Goal: Task Accomplishment & Management: Complete application form

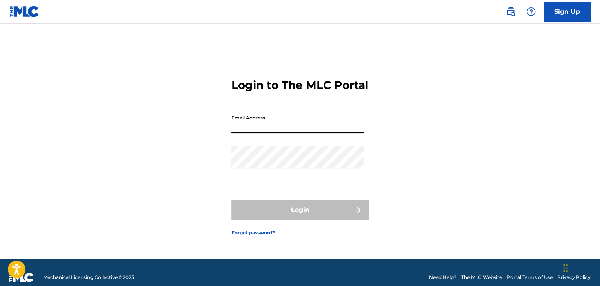
type input "[EMAIL_ADDRESS][DOMAIN_NAME]"
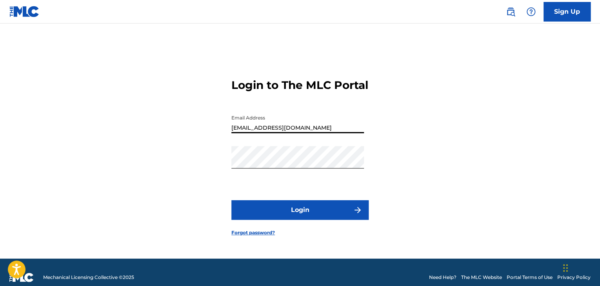
click at [329, 219] on button "Login" at bounding box center [300, 211] width 137 height 20
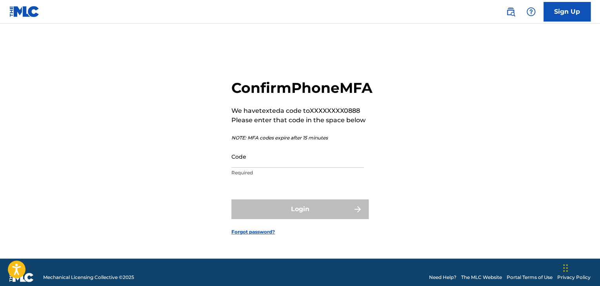
click at [284, 168] on input "Code" at bounding box center [298, 157] width 133 height 22
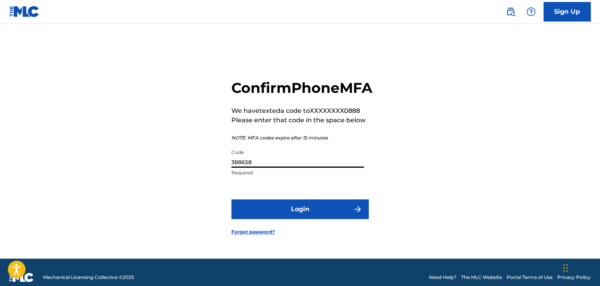
type input "388658"
click at [284, 219] on button "Login" at bounding box center [300, 210] width 137 height 20
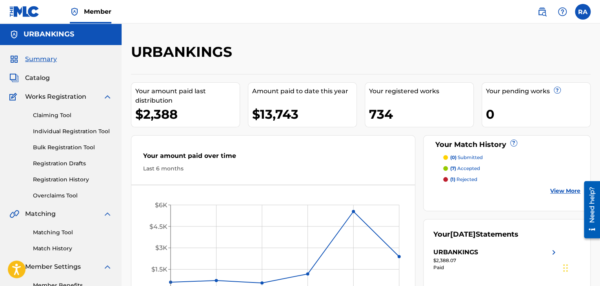
click at [57, 180] on link "Registration History" at bounding box center [72, 180] width 79 height 8
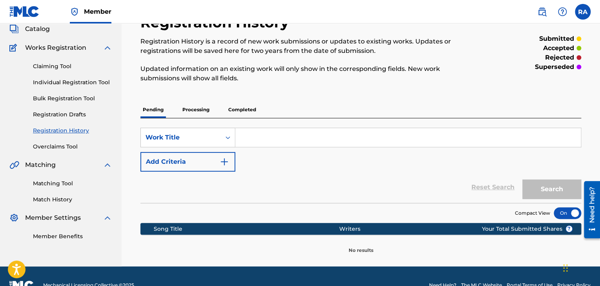
scroll to position [67, 0]
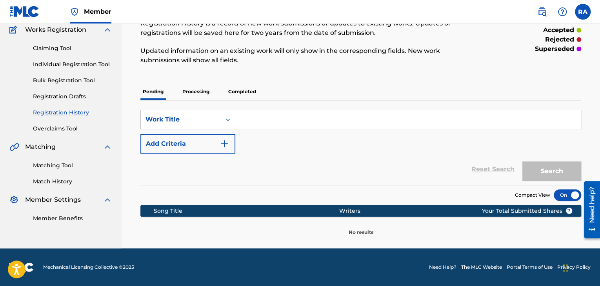
click at [201, 89] on p "Processing" at bounding box center [196, 92] width 32 height 16
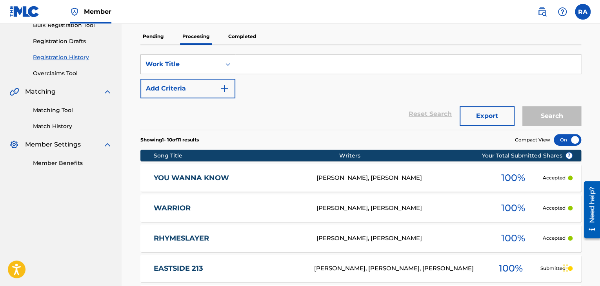
scroll to position [37, 0]
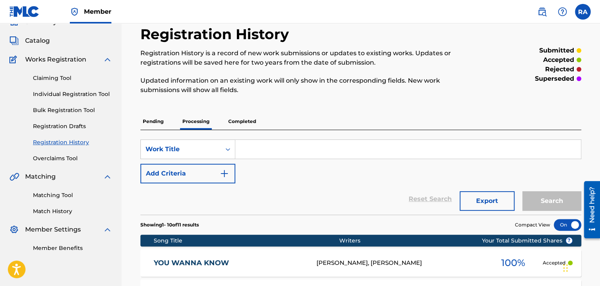
click at [239, 124] on p "Completed" at bounding box center [242, 121] width 33 height 16
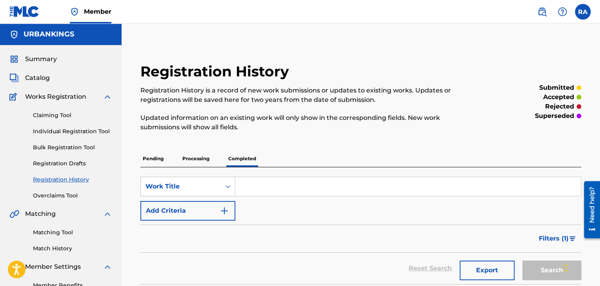
click at [61, 128] on link "Individual Registration Tool" at bounding box center [72, 132] width 79 height 8
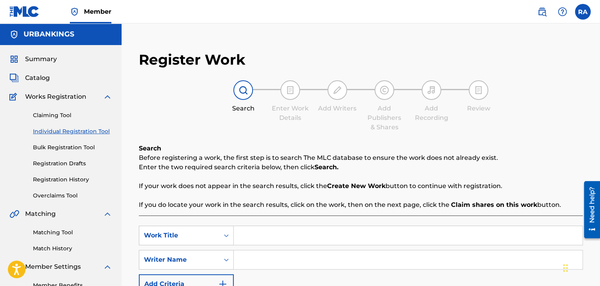
click at [264, 231] on input "Search Form" at bounding box center [408, 235] width 349 height 19
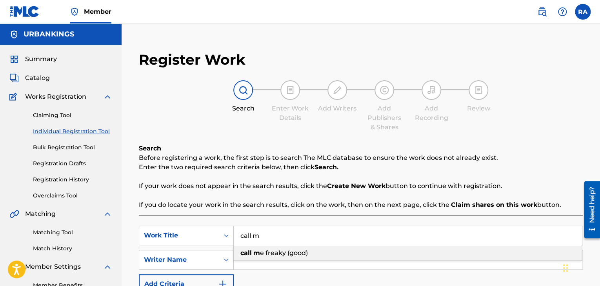
click at [275, 254] on span "e freaky (good)" at bounding box center [284, 253] width 48 height 7
type input "call me freaky (good)"
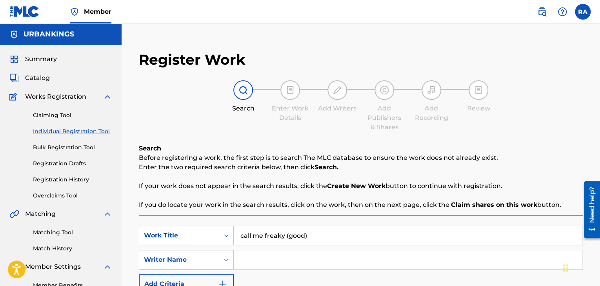
click at [274, 254] on input "Search Form" at bounding box center [408, 260] width 349 height 19
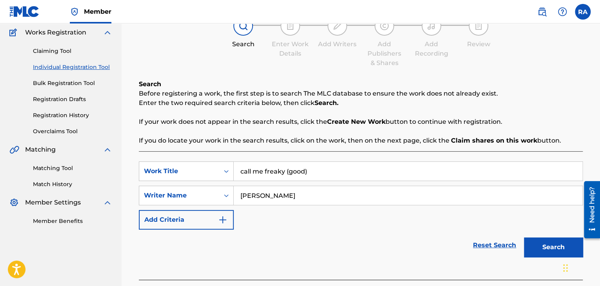
scroll to position [111, 0]
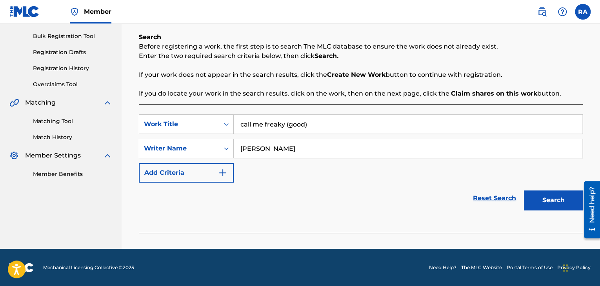
click at [543, 195] on button "Search" at bounding box center [553, 201] width 59 height 20
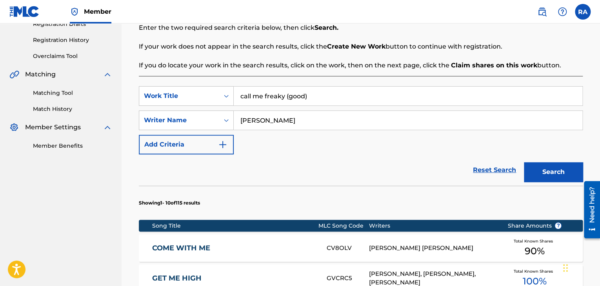
scroll to position [0, 0]
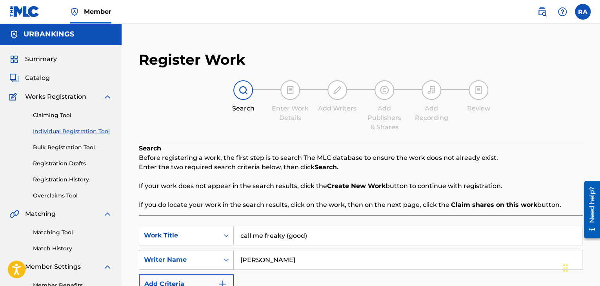
drag, startPoint x: 282, startPoint y: 258, endPoint x: 212, endPoint y: 260, distance: 69.5
click at [212, 260] on div "SearchWithCriteria8e79b9b2-6b41-4ae6-b2cf-e803a7ad0376 Writer Name [PERSON_NAME]" at bounding box center [361, 260] width 444 height 20
type input "[PERSON_NAME]"
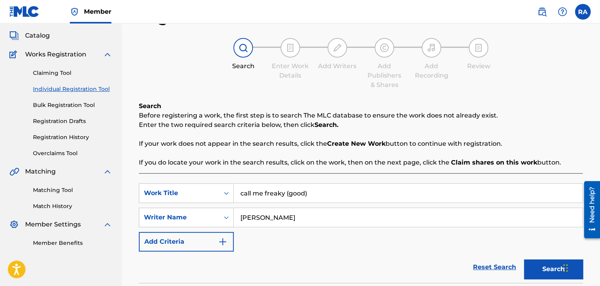
scroll to position [118, 0]
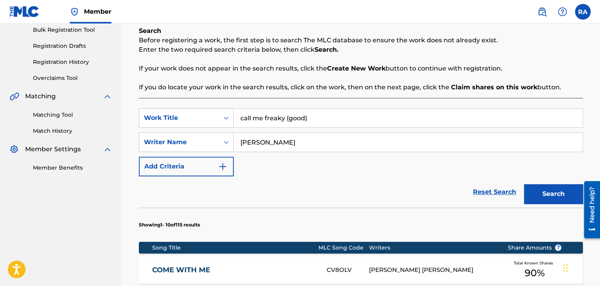
click at [551, 195] on button "Search" at bounding box center [553, 194] width 59 height 20
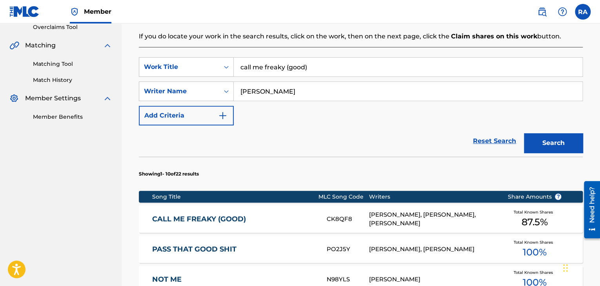
scroll to position [275, 0]
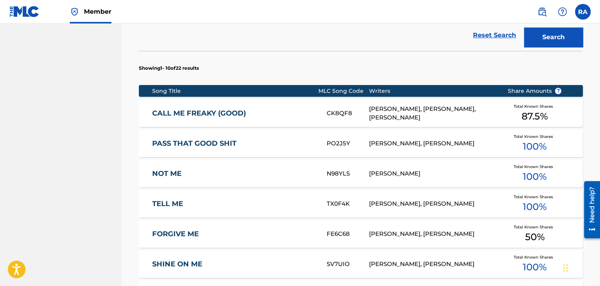
click at [454, 113] on div "[PERSON_NAME], [PERSON_NAME], [PERSON_NAME]" at bounding box center [432, 114] width 127 height 18
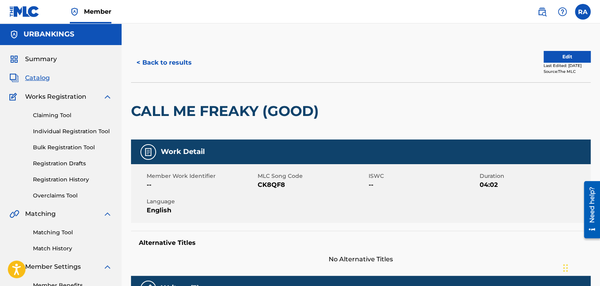
click at [573, 54] on button "Edit" at bounding box center [567, 57] width 47 height 12
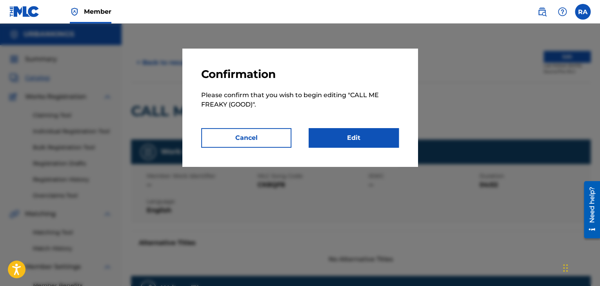
click at [335, 139] on link "Edit" at bounding box center [354, 138] width 90 height 20
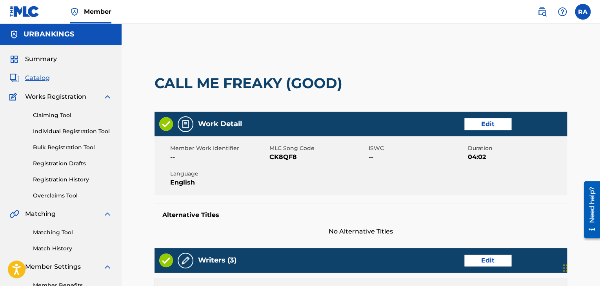
scroll to position [196, 0]
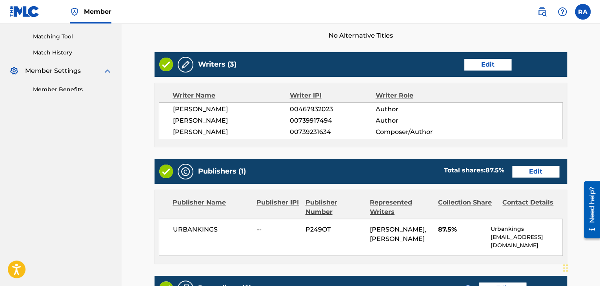
click at [485, 65] on link "Edit" at bounding box center [488, 65] width 47 height 12
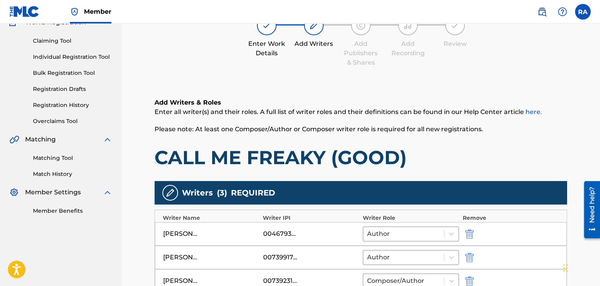
scroll to position [196, 0]
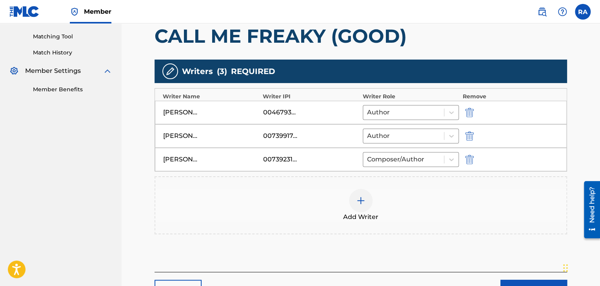
click at [465, 135] on img "submit" at bounding box center [469, 135] width 9 height 9
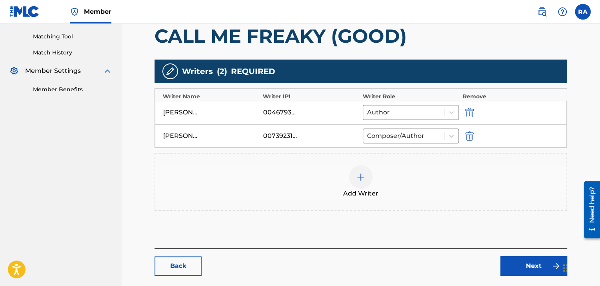
click at [356, 173] on img at bounding box center [360, 177] width 9 height 9
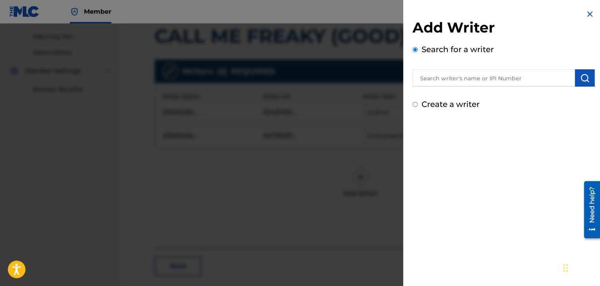
click at [447, 76] on input "text" at bounding box center [494, 77] width 162 height 17
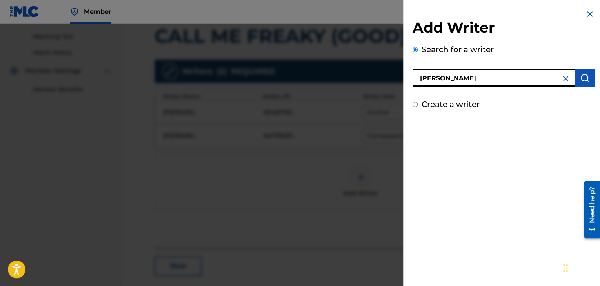
type input "[PERSON_NAME]"
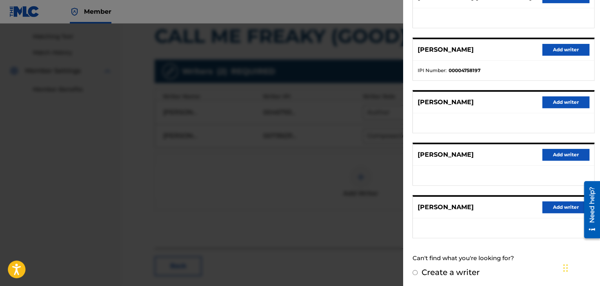
scroll to position [122, 0]
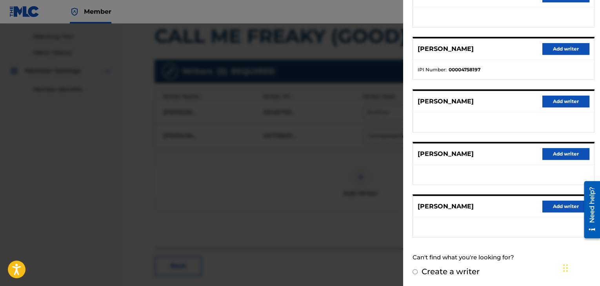
drag, startPoint x: 551, startPoint y: 148, endPoint x: 554, endPoint y: 156, distance: 8.6
click at [554, 156] on button "Add writer" at bounding box center [566, 154] width 47 height 12
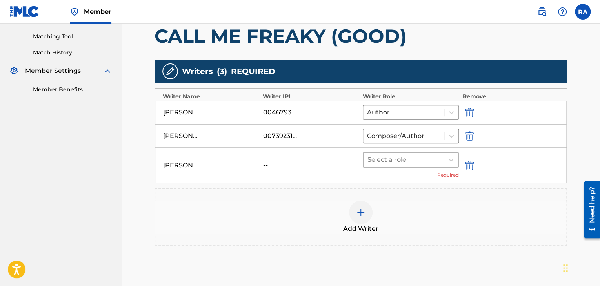
click at [418, 159] on div at bounding box center [404, 160] width 72 height 11
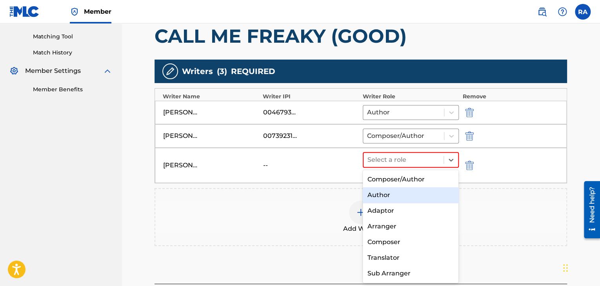
click at [367, 201] on div "Author" at bounding box center [411, 196] width 96 height 16
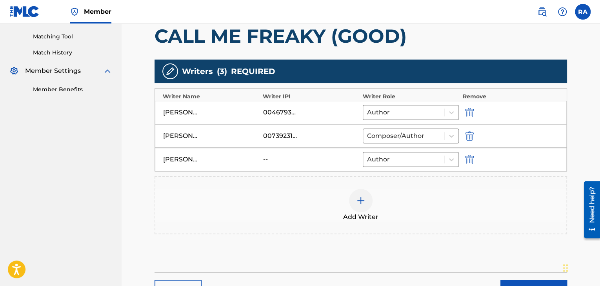
scroll to position [258, 0]
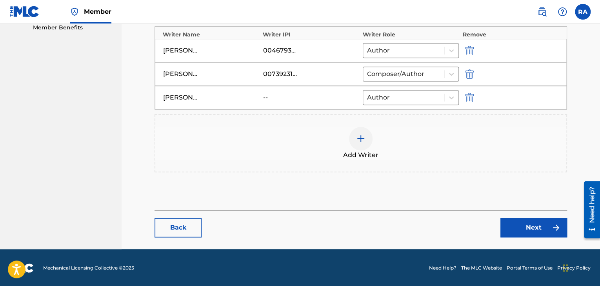
click at [538, 232] on link "Next" at bounding box center [534, 228] width 67 height 20
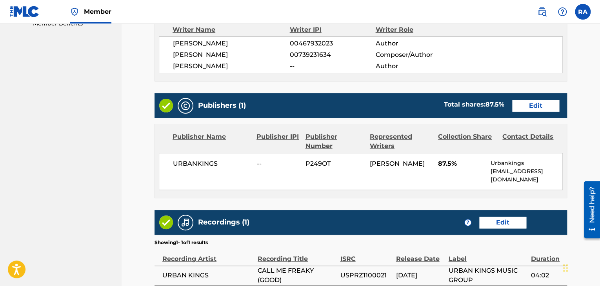
scroll to position [275, 0]
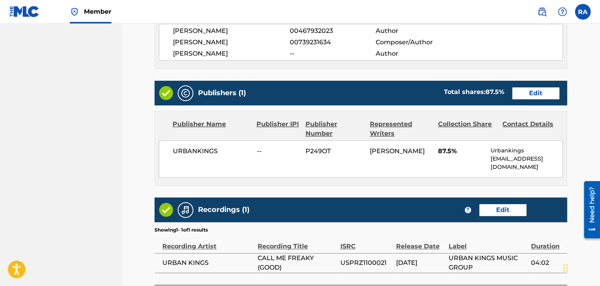
click at [527, 97] on link "Edit" at bounding box center [535, 93] width 47 height 12
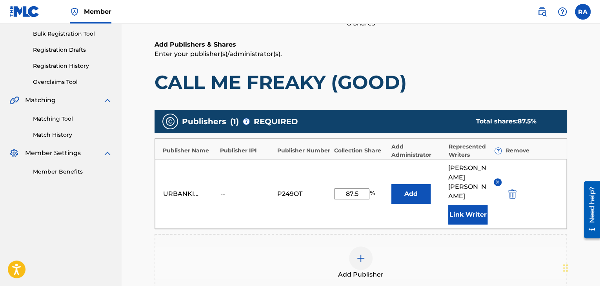
scroll to position [118, 0]
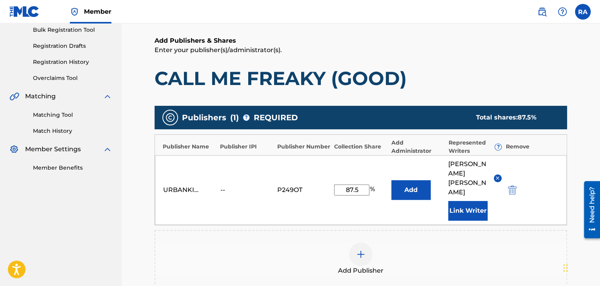
click at [499, 175] on img at bounding box center [498, 178] width 6 height 6
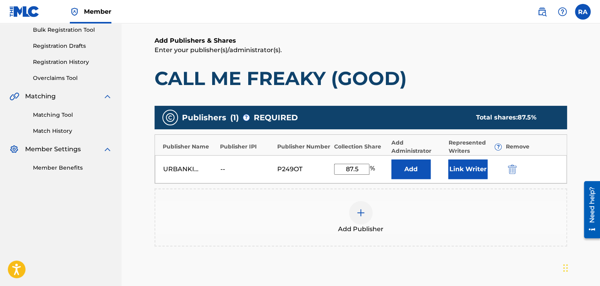
click at [471, 167] on button "Link Writer" at bounding box center [467, 170] width 39 height 20
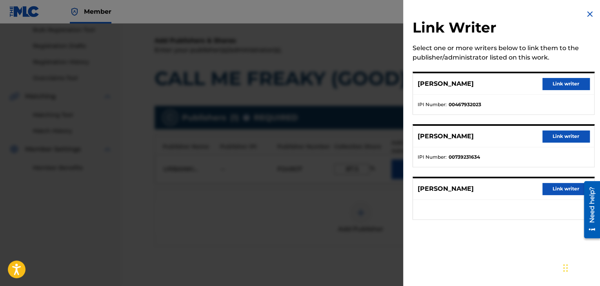
click at [557, 142] on button "Link writer" at bounding box center [566, 137] width 47 height 12
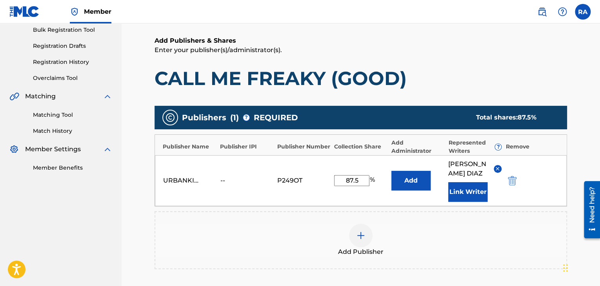
click at [470, 182] on button "Link Writer" at bounding box center [467, 192] width 39 height 20
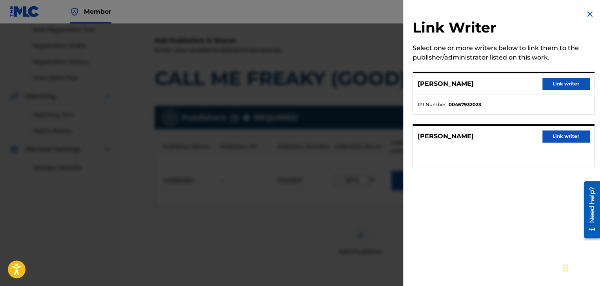
click at [568, 140] on button "Link writer" at bounding box center [566, 137] width 47 height 12
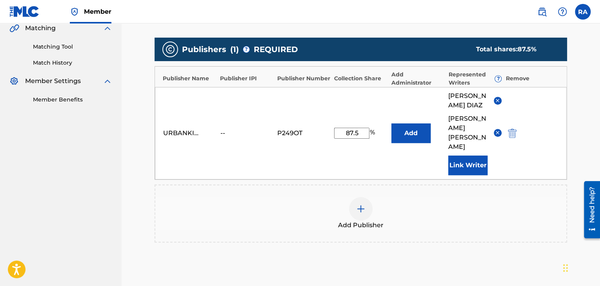
scroll to position [252, 0]
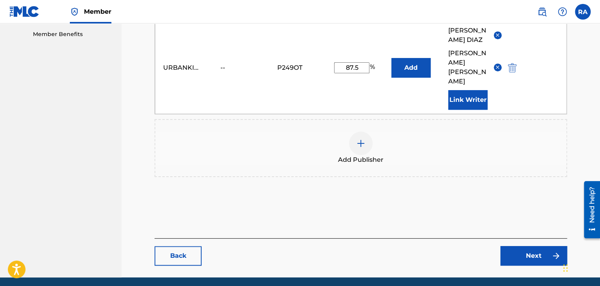
click at [525, 246] on link "Next" at bounding box center [534, 256] width 67 height 20
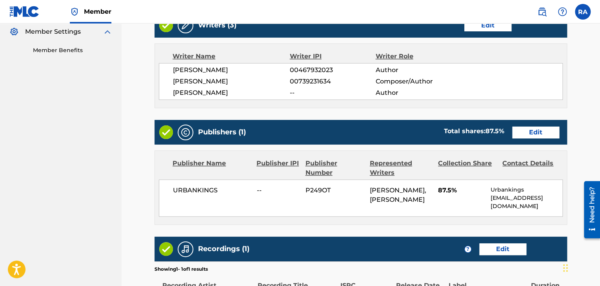
scroll to position [344, 0]
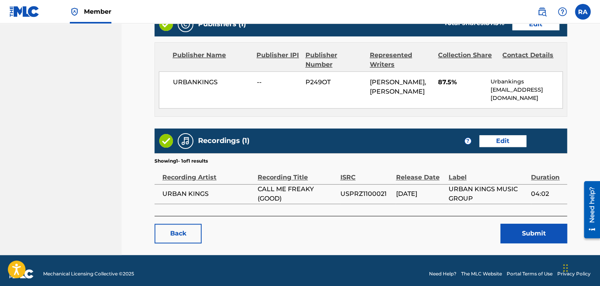
click at [508, 135] on link "Edit" at bounding box center [502, 141] width 47 height 12
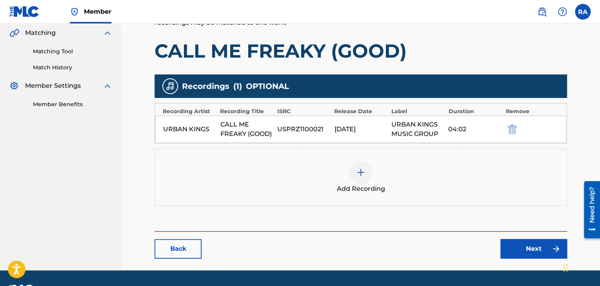
scroll to position [202, 0]
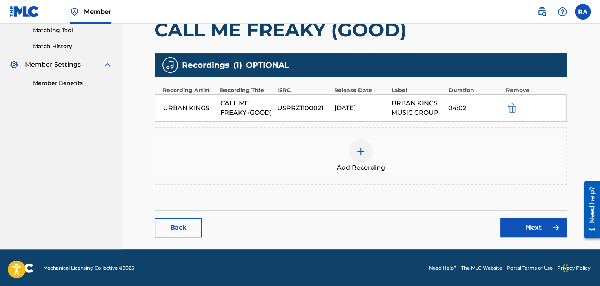
click at [369, 152] on div at bounding box center [361, 152] width 24 height 24
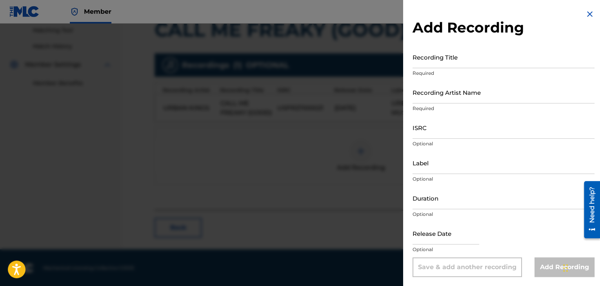
click at [433, 62] on input "Recording Title" at bounding box center [504, 57] width 182 height 22
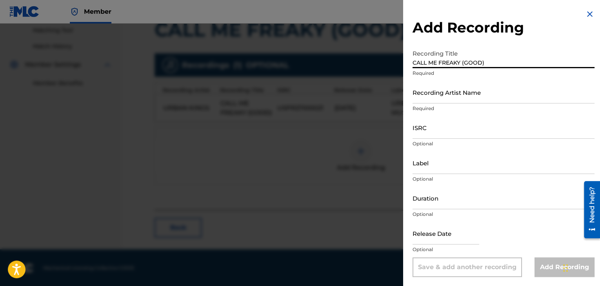
type input "CALL ME FREAKY (GOOD)"
click at [438, 100] on input "Recording Artist Name" at bounding box center [504, 92] width 182 height 22
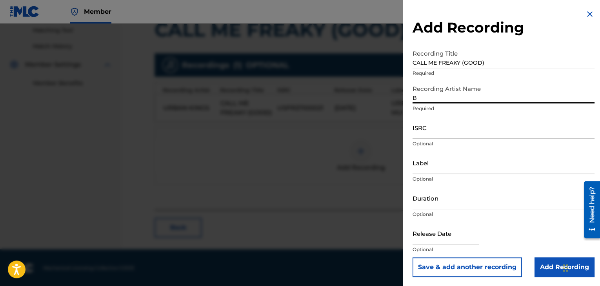
type input "BABY JOKES"
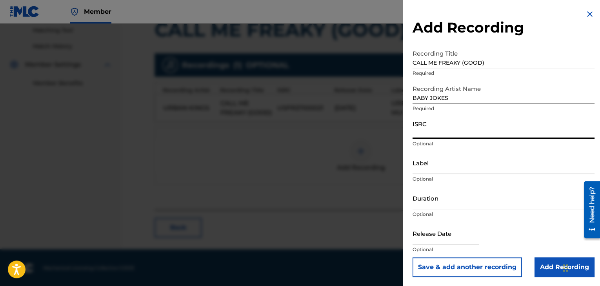
paste input "USPRZ1100129"
type input "USPRZ1100129"
click at [418, 167] on input "Label" at bounding box center [504, 163] width 182 height 22
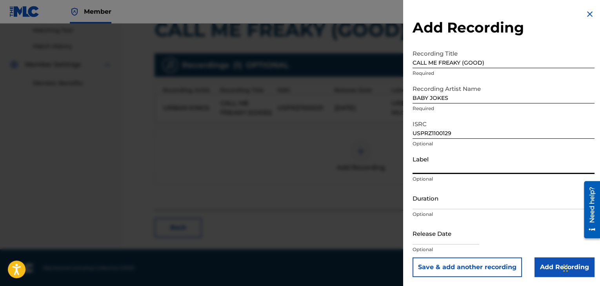
type input "Urban Kings Music Group"
click at [439, 208] on input "Duration" at bounding box center [504, 198] width 182 height 22
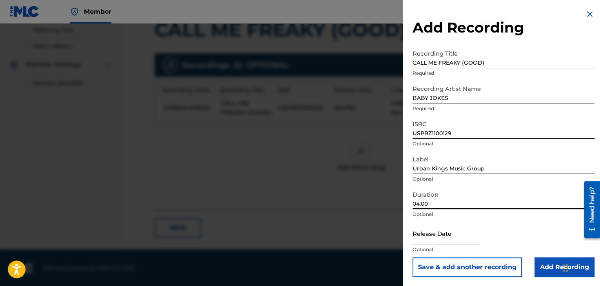
type input "04:00"
click at [445, 233] on input "text" at bounding box center [446, 233] width 67 height 22
select select "7"
select select "2025"
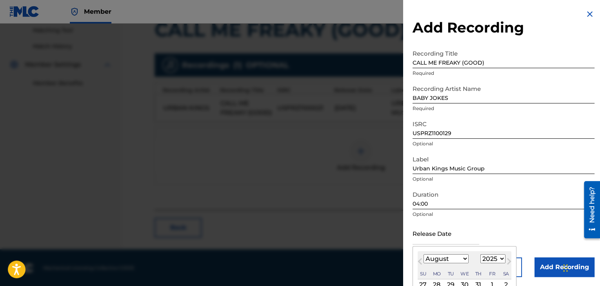
click at [464, 261] on select "January February March April May June July August September October November De…" at bounding box center [446, 259] width 45 height 9
select select "6"
click at [424, 255] on select "January February March April May June July August September October November De…" at bounding box center [446, 259] width 45 height 9
click at [497, 258] on select "1899 1900 1901 1902 1903 1904 1905 1906 1907 1908 1909 1910 1911 1912 1913 1914…" at bounding box center [493, 259] width 25 height 9
select select "2011"
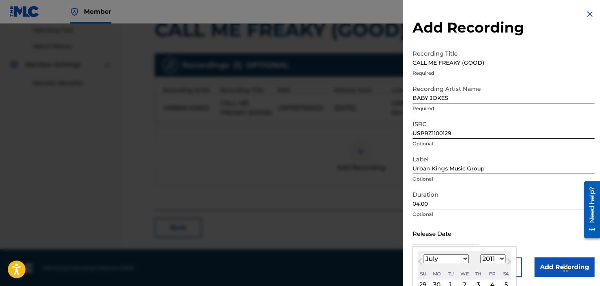
click at [481, 255] on select "1899 1900 1901 1902 1903 1904 1905 1906 1907 1908 1909 1910 1911 1912 1913 1914…" at bounding box center [493, 259] width 25 height 9
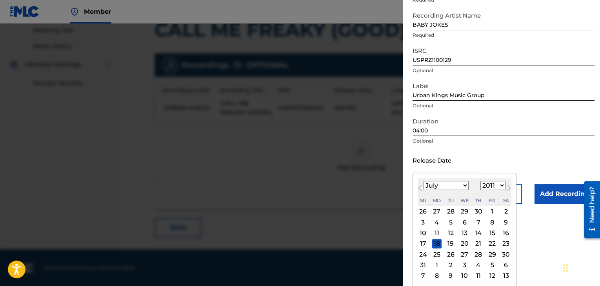
click at [449, 219] on div "5" at bounding box center [450, 222] width 9 height 9
type input "[DATE]"
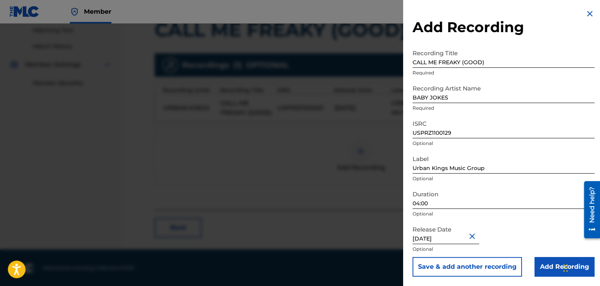
click at [547, 265] on input "Add Recording" at bounding box center [565, 267] width 60 height 20
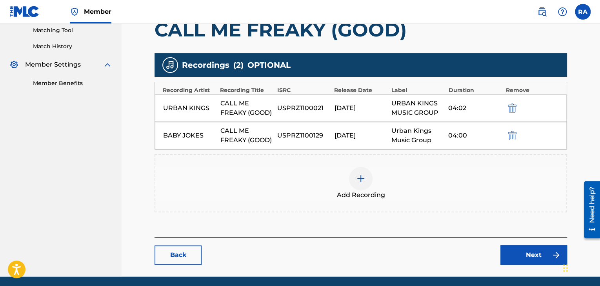
click at [534, 254] on link "Next" at bounding box center [534, 256] width 67 height 20
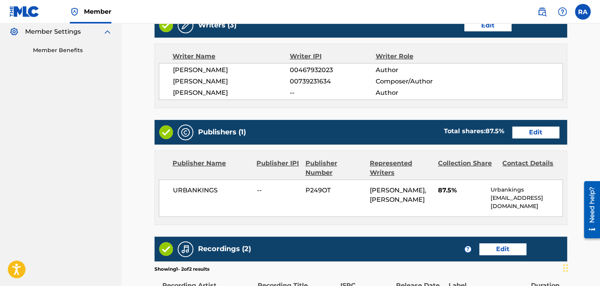
scroll to position [363, 0]
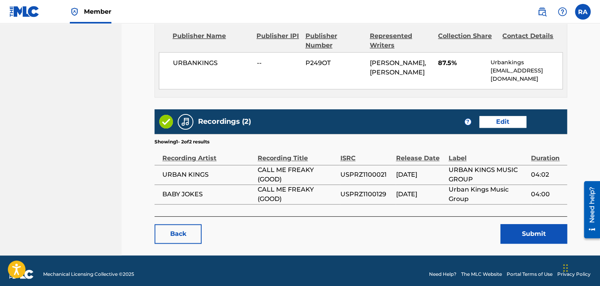
click at [516, 228] on button "Submit" at bounding box center [534, 234] width 67 height 20
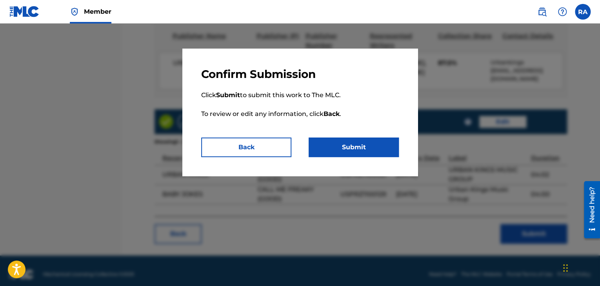
click at [374, 153] on button "Submit" at bounding box center [354, 148] width 90 height 20
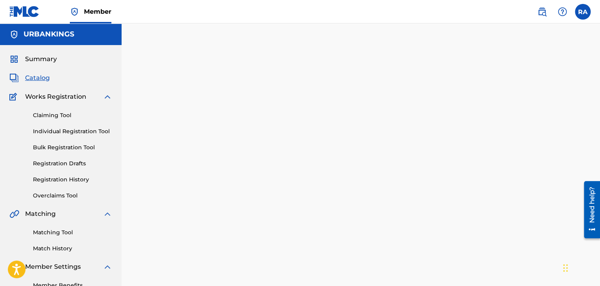
scroll to position [81, 0]
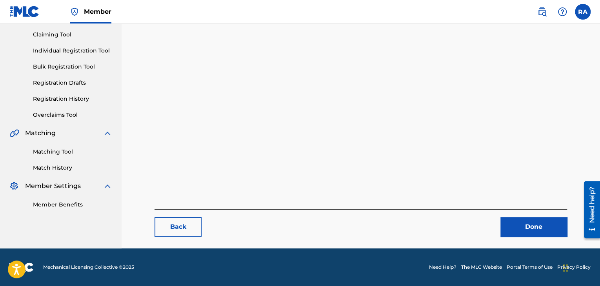
click at [70, 49] on link "Individual Registration Tool" at bounding box center [72, 51] width 79 height 8
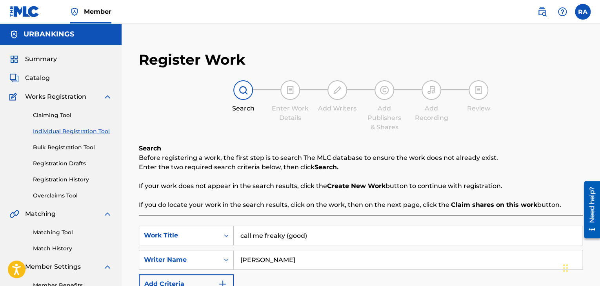
drag, startPoint x: 322, startPoint y: 239, endPoint x: 217, endPoint y: 238, distance: 105.2
click at [217, 238] on div "SearchWithCriteriac63b8cd0-2846-4453-803d-919edc60c5e5 Work Title call me freak…" at bounding box center [361, 236] width 444 height 20
type input "money talk"
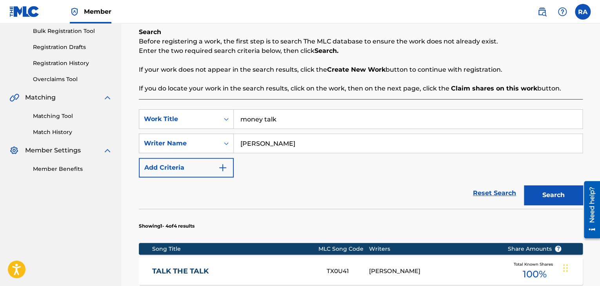
scroll to position [118, 0]
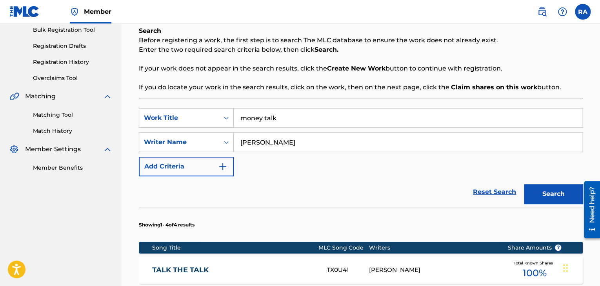
click at [536, 194] on button "Search" at bounding box center [553, 194] width 59 height 20
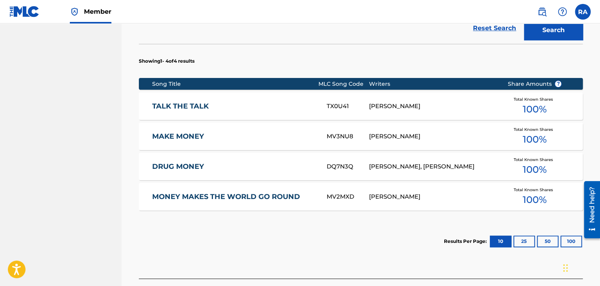
scroll to position [347, 0]
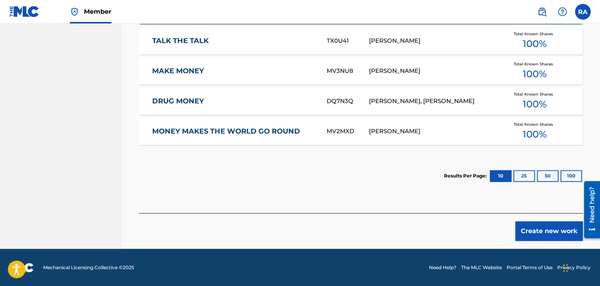
click at [563, 235] on button "Create new work" at bounding box center [549, 232] width 67 height 20
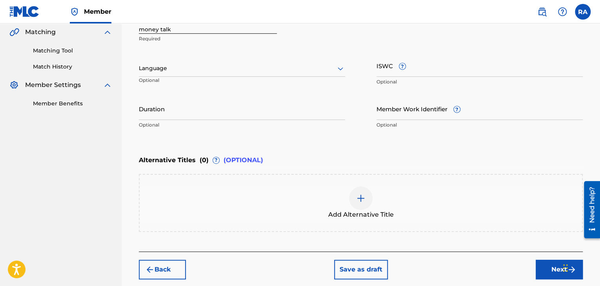
scroll to position [24, 0]
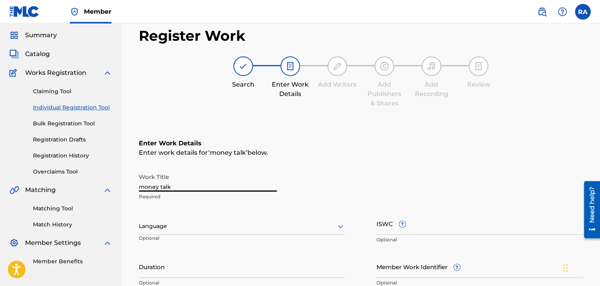
drag, startPoint x: 186, startPoint y: 184, endPoint x: 60, endPoint y: 186, distance: 125.6
click at [60, 186] on main "URBANKINGS Summary Catalog Works Registration Claiming Tool Individual Registra…" at bounding box center [300, 223] width 600 height 446
type input "MONEY TALK"
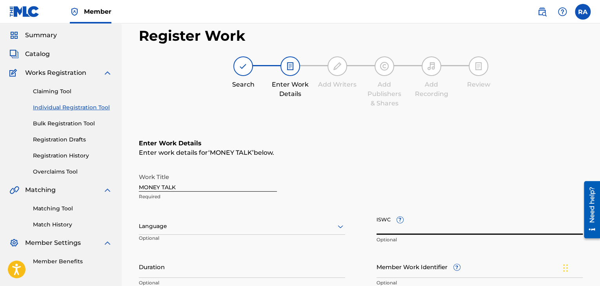
click at [182, 266] on input "Duration" at bounding box center [242, 267] width 206 height 22
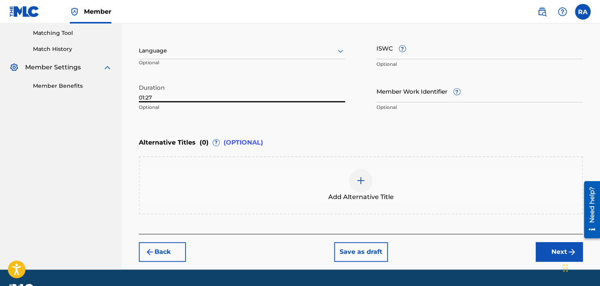
scroll to position [220, 0]
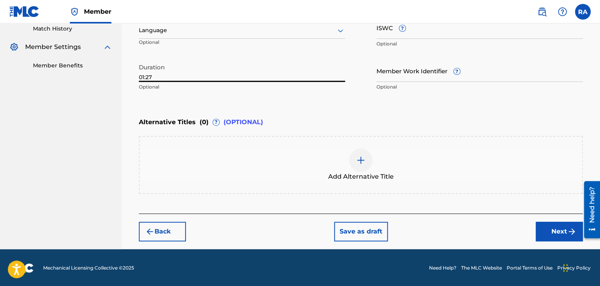
type input "01:27"
click at [551, 234] on button "Next" at bounding box center [559, 232] width 47 height 20
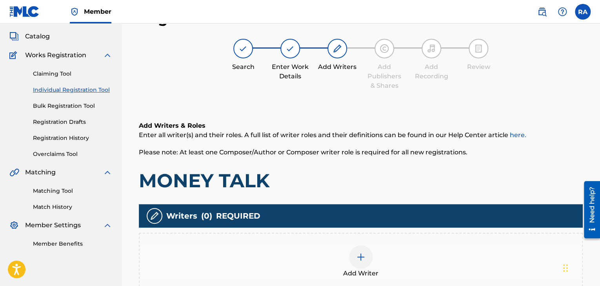
scroll to position [35, 0]
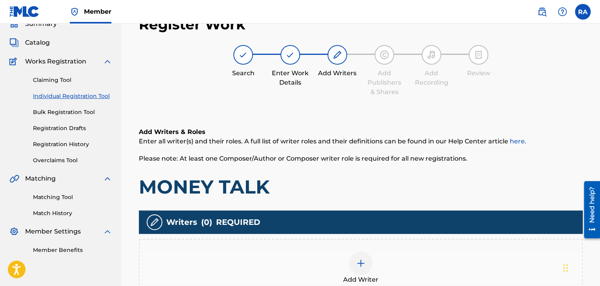
click at [358, 268] on div at bounding box center [361, 264] width 24 height 24
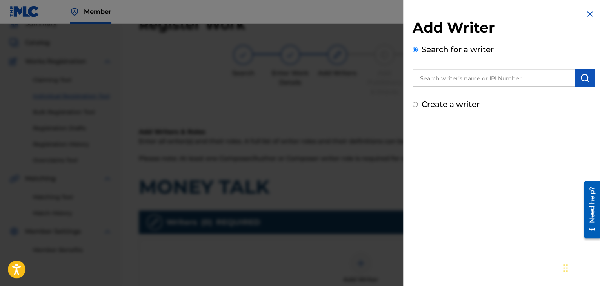
click at [448, 74] on input "text" at bounding box center [494, 77] width 162 height 17
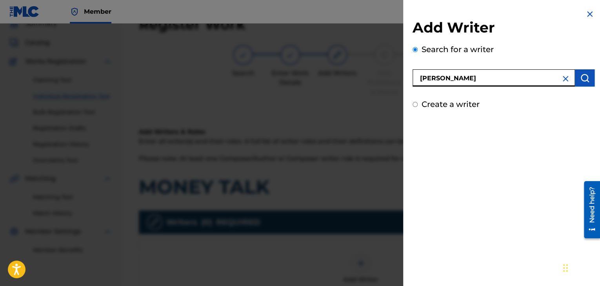
type input "[PERSON_NAME]"
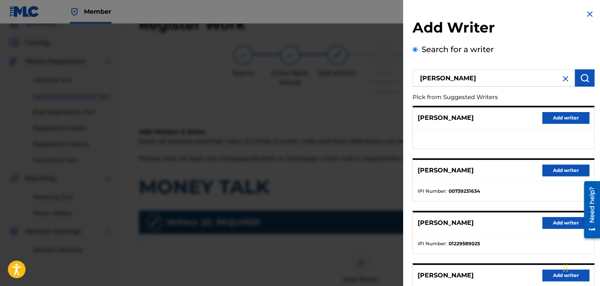
click at [552, 173] on button "Add writer" at bounding box center [566, 171] width 47 height 12
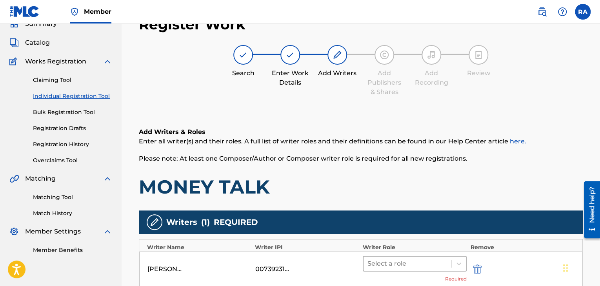
click at [408, 259] on div at bounding box center [408, 264] width 80 height 11
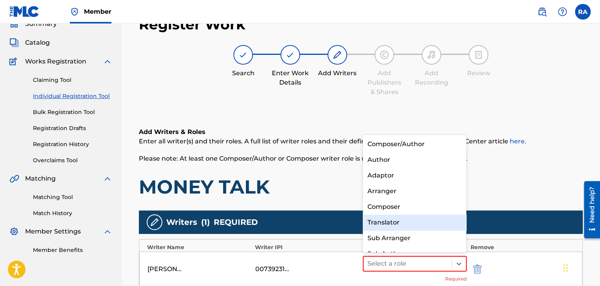
scroll to position [11, 0]
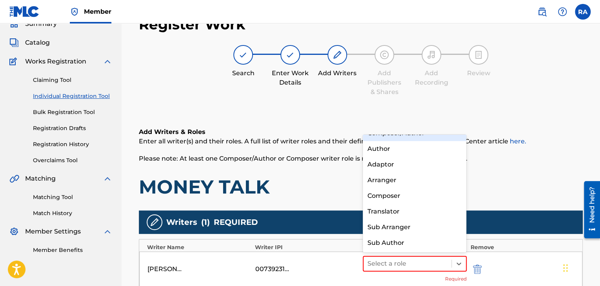
click at [416, 138] on div "Composer/Author" at bounding box center [415, 134] width 104 height 16
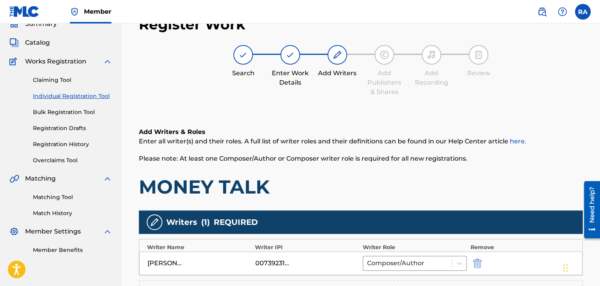
scroll to position [153, 0]
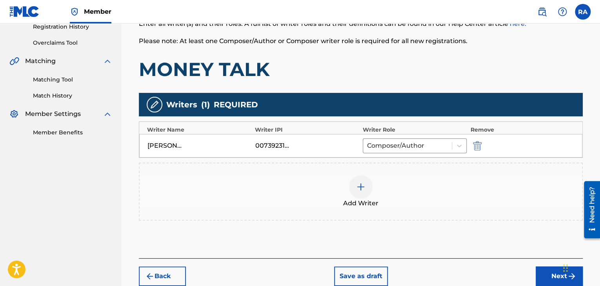
click at [360, 183] on img at bounding box center [360, 186] width 9 height 9
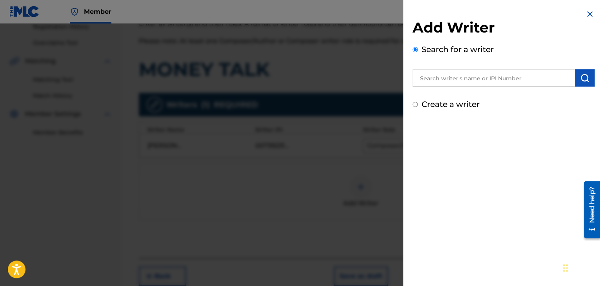
click at [485, 76] on input "text" at bounding box center [494, 77] width 162 height 17
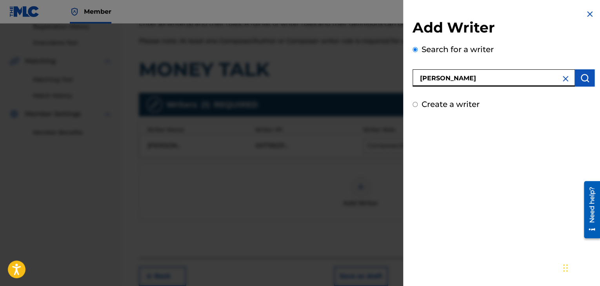
type input "[PERSON_NAME]"
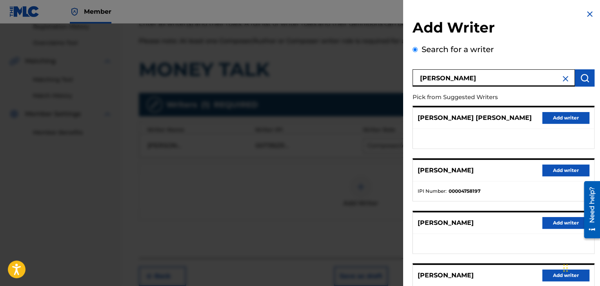
scroll to position [122, 0]
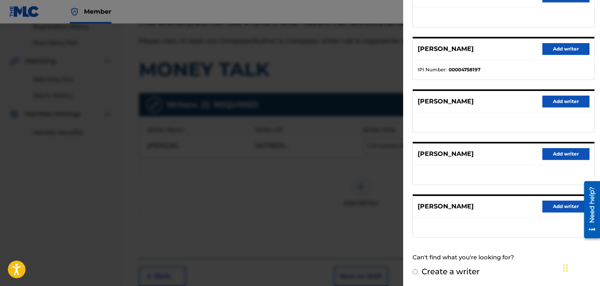
click at [557, 153] on button "Add writer" at bounding box center [566, 154] width 47 height 12
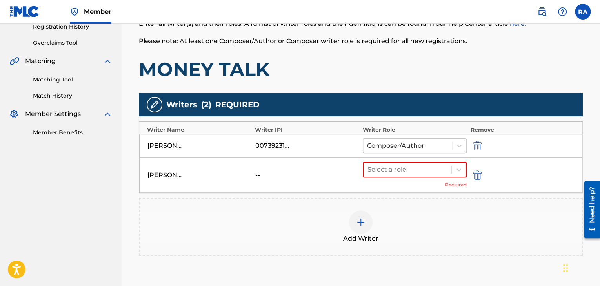
click at [392, 144] on div at bounding box center [407, 145] width 81 height 11
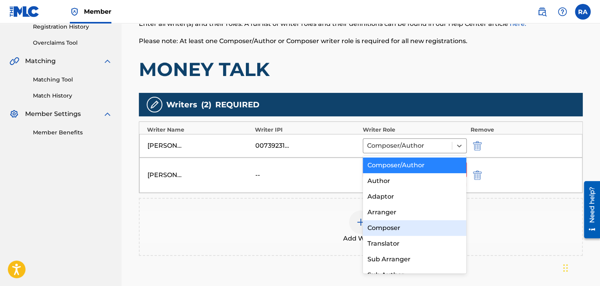
click at [383, 230] on div "Composer" at bounding box center [415, 229] width 104 height 16
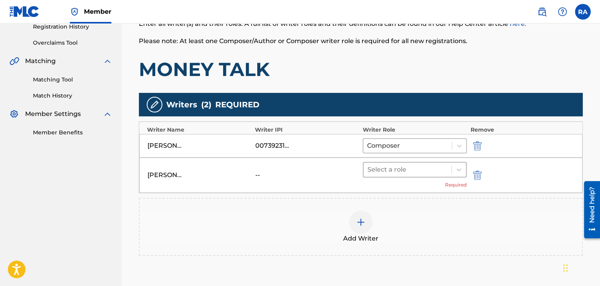
click at [391, 166] on div at bounding box center [408, 169] width 80 height 11
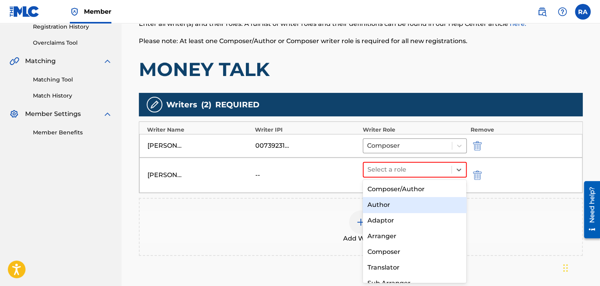
click at [386, 201] on div "Author" at bounding box center [415, 205] width 104 height 16
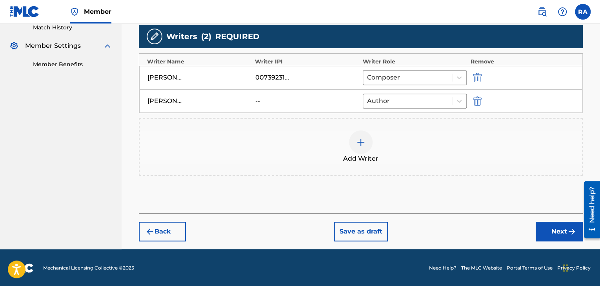
click at [556, 234] on button "Next" at bounding box center [559, 232] width 47 height 20
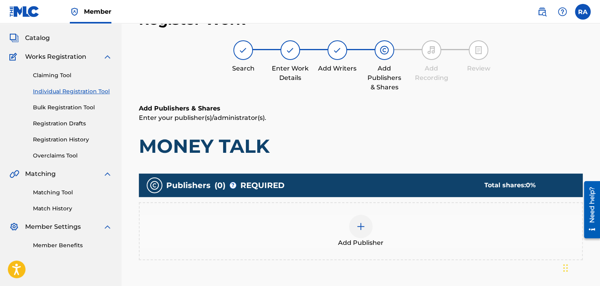
scroll to position [35, 0]
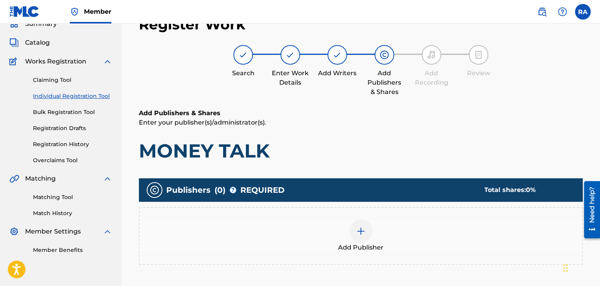
click at [366, 228] on div at bounding box center [361, 232] width 24 height 24
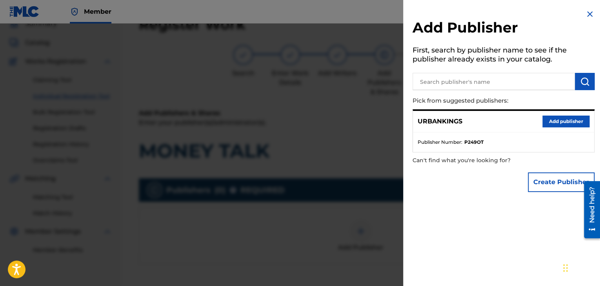
click at [546, 121] on button "Add publisher" at bounding box center [566, 122] width 47 height 12
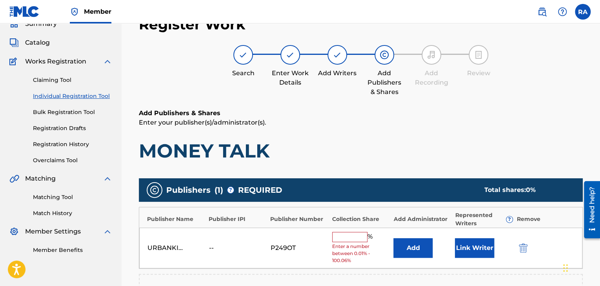
click at [353, 233] on input "text" at bounding box center [349, 237] width 35 height 10
type input "100"
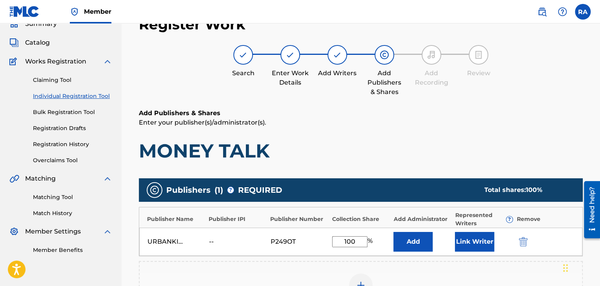
click at [465, 237] on button "Link Writer" at bounding box center [474, 242] width 39 height 20
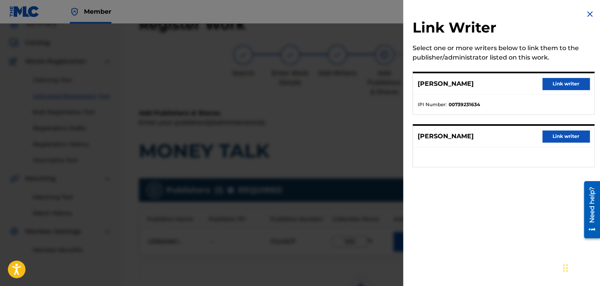
click at [563, 82] on button "Link writer" at bounding box center [566, 84] width 47 height 12
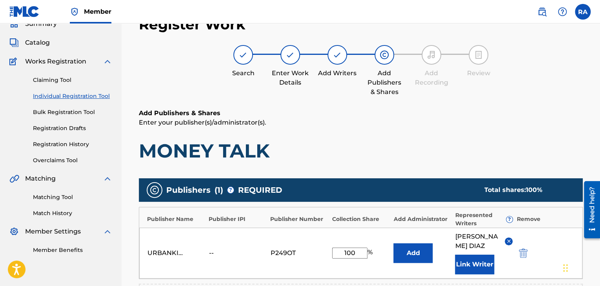
click at [479, 255] on button "Link Writer" at bounding box center [474, 265] width 39 height 20
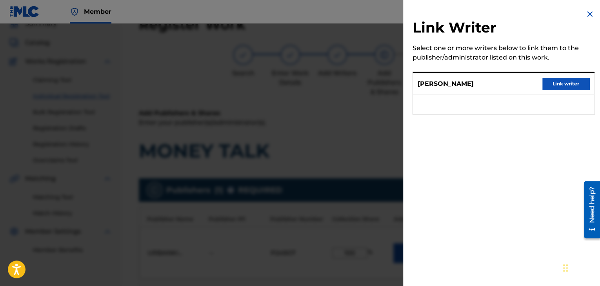
click at [581, 87] on button "Link writer" at bounding box center [566, 84] width 47 height 12
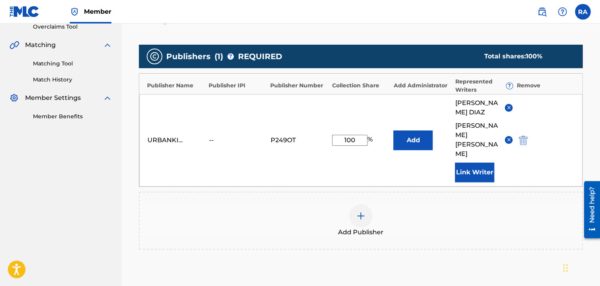
scroll to position [232, 0]
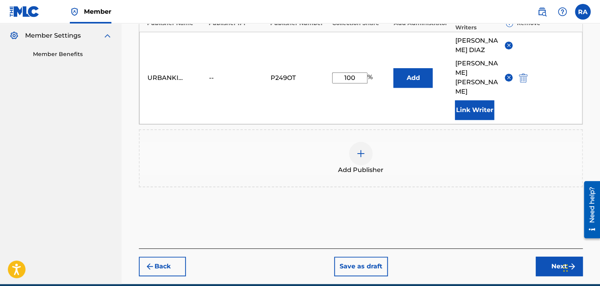
click at [173, 257] on button "Back" at bounding box center [162, 267] width 47 height 20
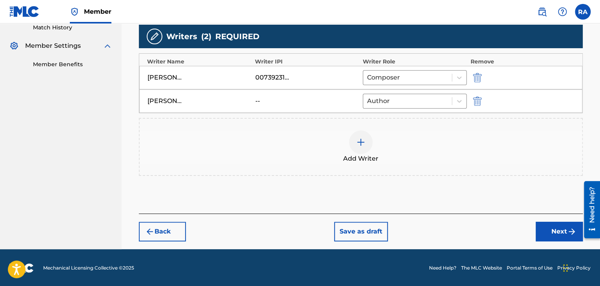
click at [148, 234] on img "submit" at bounding box center [149, 231] width 9 height 9
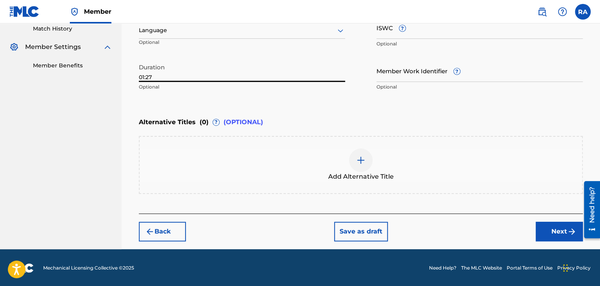
click at [144, 79] on input "01:27" at bounding box center [242, 71] width 206 height 22
click at [179, 82] on div "Duration 03:27 Optional" at bounding box center [242, 77] width 206 height 35
click at [177, 77] on input "03:27" at bounding box center [242, 71] width 206 height 22
type input "03:32"
click at [537, 225] on button "Next" at bounding box center [559, 232] width 47 height 20
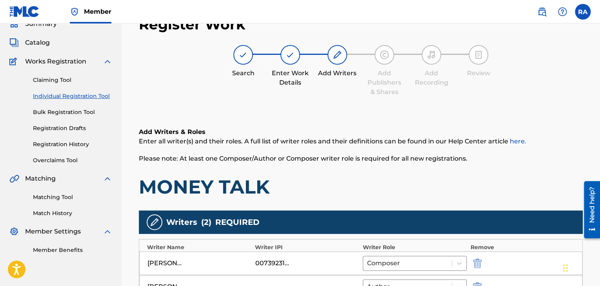
scroll to position [192, 0]
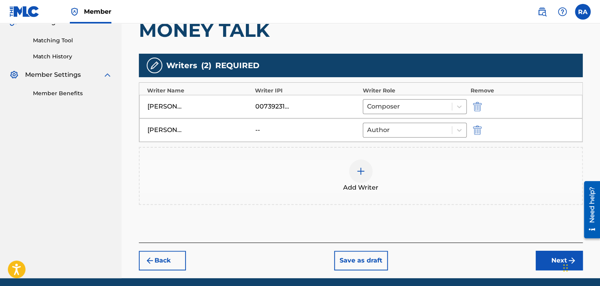
click at [550, 259] on button "Next" at bounding box center [559, 261] width 47 height 20
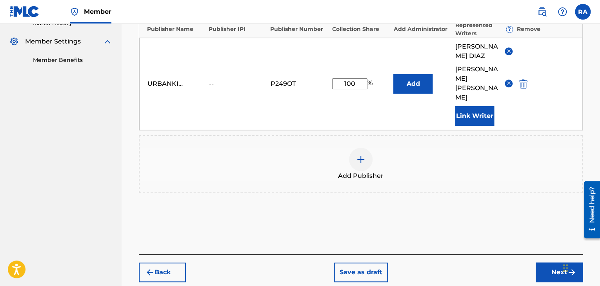
scroll to position [232, 0]
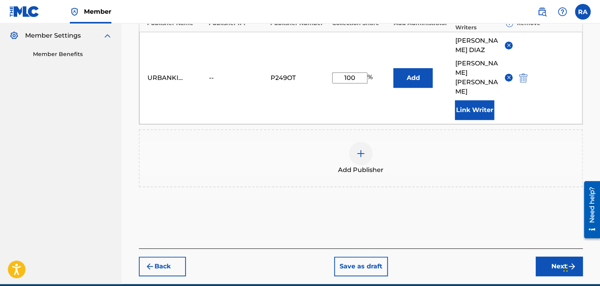
click at [543, 257] on button "Next" at bounding box center [559, 267] width 47 height 20
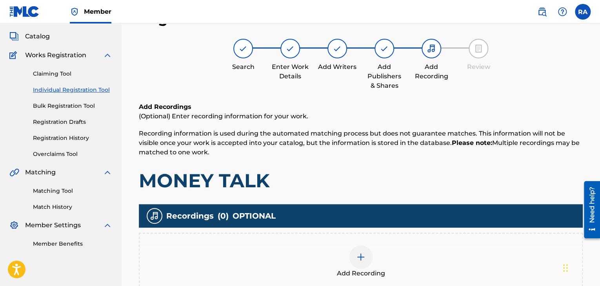
scroll to position [35, 0]
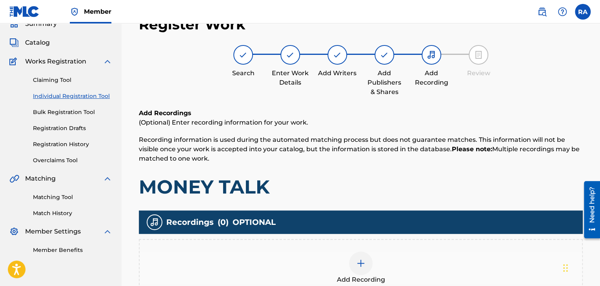
click at [358, 261] on img at bounding box center [360, 263] width 9 height 9
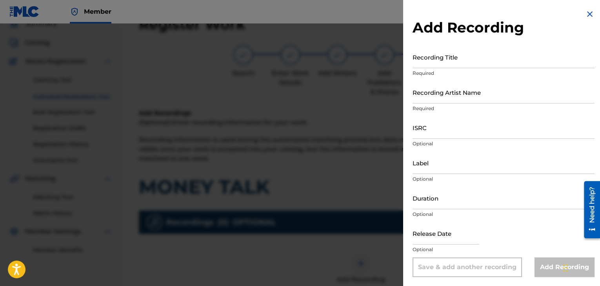
click at [424, 61] on input "Recording Title" at bounding box center [504, 57] width 182 height 22
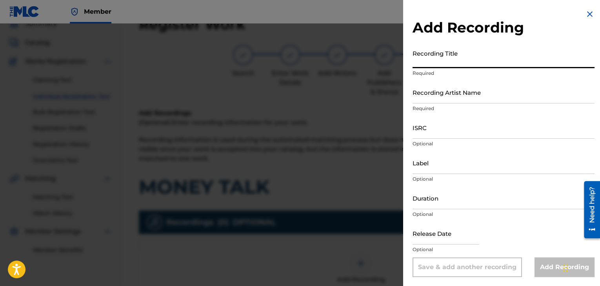
type input "O"
type input "MONEY TALK"
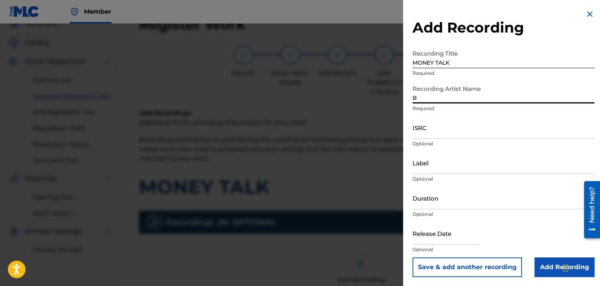
type input "BABY JOKES"
drag, startPoint x: 411, startPoint y: 129, endPoint x: 405, endPoint y: 110, distance: 20.1
click at [405, 110] on div "Add Recording Recording Title MONEY TALK Required Recording Artist Name BABY JO…" at bounding box center [503, 143] width 201 height 287
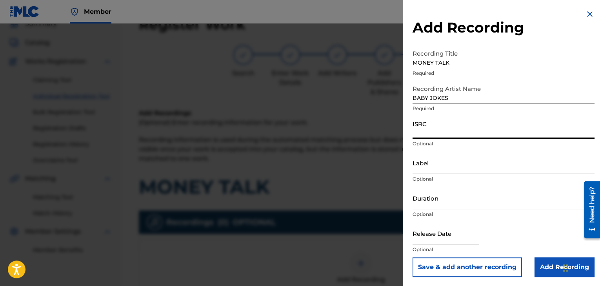
paste input "USPRZ1100130"
type input "USPRZ1100130"
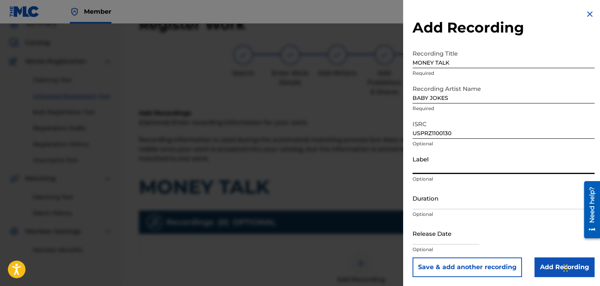
click at [430, 160] on input "Label" at bounding box center [504, 163] width 182 height 22
type input "Urban Kings Music Group"
click at [441, 199] on input "Duration" at bounding box center [504, 198] width 182 height 22
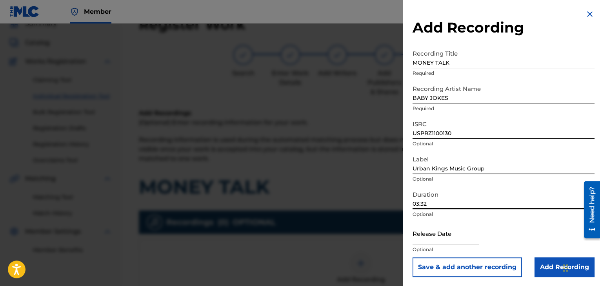
type input "03:32"
click at [445, 237] on input "text" at bounding box center [446, 233] width 67 height 22
select select "7"
select select "2025"
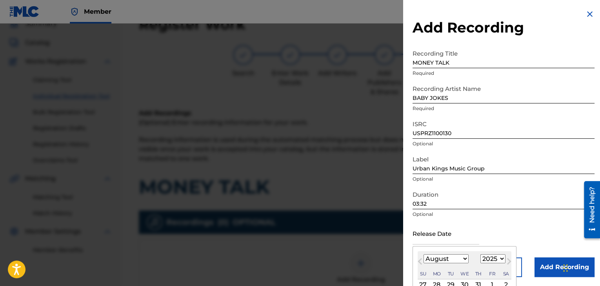
click at [462, 261] on select "January February March April May June July August September October November De…" at bounding box center [446, 259] width 45 height 9
select select "6"
click at [424, 255] on select "January February March April May June July August September October November De…" at bounding box center [446, 259] width 45 height 9
click at [498, 257] on select "1899 1900 1901 1902 1903 1904 1905 1906 1907 1908 1909 1910 1911 1912 1913 1914…" at bounding box center [493, 259] width 25 height 9
select select "2011"
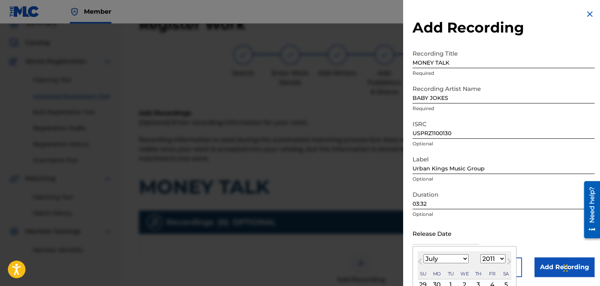
click at [481, 255] on select "1899 1900 1901 1902 1903 1904 1905 1906 1907 1908 1909 1910 1911 1912 1913 1914…" at bounding box center [493, 259] width 25 height 9
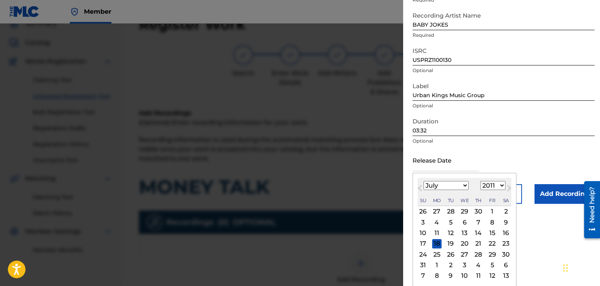
click at [452, 220] on div "5" at bounding box center [450, 222] width 9 height 9
type input "[DATE]"
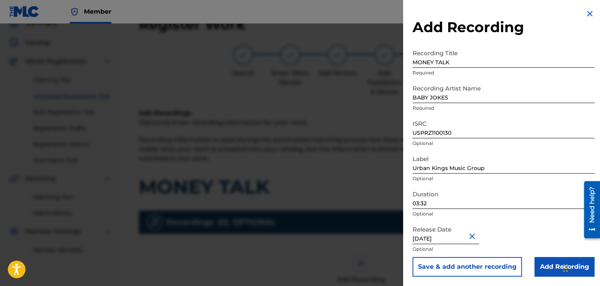
scroll to position [0, 0]
click at [551, 269] on input "Add Recording" at bounding box center [565, 267] width 60 height 20
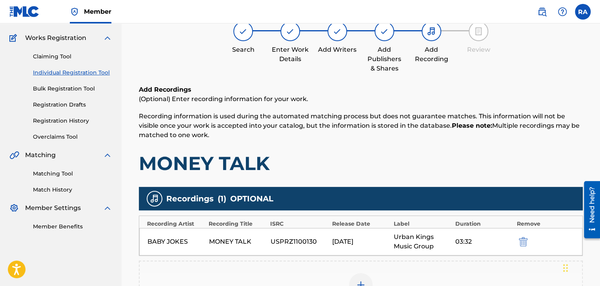
scroll to position [189, 0]
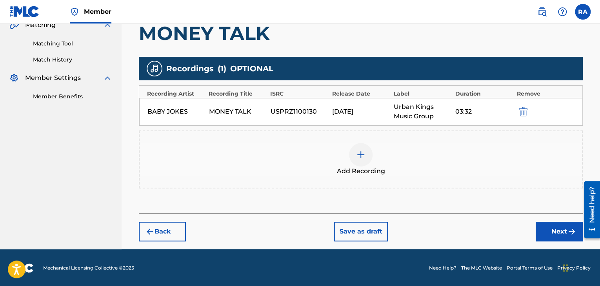
click at [549, 237] on button "Next" at bounding box center [559, 232] width 47 height 20
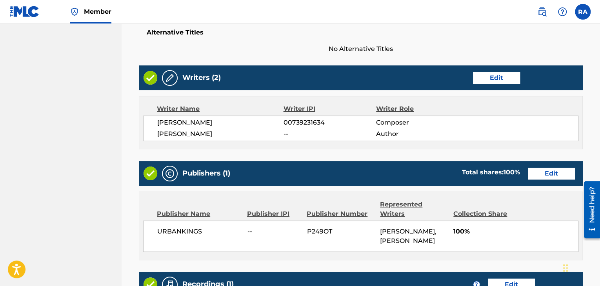
scroll to position [416, 0]
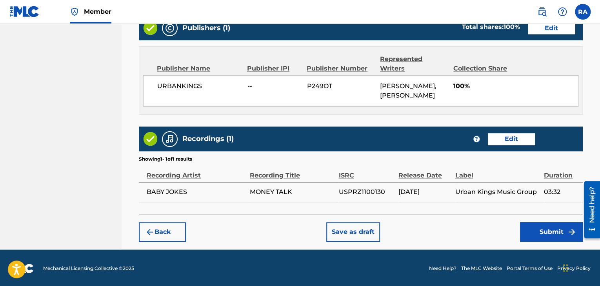
click at [551, 228] on button "Submit" at bounding box center [551, 232] width 63 height 20
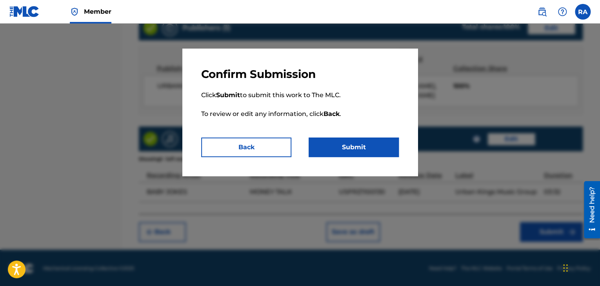
click at [383, 145] on button "Submit" at bounding box center [354, 148] width 90 height 20
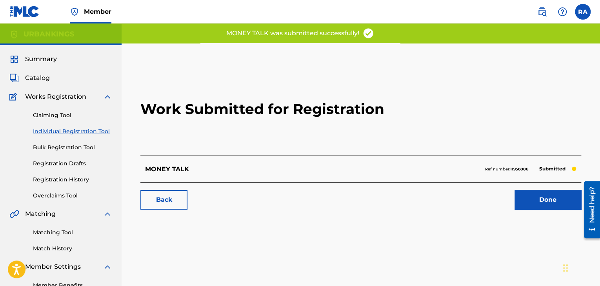
click at [532, 201] on link "Done" at bounding box center [548, 200] width 67 height 20
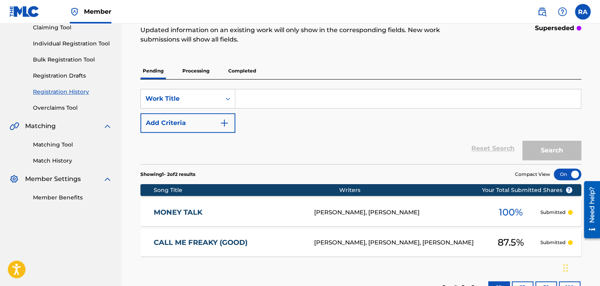
scroll to position [118, 0]
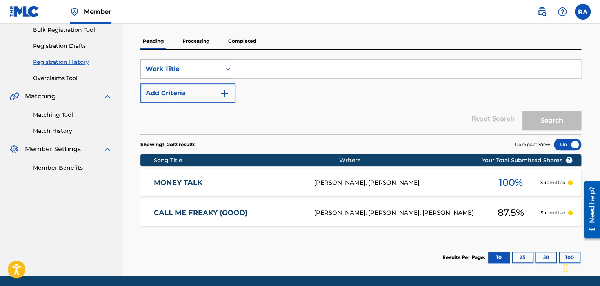
click at [414, 181] on div "[PERSON_NAME], [PERSON_NAME]" at bounding box center [398, 183] width 168 height 9
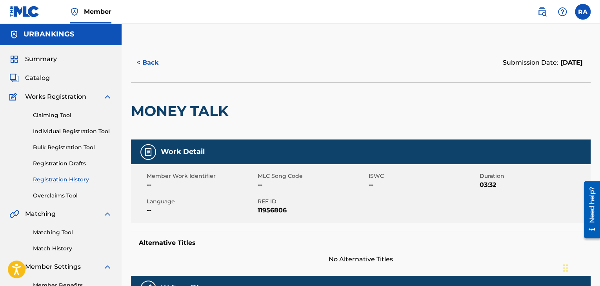
click at [145, 64] on button "< Back" at bounding box center [154, 63] width 47 height 20
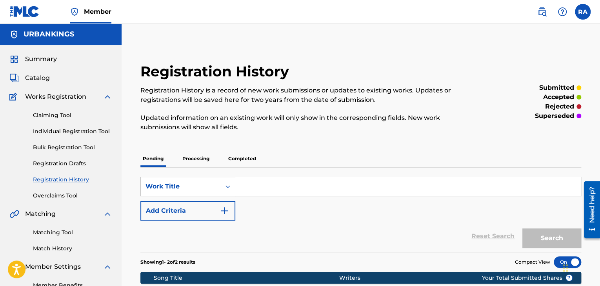
click at [66, 131] on link "Individual Registration Tool" at bounding box center [72, 132] width 79 height 8
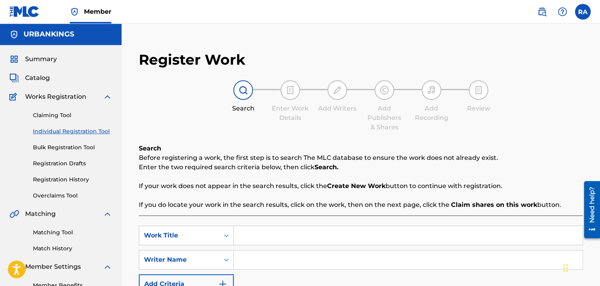
click at [311, 233] on input "Search Form" at bounding box center [408, 235] width 349 height 19
type input "l"
type input "LIKE AN ANGEL"
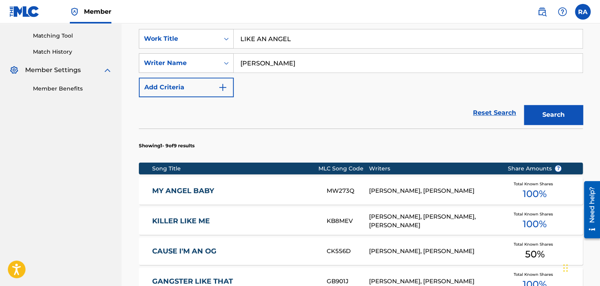
scroll to position [39, 0]
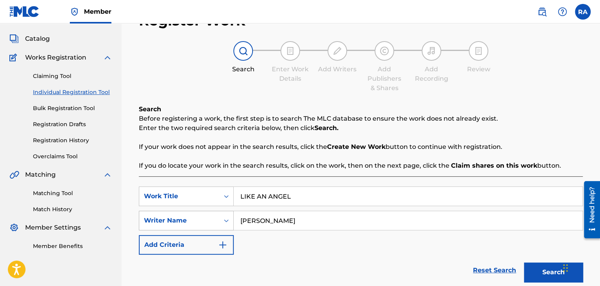
drag, startPoint x: 291, startPoint y: 223, endPoint x: 213, endPoint y: 223, distance: 78.5
click at [213, 223] on div "SearchWithCriteria8e79b9b2-6b41-4ae6-b2cf-e803a7ad0376 Writer Name [PERSON_NAME]" at bounding box center [361, 221] width 444 height 20
type input "[PERSON_NAME]"
click at [544, 277] on button "Search" at bounding box center [553, 273] width 59 height 20
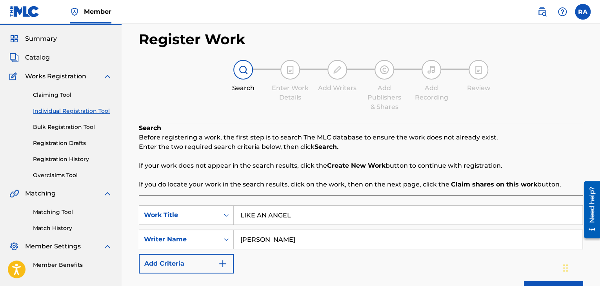
scroll to position [0, 0]
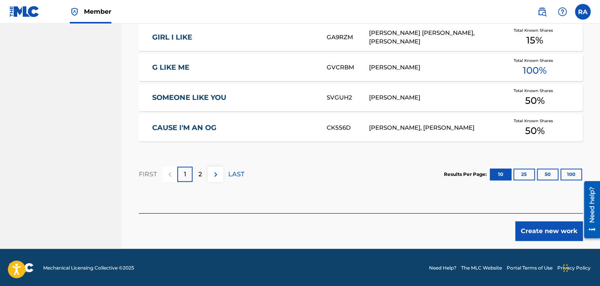
click at [534, 227] on button "Create new work" at bounding box center [549, 232] width 67 height 20
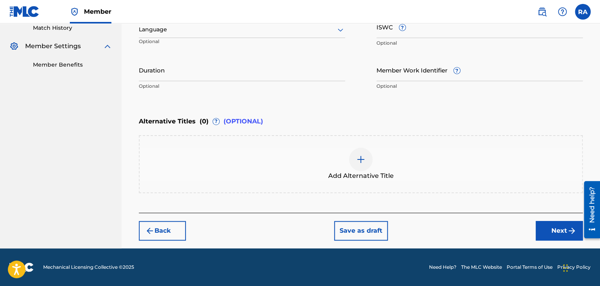
scroll to position [220, 0]
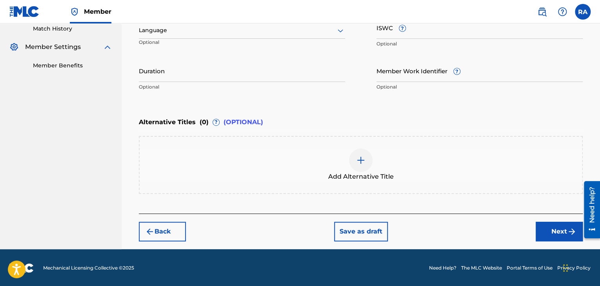
click at [213, 80] on input "Duration" at bounding box center [242, 71] width 206 height 22
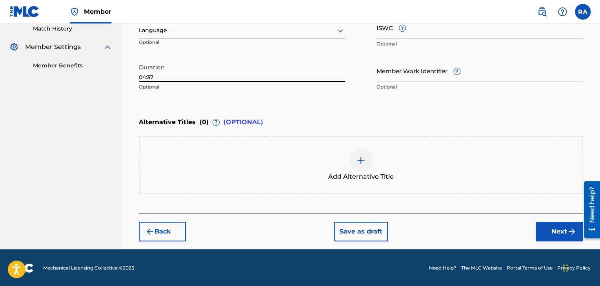
type input "04:37"
click at [546, 228] on button "Next" at bounding box center [559, 232] width 47 height 20
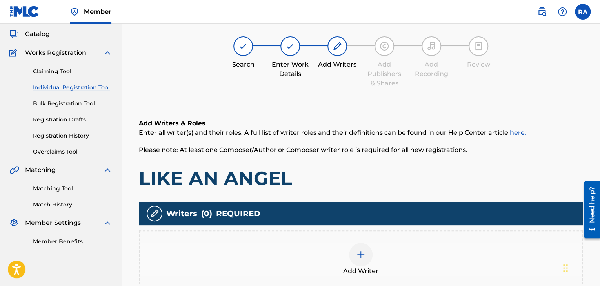
scroll to position [35, 0]
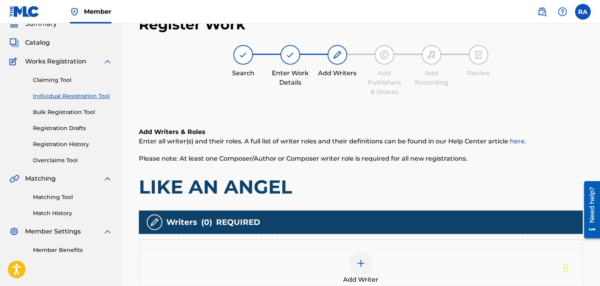
click at [357, 259] on img at bounding box center [360, 263] width 9 height 9
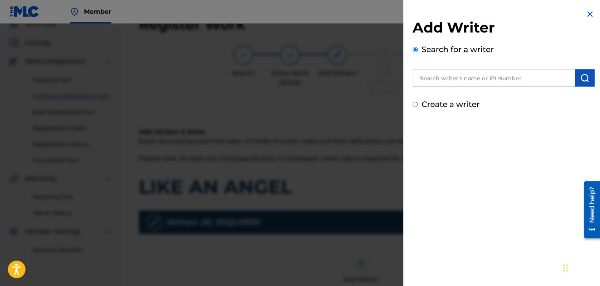
click at [485, 67] on div at bounding box center [504, 77] width 182 height 20
click at [481, 87] on div "Add Writer Search for a writer Create a writer" at bounding box center [504, 64] width 182 height 91
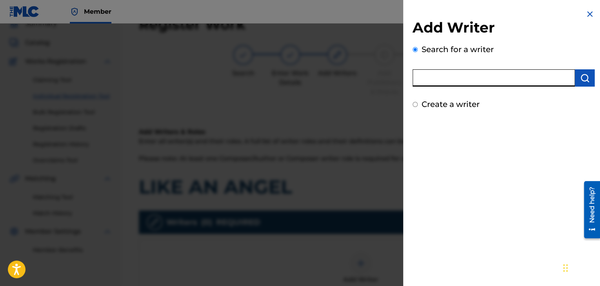
click at [480, 78] on input "text" at bounding box center [494, 77] width 162 height 17
type input "[PERSON_NAME]"
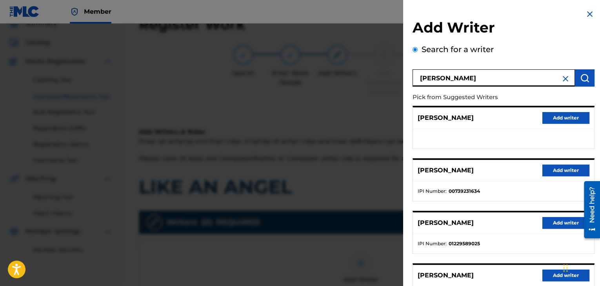
click at [551, 171] on button "Add writer" at bounding box center [566, 171] width 47 height 12
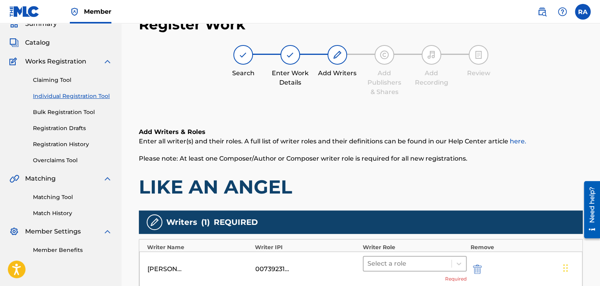
click at [427, 259] on div at bounding box center [408, 264] width 80 height 11
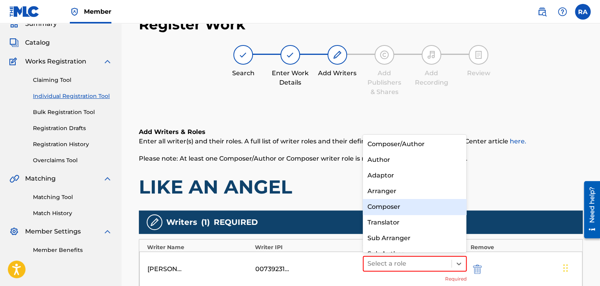
click at [402, 205] on div "Composer" at bounding box center [415, 207] width 104 height 16
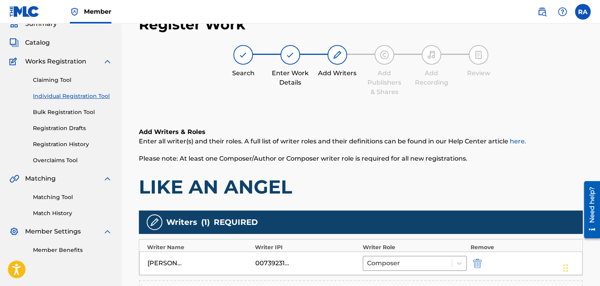
scroll to position [153, 0]
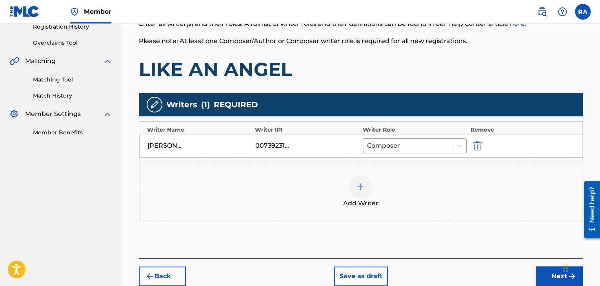
click at [362, 186] on img at bounding box center [360, 186] width 9 height 9
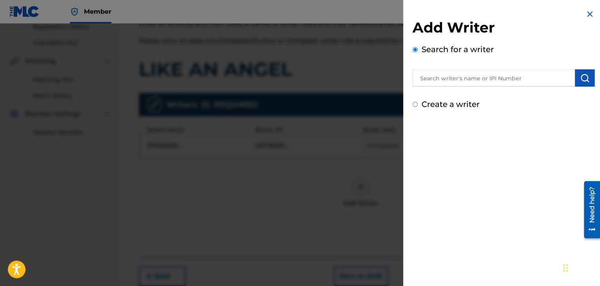
click at [447, 75] on input "text" at bounding box center [494, 77] width 162 height 17
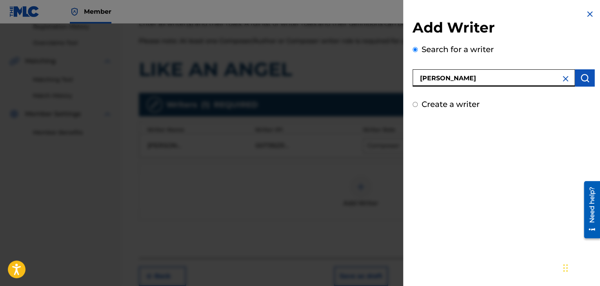
type input "[PERSON_NAME]"
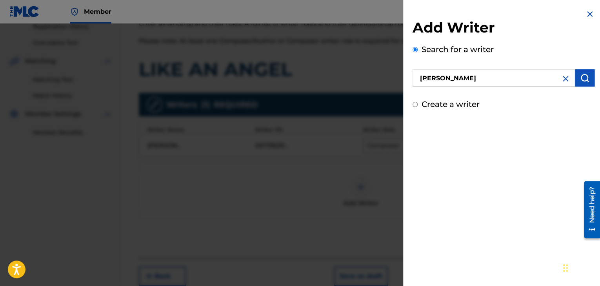
click at [582, 79] on img "submit" at bounding box center [584, 77] width 9 height 9
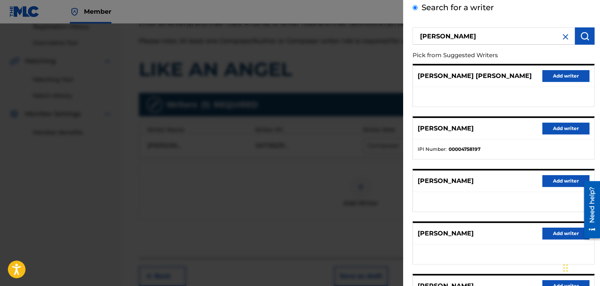
scroll to position [118, 0]
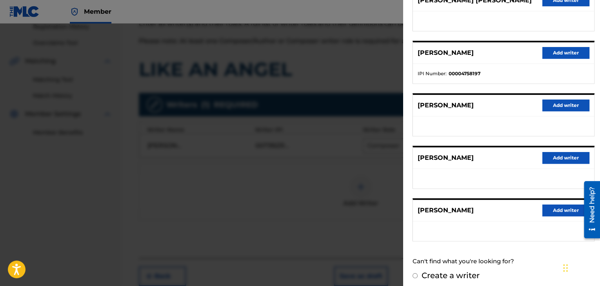
click at [556, 157] on button "Add writer" at bounding box center [566, 158] width 47 height 12
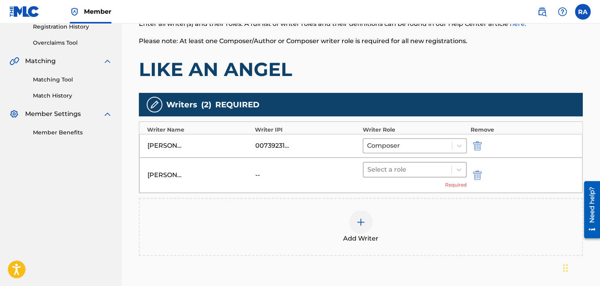
click at [389, 166] on div at bounding box center [408, 169] width 80 height 11
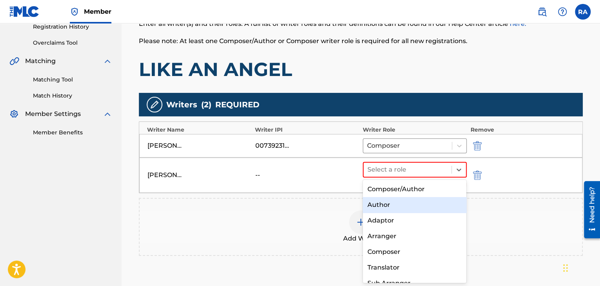
click at [385, 204] on div "Author" at bounding box center [415, 205] width 104 height 16
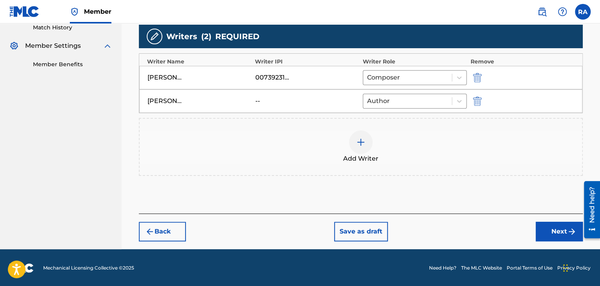
click at [543, 236] on button "Next" at bounding box center [559, 232] width 47 height 20
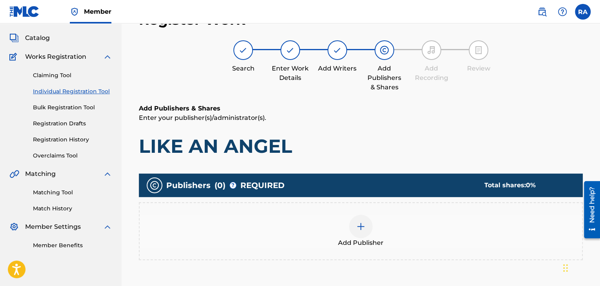
scroll to position [35, 0]
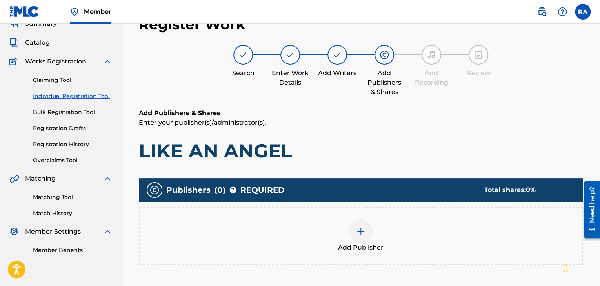
click at [363, 228] on img at bounding box center [360, 231] width 9 height 9
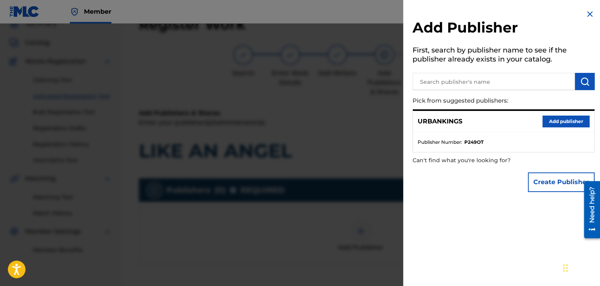
click at [571, 126] on button "Add publisher" at bounding box center [566, 122] width 47 height 12
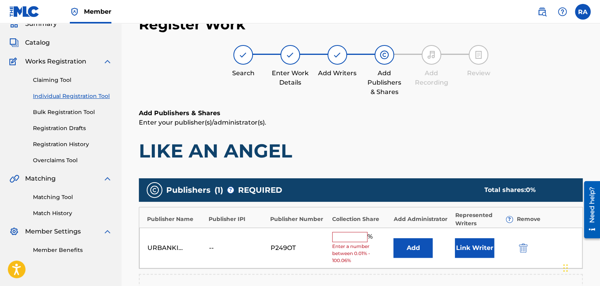
click at [348, 237] on input "text" at bounding box center [349, 237] width 35 height 10
type input "100"
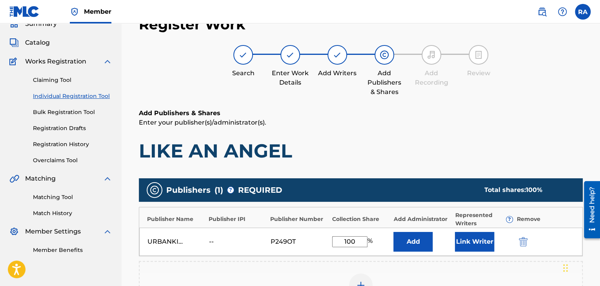
click at [459, 245] on button "Link Writer" at bounding box center [474, 242] width 39 height 20
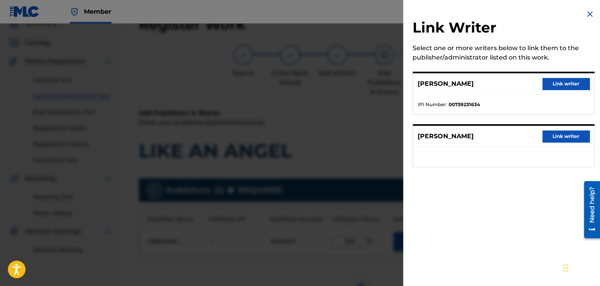
click at [546, 87] on button "Link writer" at bounding box center [566, 84] width 47 height 12
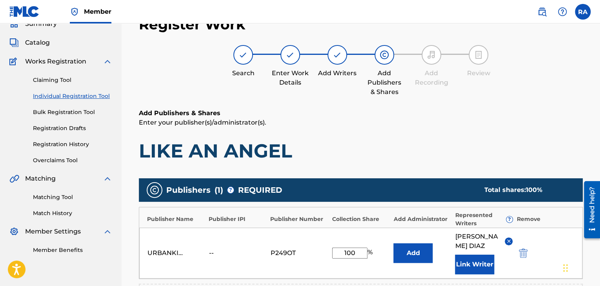
click at [482, 255] on button "Link Writer" at bounding box center [474, 265] width 39 height 20
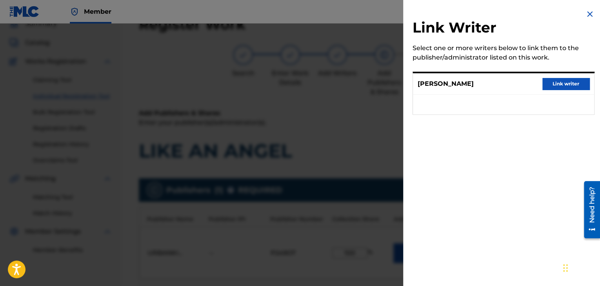
click at [549, 79] on button "Link writer" at bounding box center [566, 84] width 47 height 12
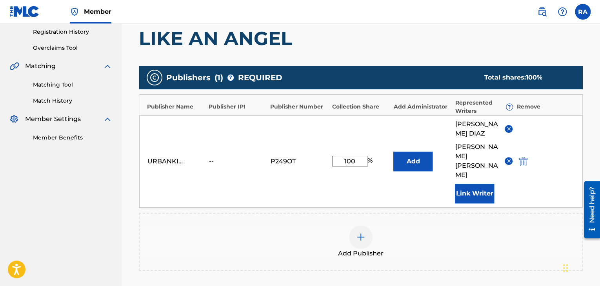
scroll to position [192, 0]
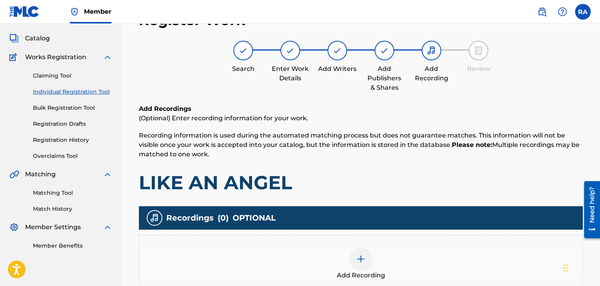
scroll to position [35, 0]
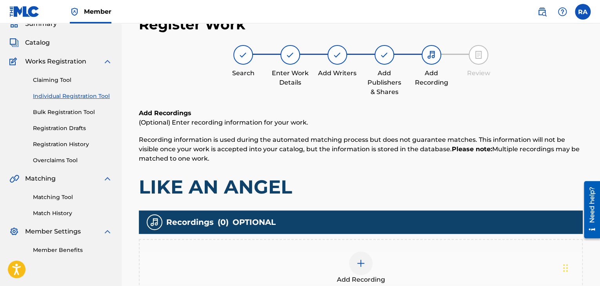
click at [359, 266] on img at bounding box center [360, 263] width 9 height 9
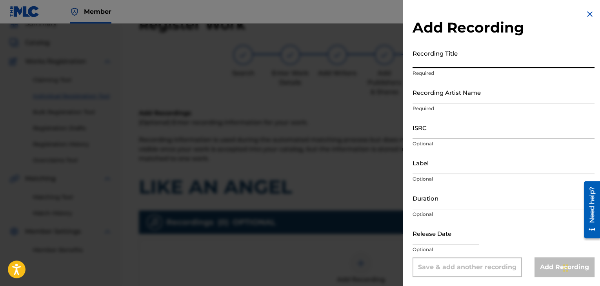
click at [439, 57] on input "Recording Title" at bounding box center [504, 57] width 182 height 22
type input "LIKE AN ANGEL"
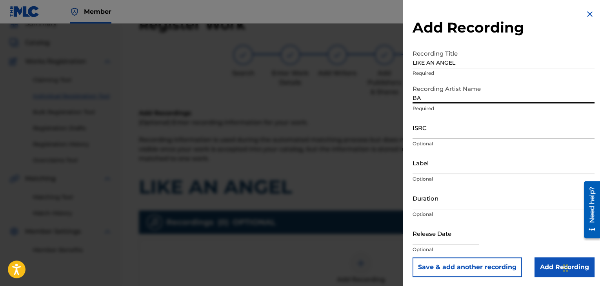
type input "BABY JOKES"
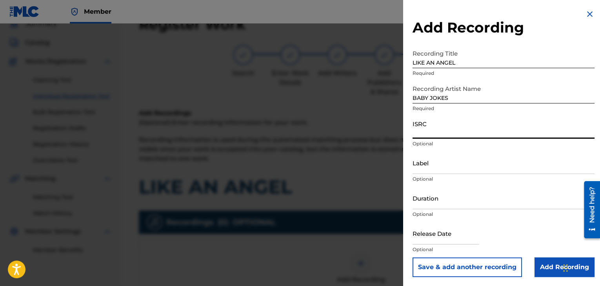
paste input "USPRZ1100131"
type input "USPRZ1100131"
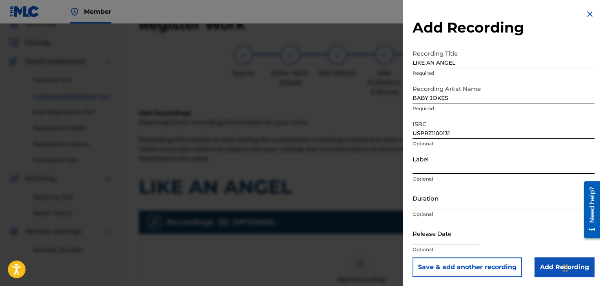
click at [442, 172] on input "Label" at bounding box center [504, 163] width 182 height 22
type input "Urban Kings Music Group"
click at [443, 203] on input "Duration" at bounding box center [504, 198] width 182 height 22
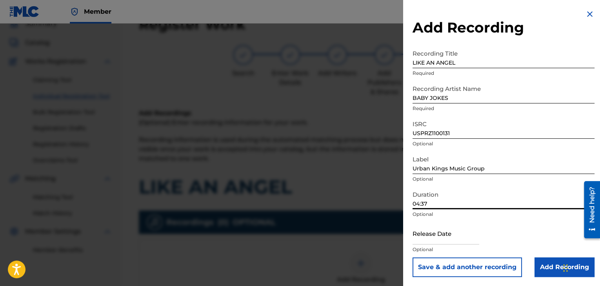
type input "04:37"
click at [418, 240] on input "text" at bounding box center [446, 233] width 67 height 22
select select "7"
select select "2025"
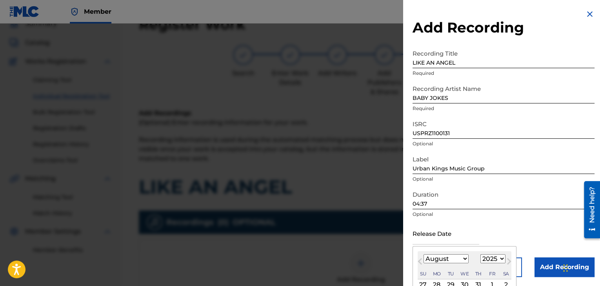
click at [459, 260] on select "January February March April May June July August September October November De…" at bounding box center [446, 259] width 45 height 9
select select "6"
click at [424, 255] on select "January February March April May June July August September October November De…" at bounding box center [446, 259] width 45 height 9
click at [488, 258] on select "1899 1900 1901 1902 1903 1904 1905 1906 1907 1908 1909 1910 1911 1912 1913 1914…" at bounding box center [493, 259] width 25 height 9
select select "2011"
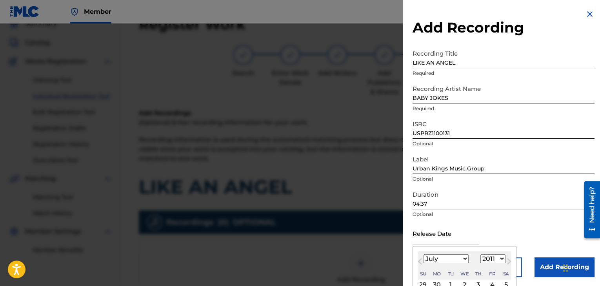
click at [481, 255] on select "1899 1900 1901 1902 1903 1904 1905 1906 1907 1908 1909 1910 1911 1912 1913 1914…" at bounding box center [493, 259] width 25 height 9
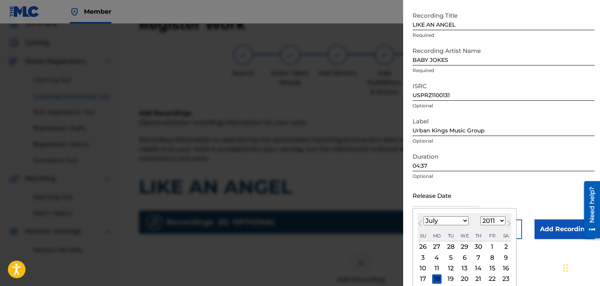
scroll to position [73, 0]
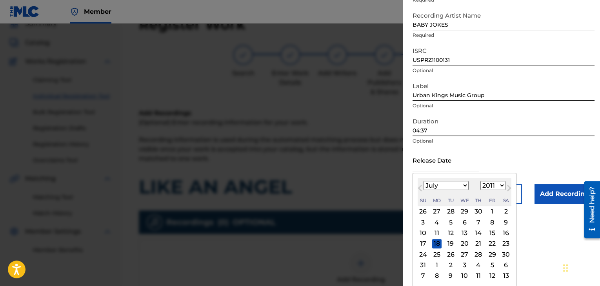
click at [447, 223] on div "5" at bounding box center [450, 222] width 9 height 9
type input "[DATE]"
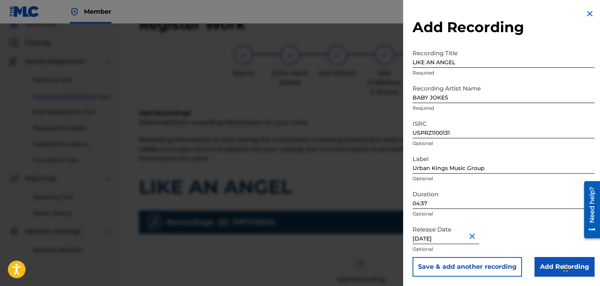
scroll to position [0, 0]
click at [545, 262] on input "Add Recording" at bounding box center [565, 267] width 60 height 20
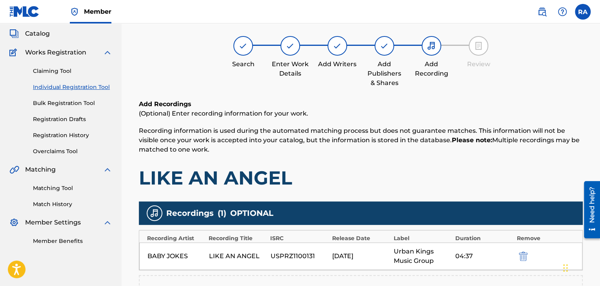
scroll to position [189, 0]
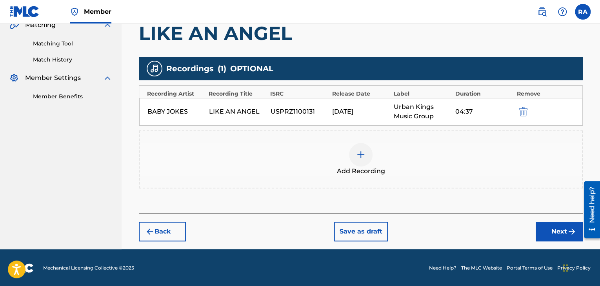
click at [552, 235] on button "Next" at bounding box center [559, 232] width 47 height 20
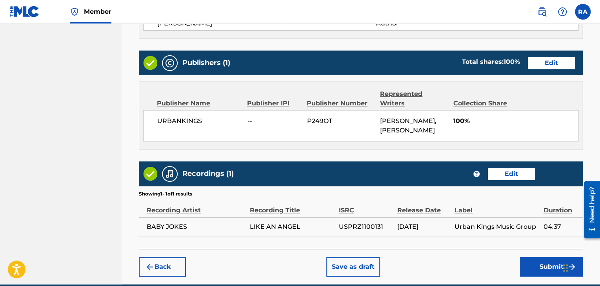
scroll to position [416, 0]
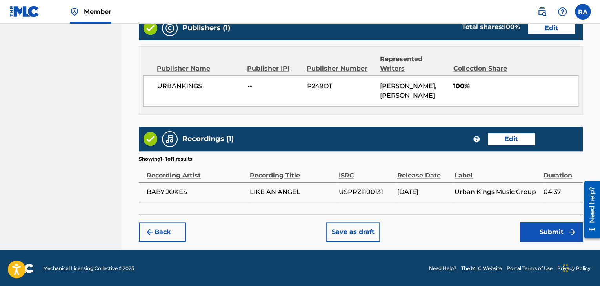
click at [541, 233] on button "Submit" at bounding box center [551, 232] width 63 height 20
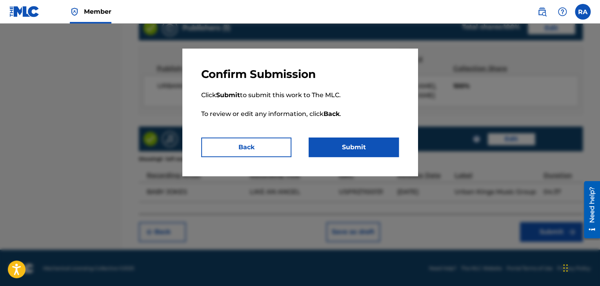
click at [366, 142] on button "Submit" at bounding box center [354, 148] width 90 height 20
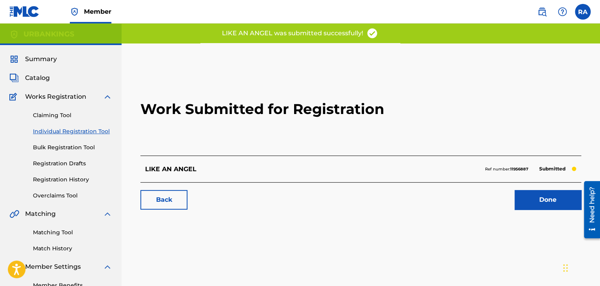
click at [528, 201] on link "Done" at bounding box center [548, 200] width 67 height 20
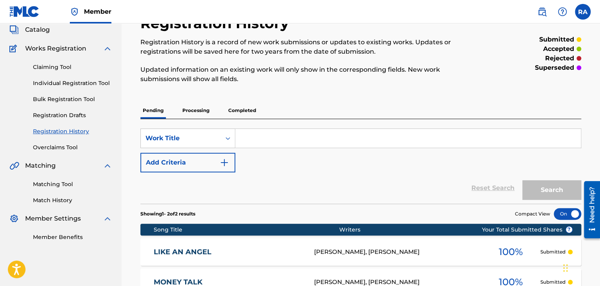
scroll to position [118, 0]
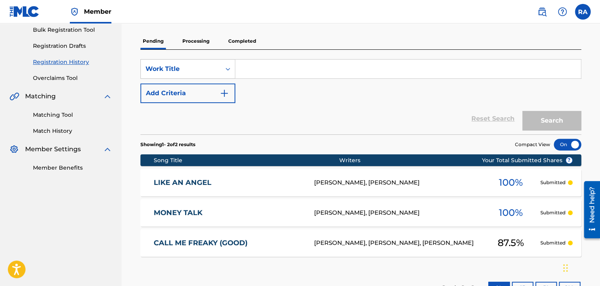
click at [285, 179] on link "LIKE AN ANGEL" at bounding box center [229, 183] width 150 height 9
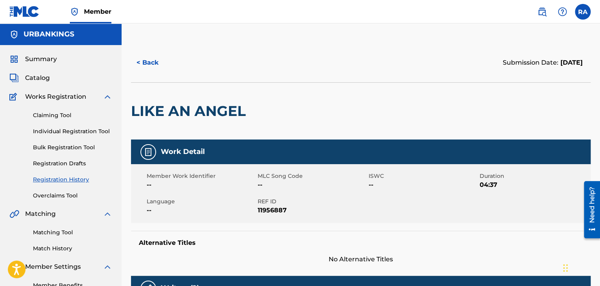
click at [143, 64] on button "< Back" at bounding box center [154, 63] width 47 height 20
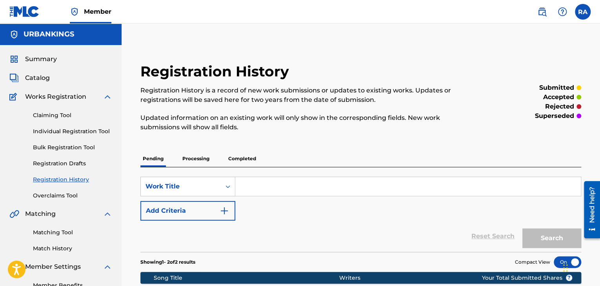
click at [62, 129] on link "Individual Registration Tool" at bounding box center [72, 132] width 79 height 8
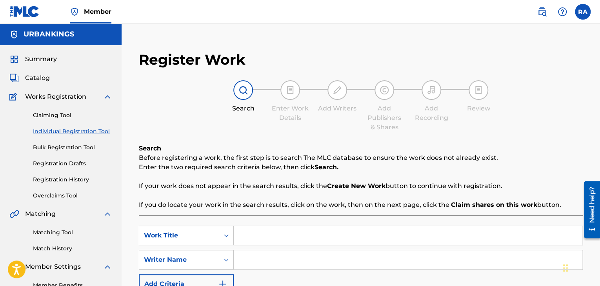
click at [286, 231] on input "Search Form" at bounding box center [408, 235] width 349 height 19
type input "DIE TONIGHT"
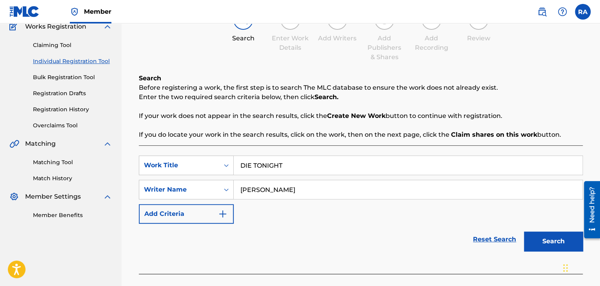
scroll to position [111, 0]
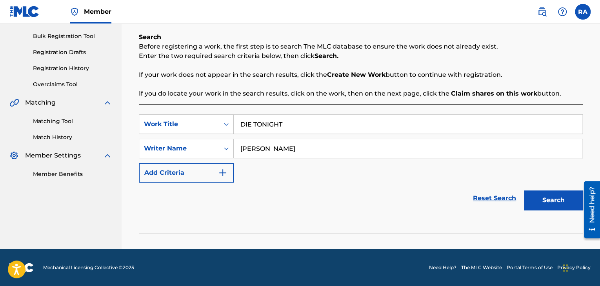
click at [558, 200] on button "Search" at bounding box center [553, 201] width 59 height 20
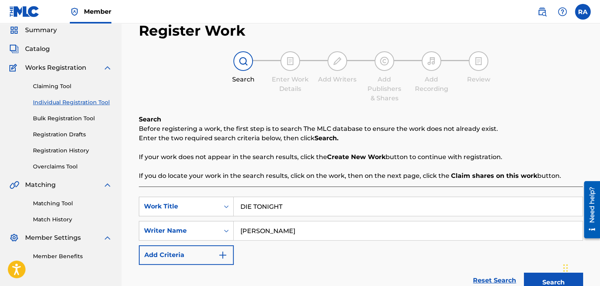
scroll to position [19, 0]
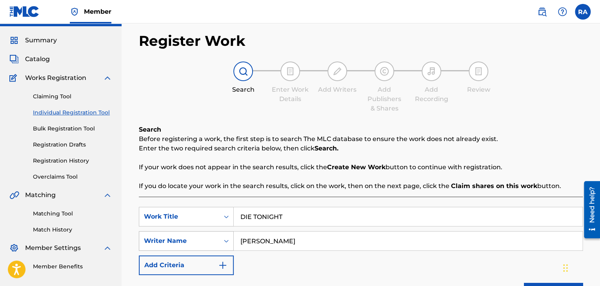
drag, startPoint x: 292, startPoint y: 245, endPoint x: 163, endPoint y: 244, distance: 128.7
click at [163, 244] on div "SearchWithCriteria8e79b9b2-6b41-4ae6-b2cf-e803a7ad0376 Writer Name [PERSON_NAME]" at bounding box center [361, 242] width 444 height 20
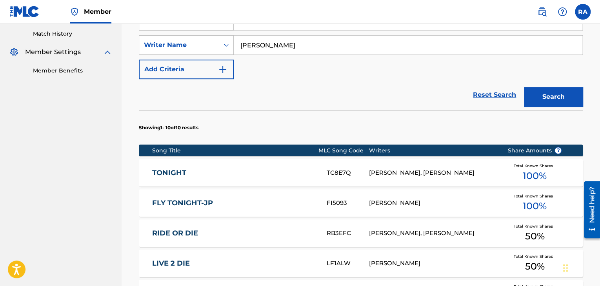
click at [561, 101] on button "Search" at bounding box center [553, 97] width 59 height 20
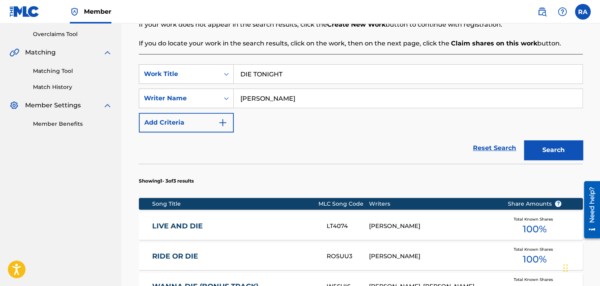
scroll to position [215, 0]
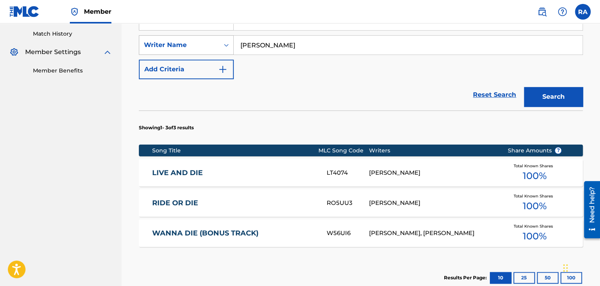
drag, startPoint x: 293, startPoint y: 43, endPoint x: 193, endPoint y: 48, distance: 100.2
click at [193, 48] on div "SearchWithCriteria8e79b9b2-6b41-4ae6-b2cf-e803a7ad0376 Writer Name [PERSON_NAME]" at bounding box center [361, 45] width 444 height 20
type input "[PERSON_NAME]"
click at [549, 103] on button "Search" at bounding box center [553, 97] width 59 height 20
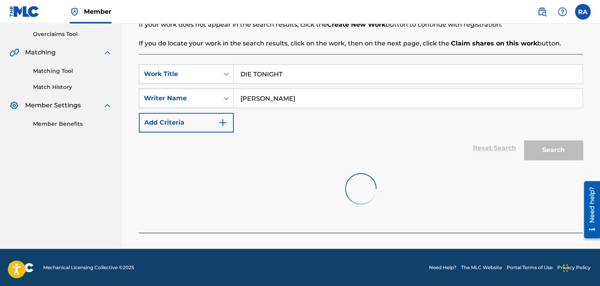
scroll to position [202, 0]
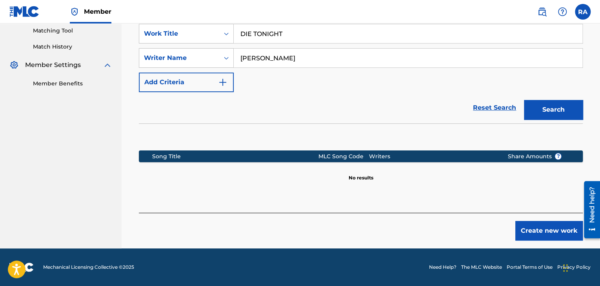
click at [547, 232] on button "Create new work" at bounding box center [549, 231] width 67 height 20
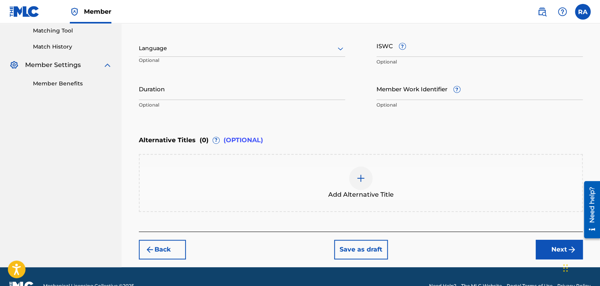
click at [188, 81] on input "Duration" at bounding box center [242, 89] width 206 height 22
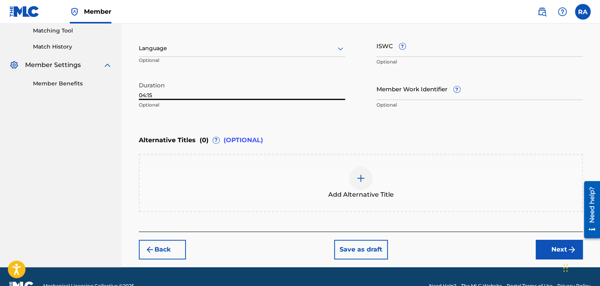
type input "04:15"
click at [545, 247] on button "Next" at bounding box center [559, 250] width 47 height 20
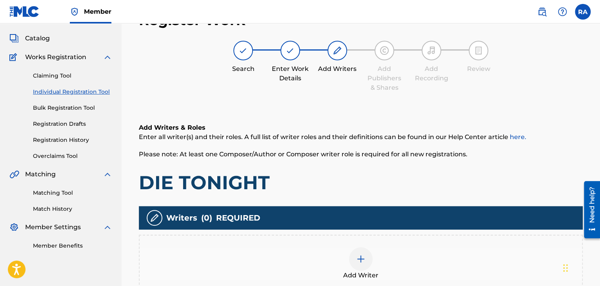
scroll to position [35, 0]
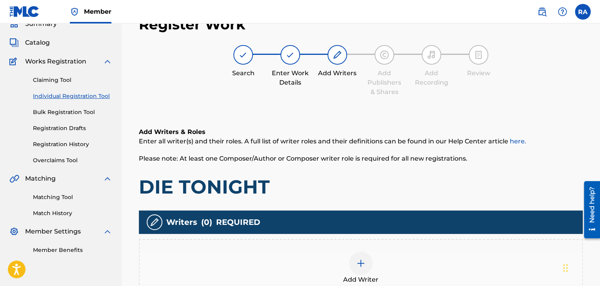
click at [364, 277] on span "Add Writer" at bounding box center [360, 279] width 35 height 9
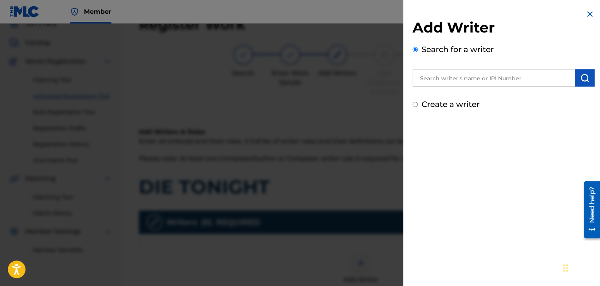
click at [426, 80] on input "text" at bounding box center [494, 77] width 162 height 17
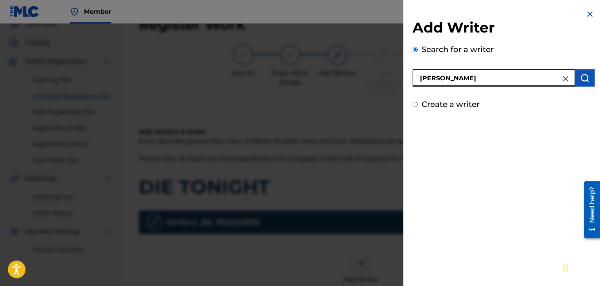
type input "[PERSON_NAME]"
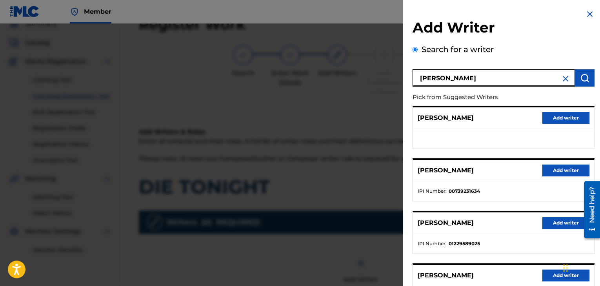
click at [572, 166] on button "Add writer" at bounding box center [566, 171] width 47 height 12
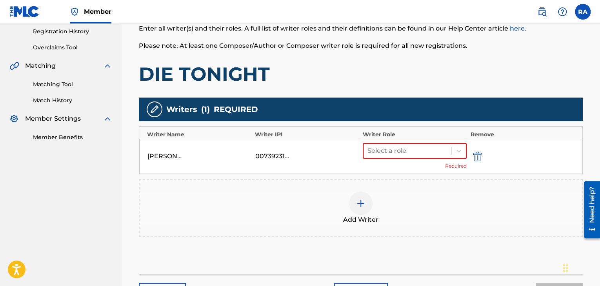
scroll to position [153, 0]
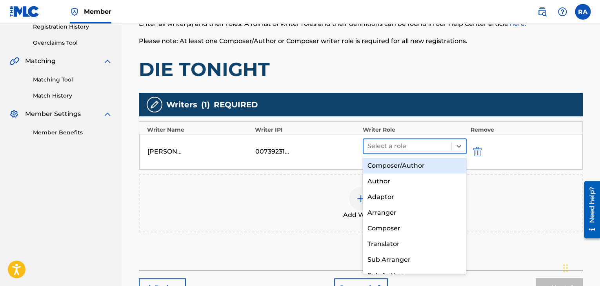
click at [406, 142] on div at bounding box center [408, 146] width 80 height 11
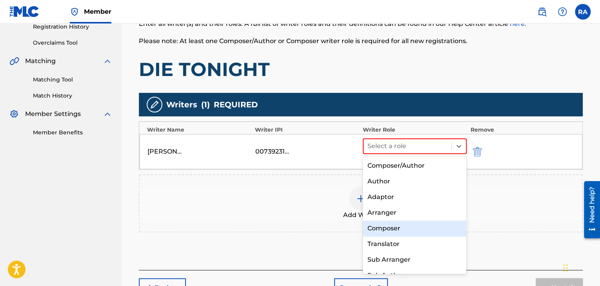
click at [396, 225] on div "Composer" at bounding box center [415, 229] width 104 height 16
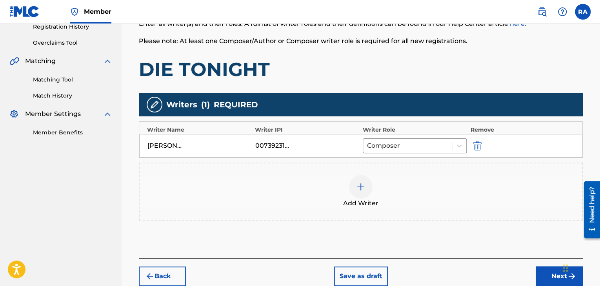
click at [349, 192] on div "Add Writer" at bounding box center [361, 191] width 443 height 33
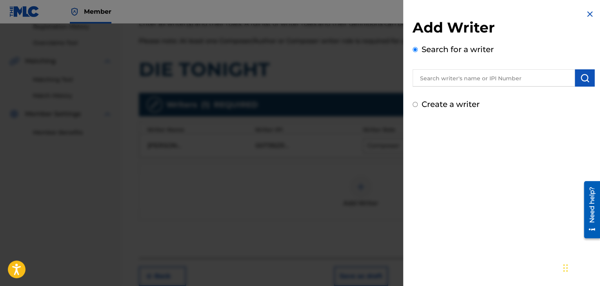
click at [443, 74] on input "text" at bounding box center [494, 77] width 162 height 17
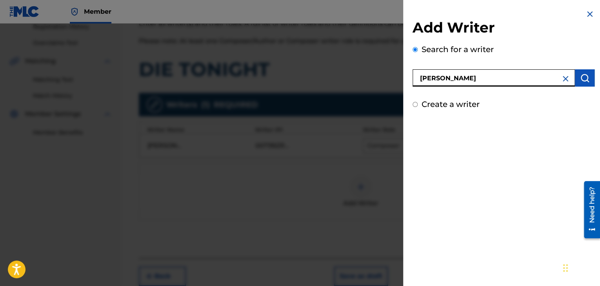
type input "[PERSON_NAME]"
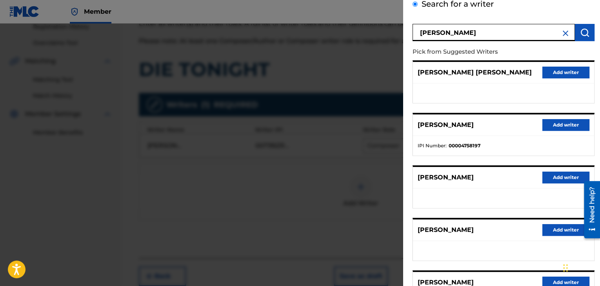
scroll to position [118, 0]
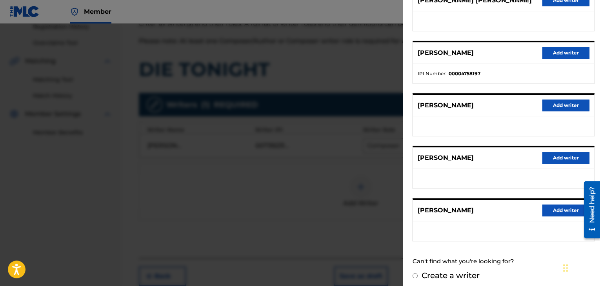
click at [554, 156] on button "Add writer" at bounding box center [566, 158] width 47 height 12
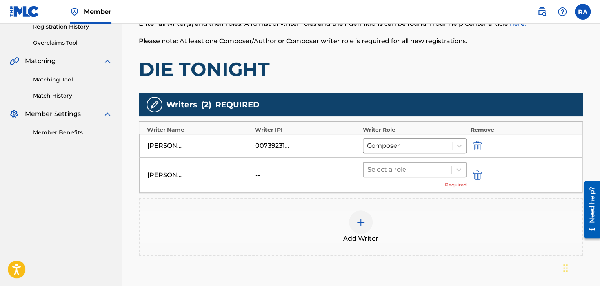
click at [379, 167] on div at bounding box center [408, 169] width 80 height 11
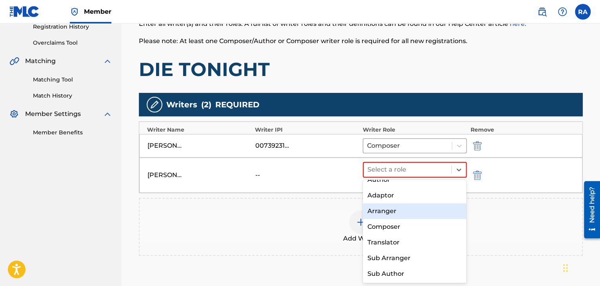
scroll to position [0, 0]
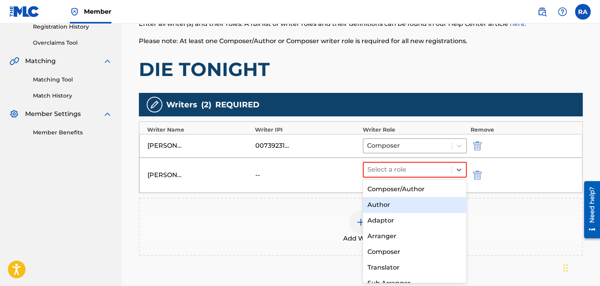
click at [387, 204] on div "Author" at bounding box center [415, 205] width 104 height 16
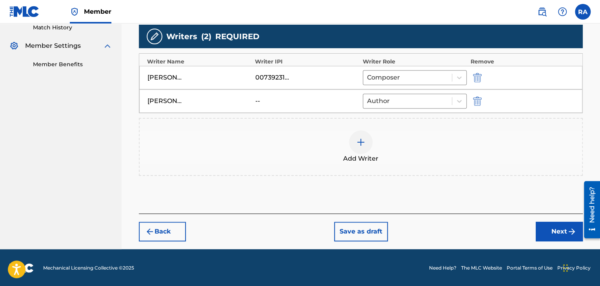
click at [543, 232] on button "Next" at bounding box center [559, 232] width 47 height 20
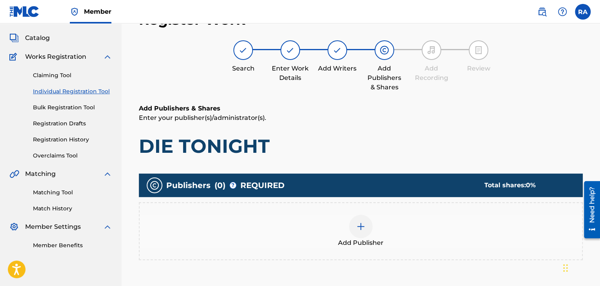
scroll to position [35, 0]
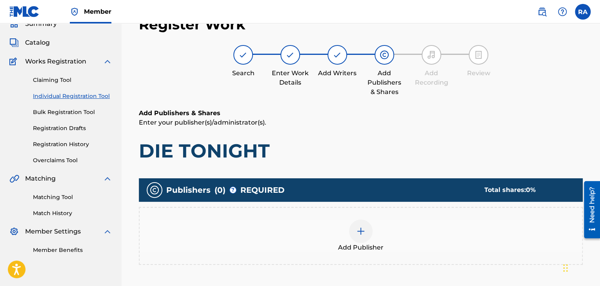
click at [364, 234] on img at bounding box center [360, 231] width 9 height 9
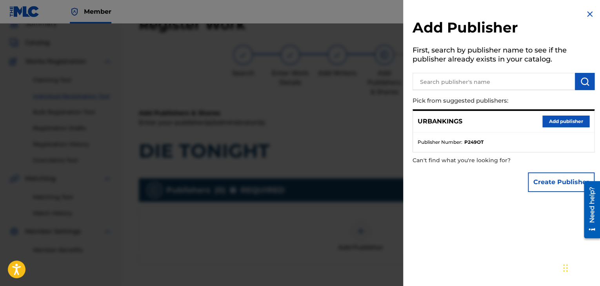
click at [559, 118] on button "Add publisher" at bounding box center [566, 122] width 47 height 12
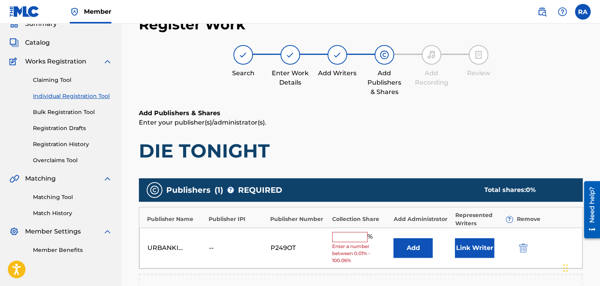
click at [350, 241] on input "text" at bounding box center [349, 237] width 35 height 10
type input "100"
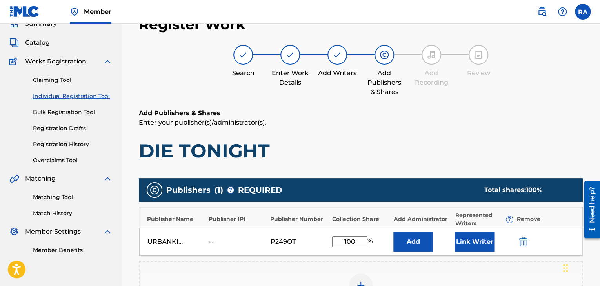
click at [488, 250] on button "Link Writer" at bounding box center [474, 242] width 39 height 20
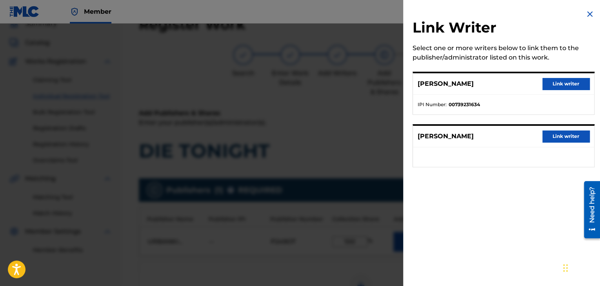
click at [554, 83] on button "Link writer" at bounding box center [566, 84] width 47 height 12
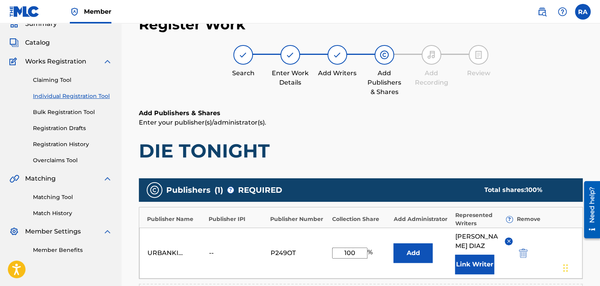
click at [463, 255] on button "Link Writer" at bounding box center [474, 265] width 39 height 20
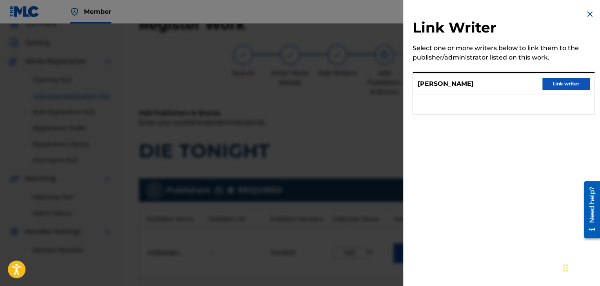
click at [556, 86] on button "Link writer" at bounding box center [566, 84] width 47 height 12
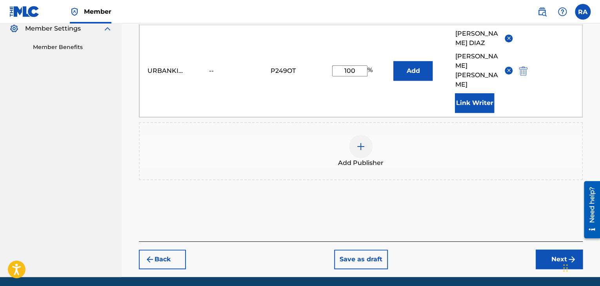
click at [560, 250] on button "Next" at bounding box center [559, 260] width 47 height 20
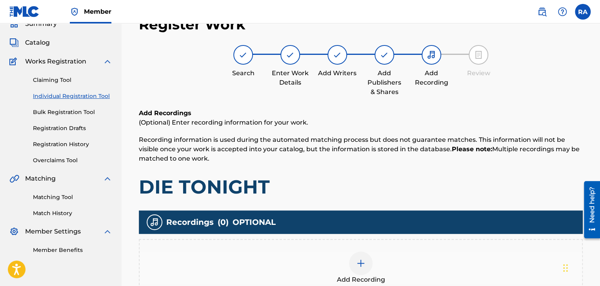
click at [368, 266] on div at bounding box center [361, 264] width 24 height 24
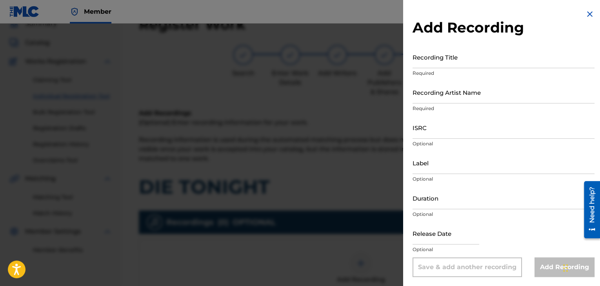
click at [427, 60] on input "Recording Title" at bounding box center [504, 57] width 182 height 22
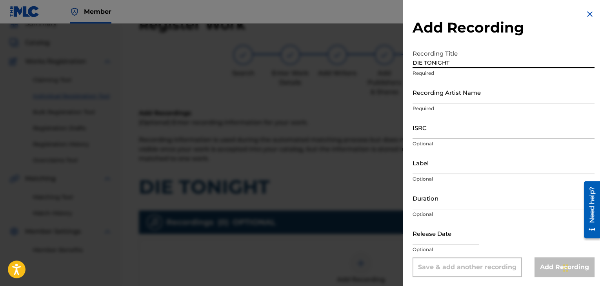
type input "DIE TONIGHT"
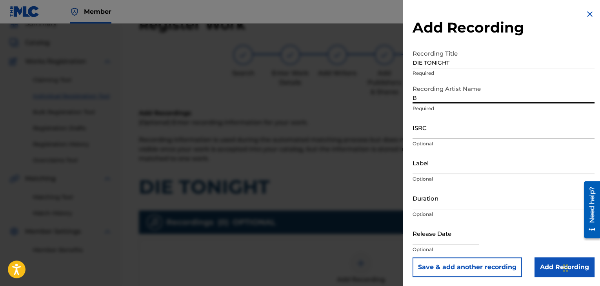
type input "BABY JOKES"
click at [425, 137] on input "ISRC" at bounding box center [504, 128] width 182 height 22
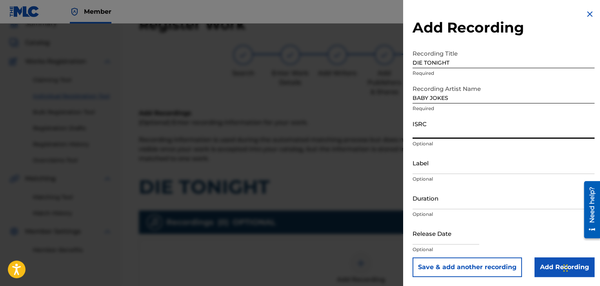
paste input "USPRZ1100132"
type input "USPRZ1100132"
click at [427, 169] on input "Label" at bounding box center [504, 163] width 182 height 22
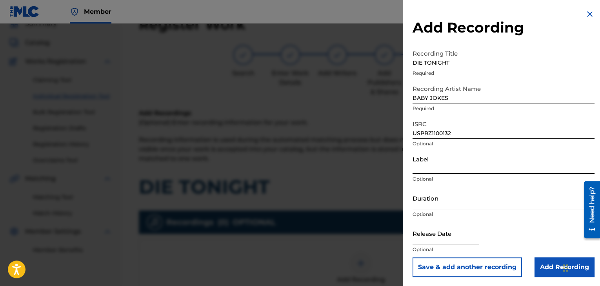
type input "Urban Kings Music Group"
click at [423, 213] on p "Optional" at bounding box center [504, 214] width 182 height 7
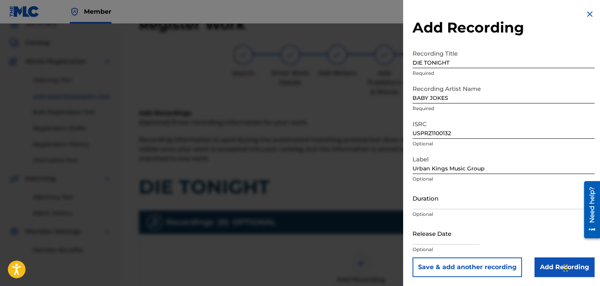
click at [420, 205] on input "Duration" at bounding box center [504, 198] width 182 height 22
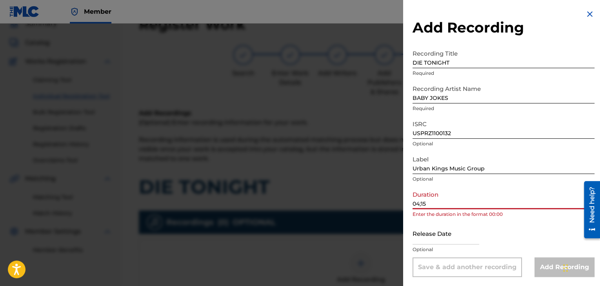
click at [421, 201] on input "04;15" at bounding box center [504, 198] width 182 height 22
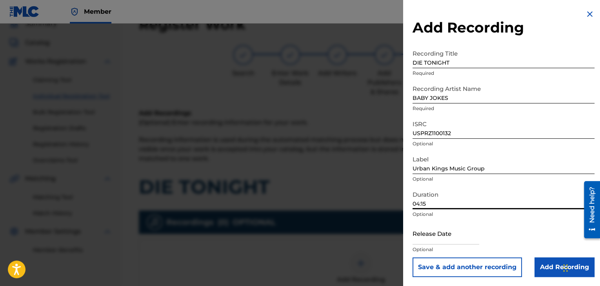
type input "04:15"
click at [439, 241] on input "text" at bounding box center [446, 233] width 67 height 22
select select "7"
select select "2025"
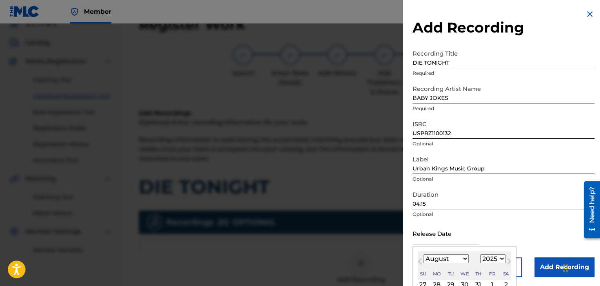
click at [458, 259] on select "January February March April May June July August September October November De…" at bounding box center [446, 259] width 45 height 9
select select "6"
click at [424, 255] on select "January February March April May June July August September October November De…" at bounding box center [446, 259] width 45 height 9
click at [490, 258] on select "1899 1900 1901 1902 1903 1904 1905 1906 1907 1908 1909 1910 1911 1912 1913 1914…" at bounding box center [493, 259] width 25 height 9
select select "2011"
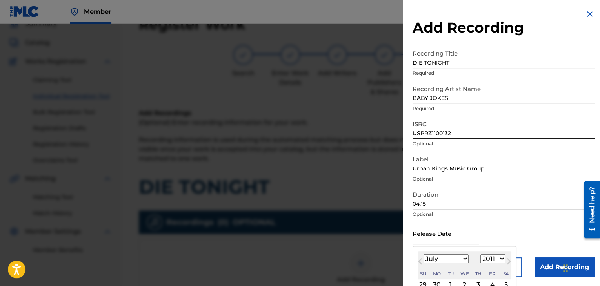
click at [481, 255] on select "1899 1900 1901 1902 1903 1904 1905 1906 1907 1908 1909 1910 1911 1912 1913 1914…" at bounding box center [493, 259] width 25 height 9
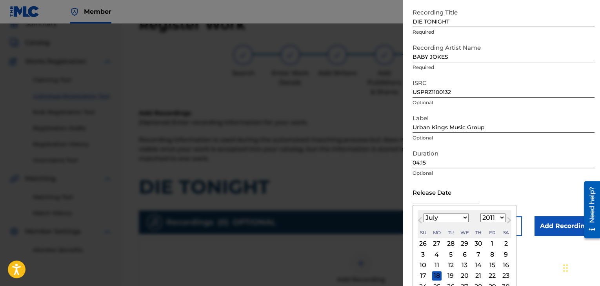
scroll to position [73, 0]
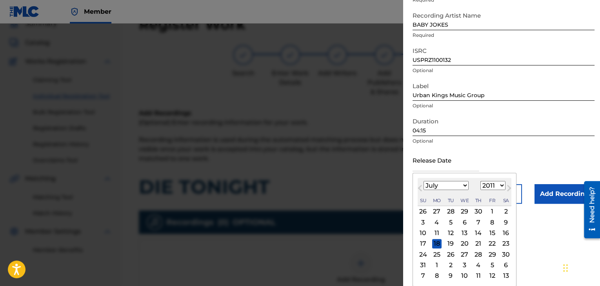
click at [450, 223] on div "5" at bounding box center [450, 222] width 9 height 9
type input "[DATE]"
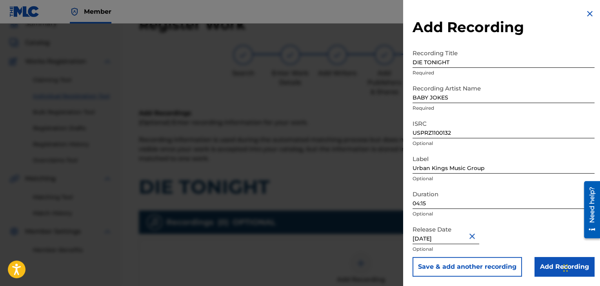
scroll to position [0, 0]
click at [541, 265] on input "Add Recording" at bounding box center [565, 267] width 60 height 20
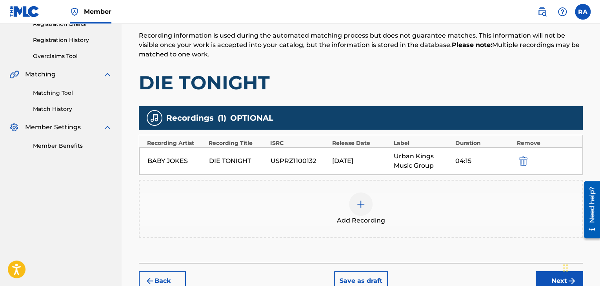
scroll to position [189, 0]
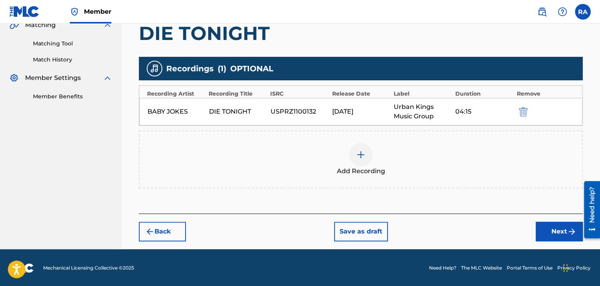
click at [547, 231] on button "Next" at bounding box center [559, 232] width 47 height 20
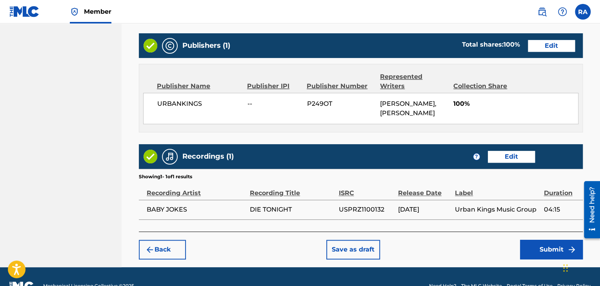
scroll to position [416, 0]
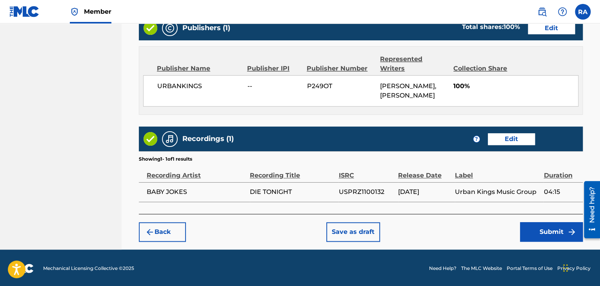
click at [537, 235] on button "Submit" at bounding box center [551, 232] width 63 height 20
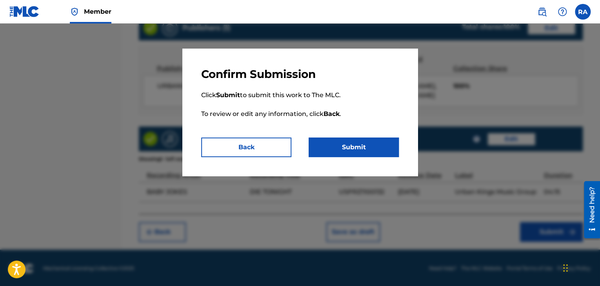
click at [363, 153] on button "Submit" at bounding box center [354, 148] width 90 height 20
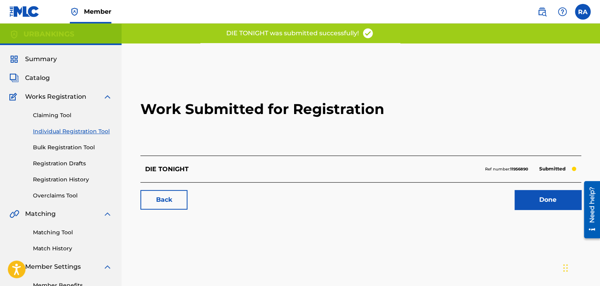
click at [536, 206] on link "Done" at bounding box center [548, 200] width 67 height 20
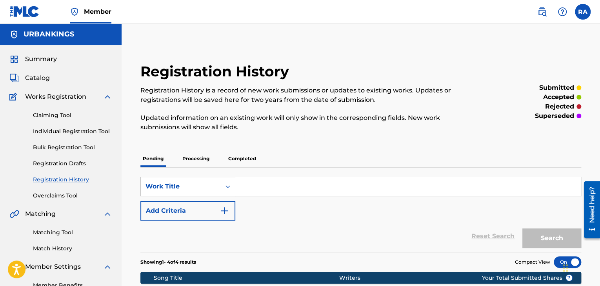
click at [70, 129] on link "Individual Registration Tool" at bounding box center [72, 132] width 79 height 8
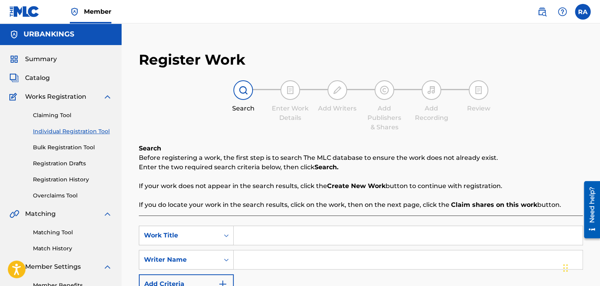
click at [250, 231] on input "Search Form" at bounding box center [408, 235] width 349 height 19
type input "LOOKING AT ME"
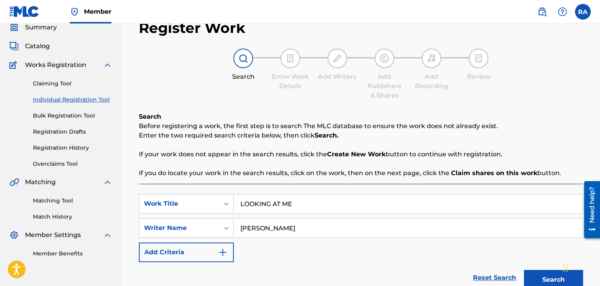
scroll to position [111, 0]
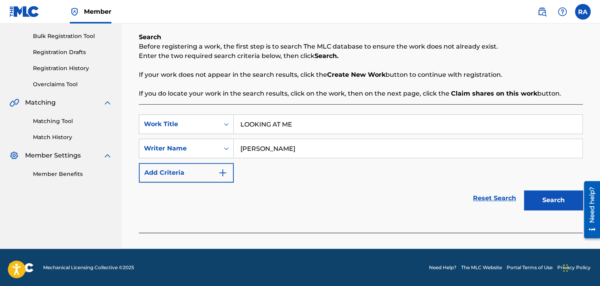
click at [560, 209] on button "Search" at bounding box center [553, 201] width 59 height 20
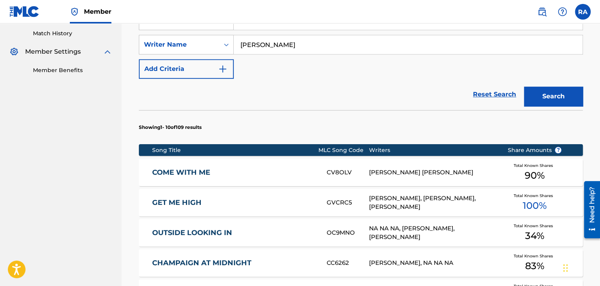
scroll to position [162, 0]
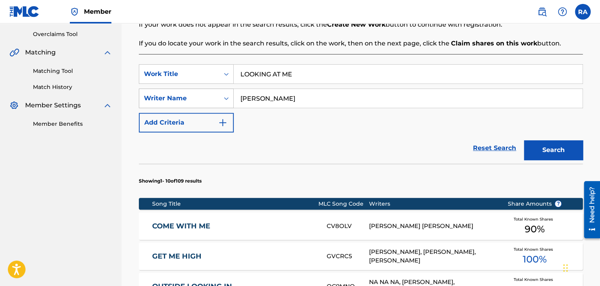
drag, startPoint x: 278, startPoint y: 98, endPoint x: 168, endPoint y: 94, distance: 110.3
click at [168, 94] on div "SearchWithCriteria8e79b9b2-6b41-4ae6-b2cf-e803a7ad0376 Writer Name [PERSON_NAME]" at bounding box center [361, 99] width 444 height 20
click at [547, 146] on button "Search" at bounding box center [553, 150] width 59 height 20
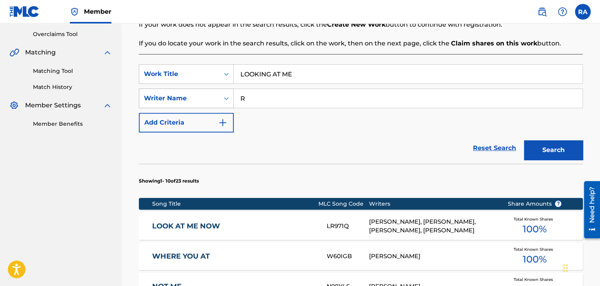
drag, startPoint x: 285, startPoint y: 96, endPoint x: 171, endPoint y: 102, distance: 113.9
click at [171, 102] on div "SearchWithCriteria8e79b9b2-6b41-4ae6-b2cf-e803a7ad0376 Writer Name R" at bounding box center [361, 99] width 444 height 20
click at [247, 94] on input "R" at bounding box center [408, 98] width 349 height 19
type input "[PERSON_NAME]"
click at [556, 148] on button "Search" at bounding box center [553, 150] width 59 height 20
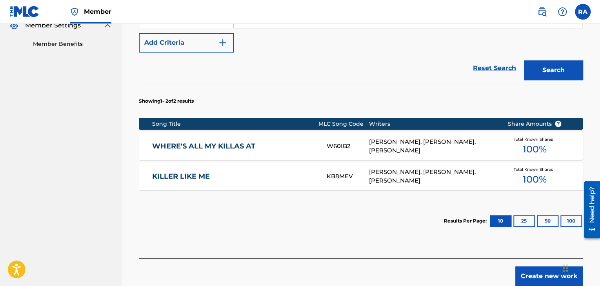
scroll to position [287, 0]
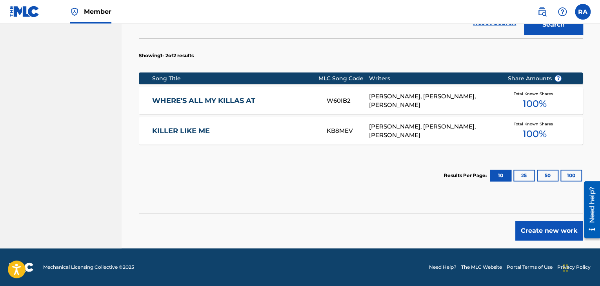
click at [559, 226] on button "Create new work" at bounding box center [549, 231] width 67 height 20
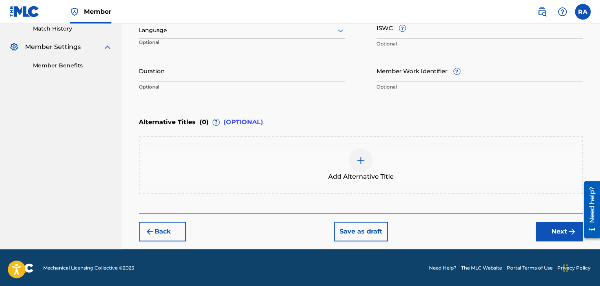
scroll to position [102, 0]
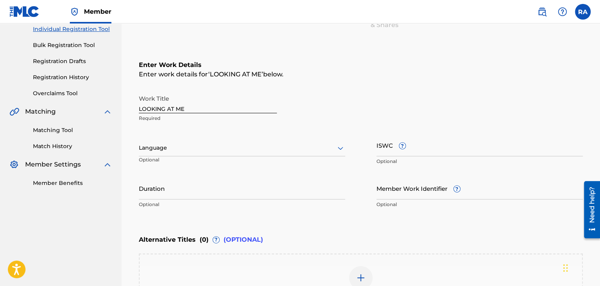
click at [214, 192] on input "Duration" at bounding box center [242, 188] width 206 height 22
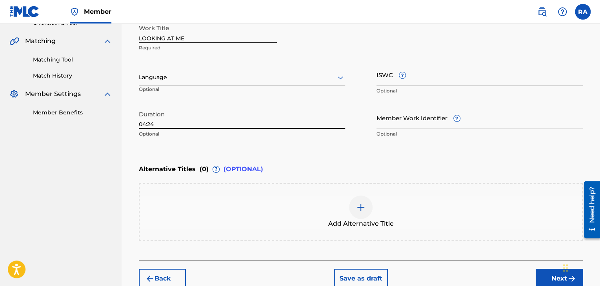
scroll to position [220, 0]
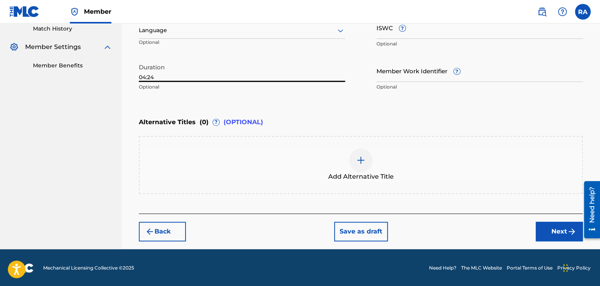
type input "04:24"
click at [544, 231] on button "Next" at bounding box center [559, 232] width 47 height 20
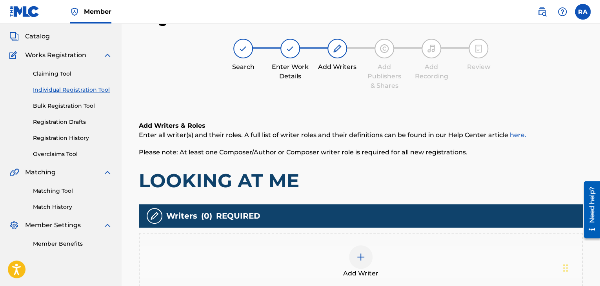
scroll to position [35, 0]
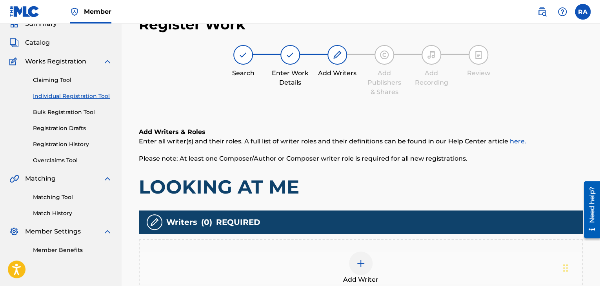
click at [363, 254] on div at bounding box center [361, 264] width 24 height 24
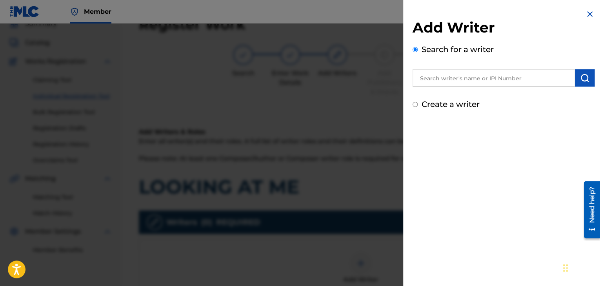
drag, startPoint x: 429, startPoint y: 78, endPoint x: 435, endPoint y: 78, distance: 5.9
click at [430, 78] on input "text" at bounding box center [494, 77] width 162 height 17
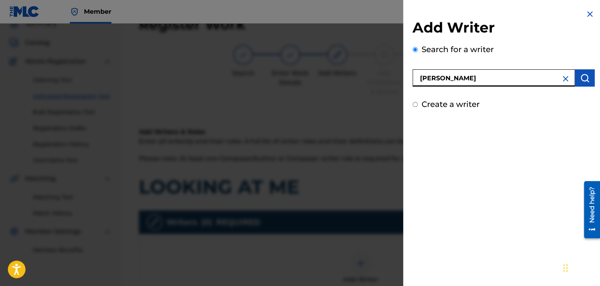
type input "[PERSON_NAME]"
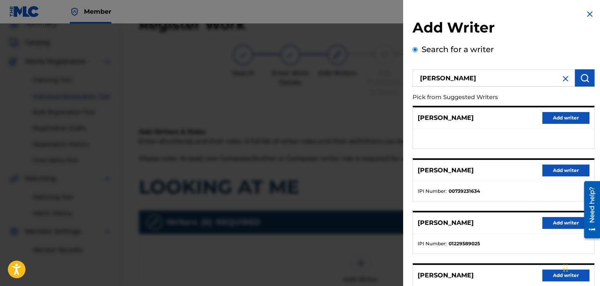
click at [549, 171] on button "Add writer" at bounding box center [566, 171] width 47 height 12
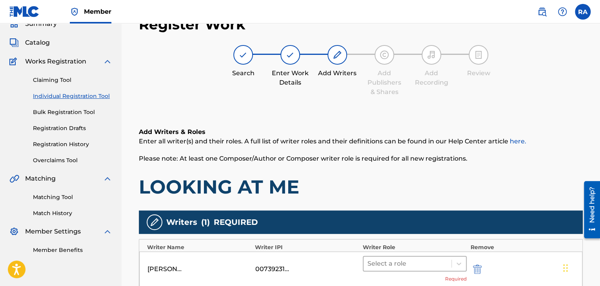
click at [421, 268] on div at bounding box center [408, 264] width 80 height 11
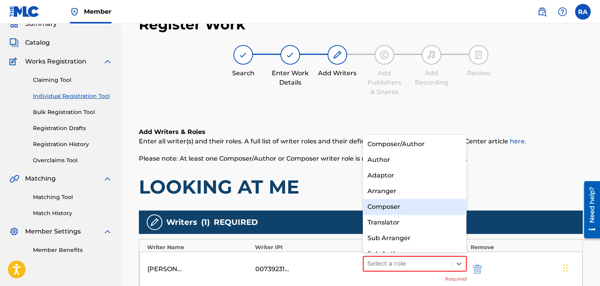
click at [410, 202] on div "Composer" at bounding box center [415, 207] width 104 height 16
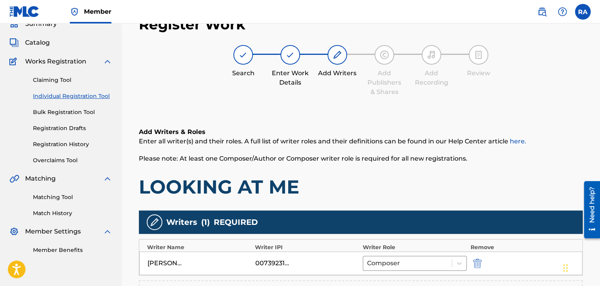
scroll to position [192, 0]
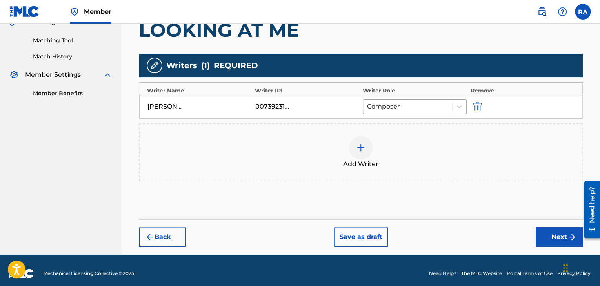
click at [346, 141] on div "Add Writer" at bounding box center [361, 152] width 443 height 33
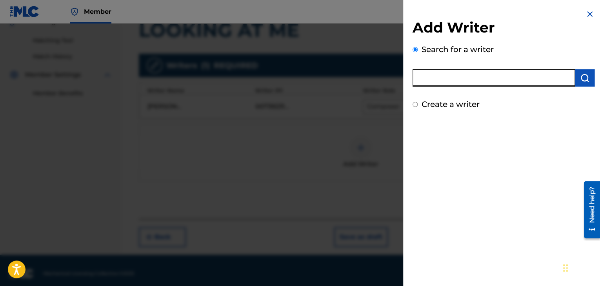
click at [432, 81] on input "text" at bounding box center [494, 77] width 162 height 17
type input "[PERSON_NAME]"
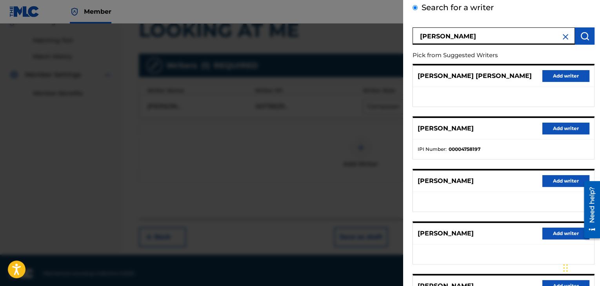
scroll to position [122, 0]
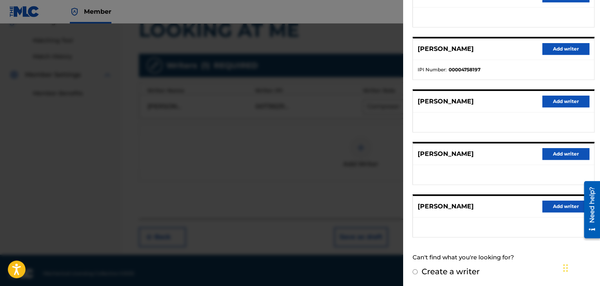
click at [555, 157] on button "Add writer" at bounding box center [566, 154] width 47 height 12
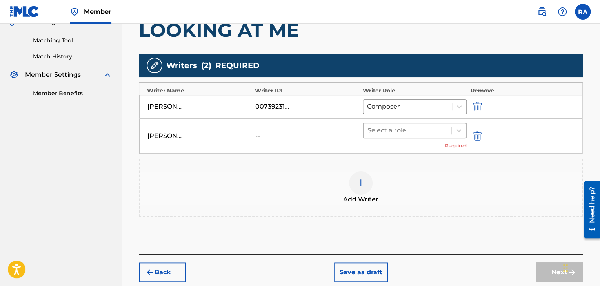
click at [423, 128] on div at bounding box center [408, 130] width 80 height 11
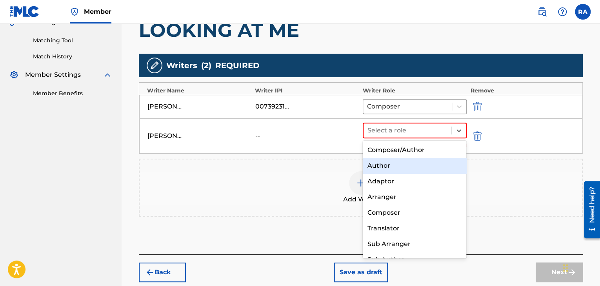
click at [405, 164] on div "Author" at bounding box center [415, 166] width 104 height 16
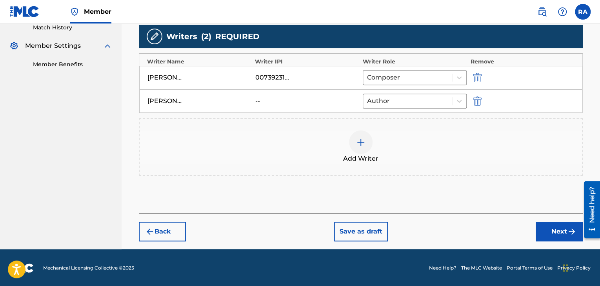
click at [549, 232] on button "Next" at bounding box center [559, 232] width 47 height 20
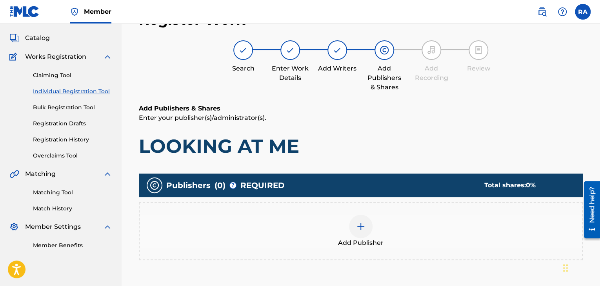
scroll to position [35, 0]
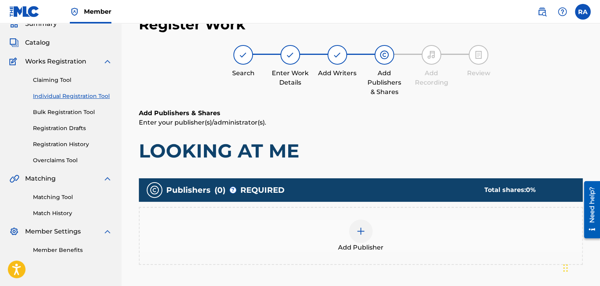
click at [367, 231] on div at bounding box center [361, 232] width 24 height 24
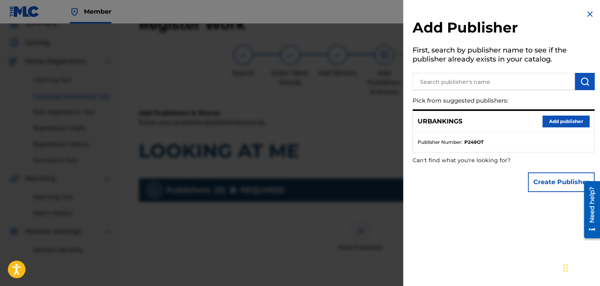
click at [557, 117] on button "Add publisher" at bounding box center [566, 122] width 47 height 12
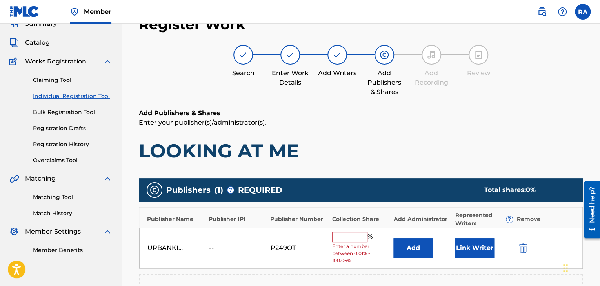
click at [354, 238] on input "text" at bounding box center [349, 237] width 35 height 10
type input "100"
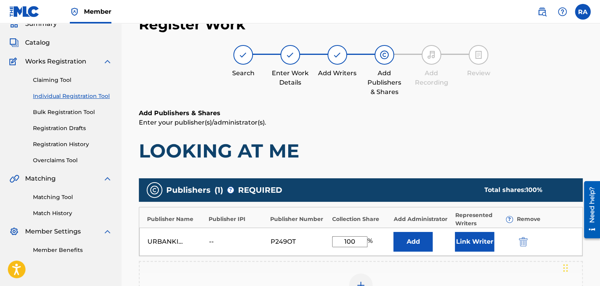
click at [476, 237] on button "Link Writer" at bounding box center [474, 242] width 39 height 20
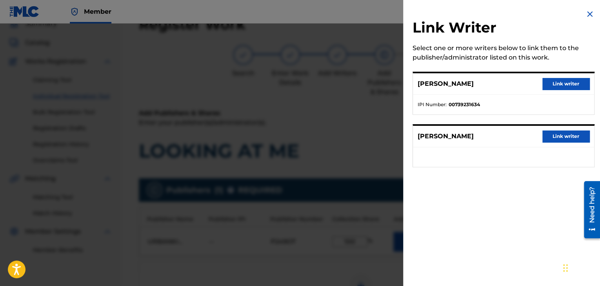
click at [564, 85] on button "Link writer" at bounding box center [566, 84] width 47 height 12
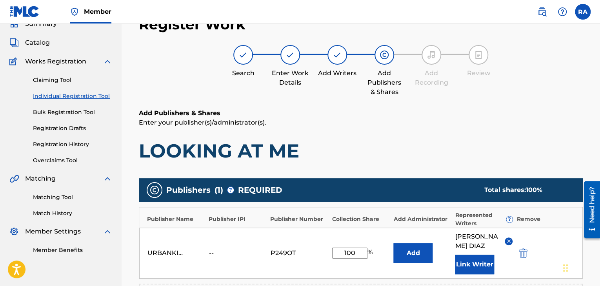
click at [481, 255] on button "Link Writer" at bounding box center [474, 265] width 39 height 20
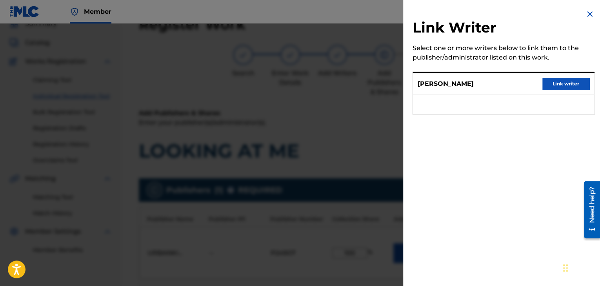
click at [565, 87] on button "Link writer" at bounding box center [566, 84] width 47 height 12
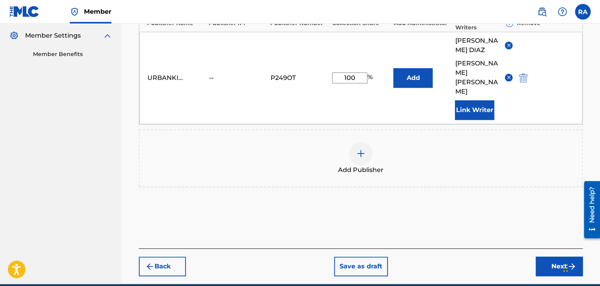
click at [569, 262] on img "submit" at bounding box center [571, 266] width 9 height 9
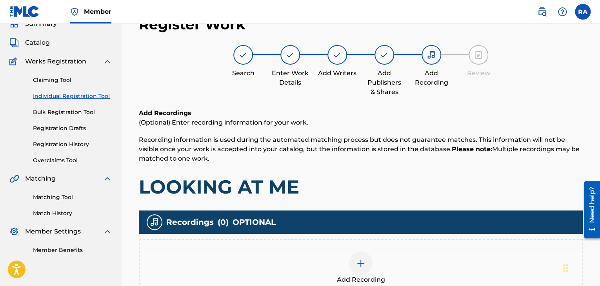
click at [368, 256] on div at bounding box center [361, 264] width 24 height 24
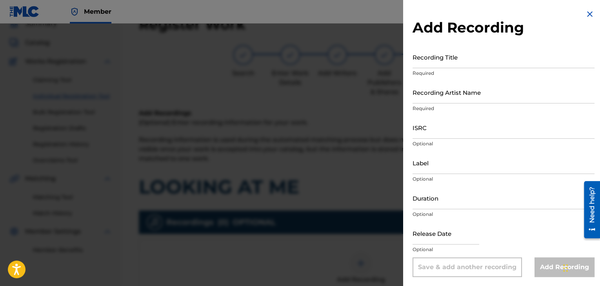
click at [470, 64] on input "Recording Title" at bounding box center [504, 57] width 182 height 22
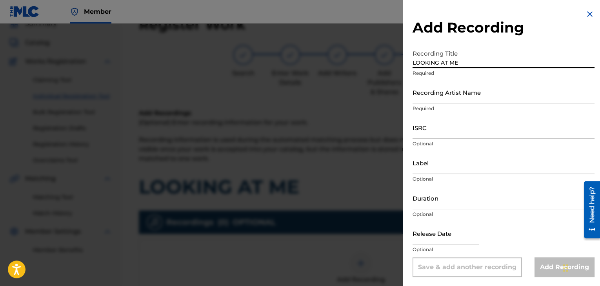
type input "LOOKING AT ME"
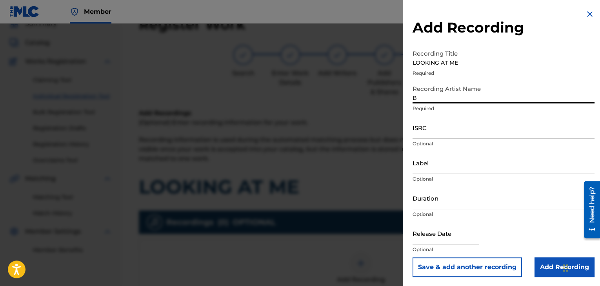
type input "BABY JOKES"
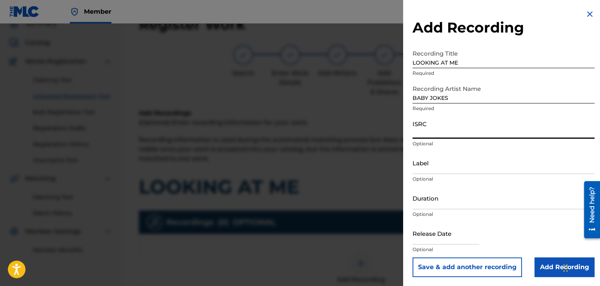
paste input "USPRZ1100133"
type input "USPRZ1100133"
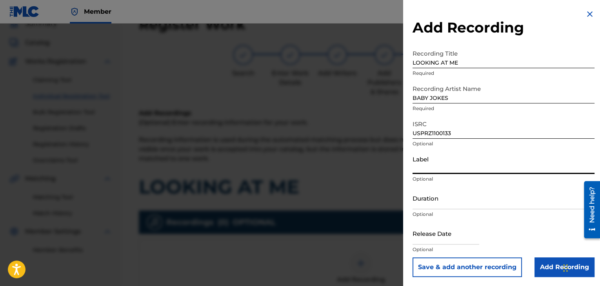
click at [425, 167] on input "Label" at bounding box center [504, 163] width 182 height 22
type input "Urban Kings Music Group"
click at [433, 207] on input "Duration" at bounding box center [504, 198] width 182 height 22
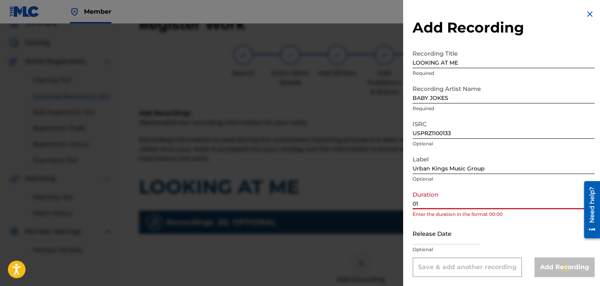
type input "0"
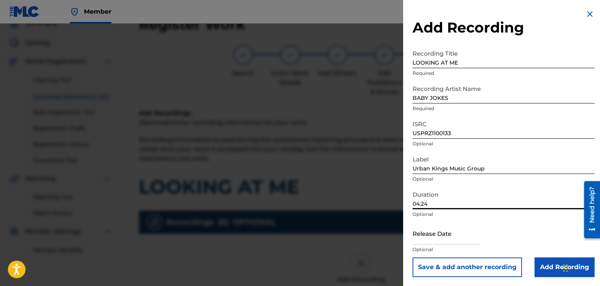
type input "04:24"
click at [459, 235] on input "text" at bounding box center [446, 233] width 67 height 22
select select "7"
select select "2025"
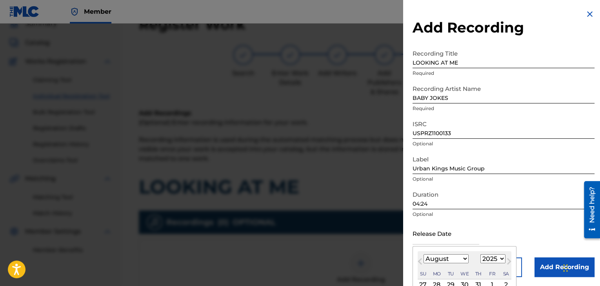
click at [463, 261] on select "January February March April May June July August September October November De…" at bounding box center [446, 259] width 45 height 9
select select "6"
click at [424, 255] on select "January February March April May June July August September October November De…" at bounding box center [446, 259] width 45 height 9
click at [489, 263] on select "1899 1900 1901 1902 1903 1904 1905 1906 1907 1908 1909 1910 1911 1912 1913 1914…" at bounding box center [493, 259] width 25 height 9
select select "2011"
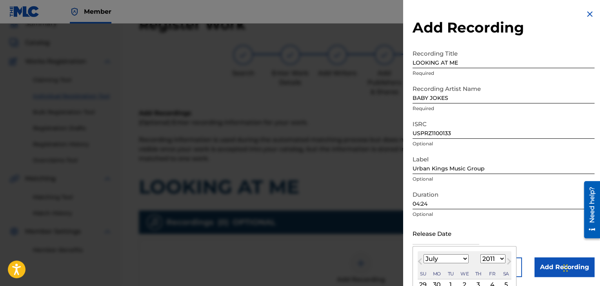
click at [481, 255] on select "1899 1900 1901 1902 1903 1904 1905 1906 1907 1908 1909 1910 1911 1912 1913 1914…" at bounding box center [493, 259] width 25 height 9
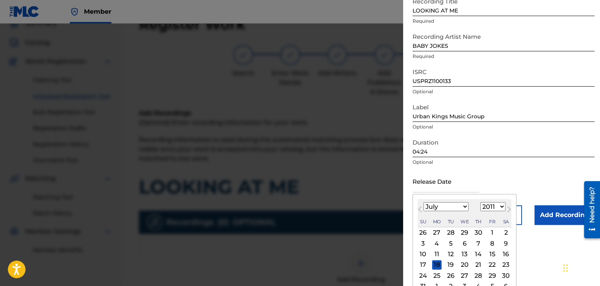
scroll to position [73, 0]
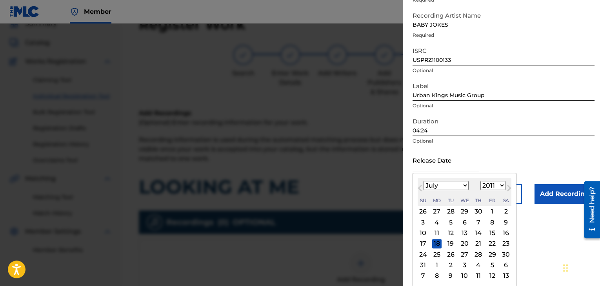
click at [450, 225] on div "5" at bounding box center [450, 222] width 9 height 9
type input "[DATE]"
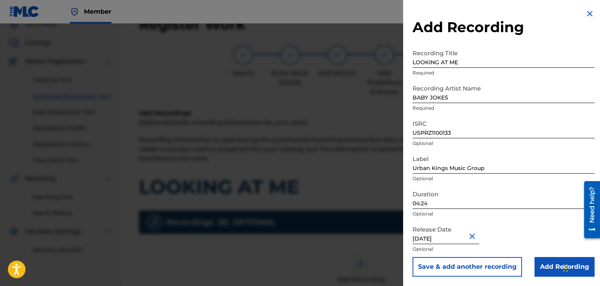
click at [535, 263] on input "Add Recording" at bounding box center [565, 267] width 60 height 20
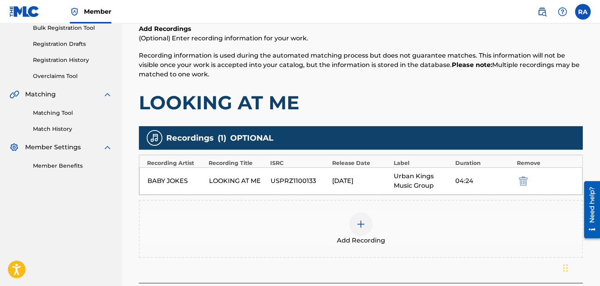
scroll to position [189, 0]
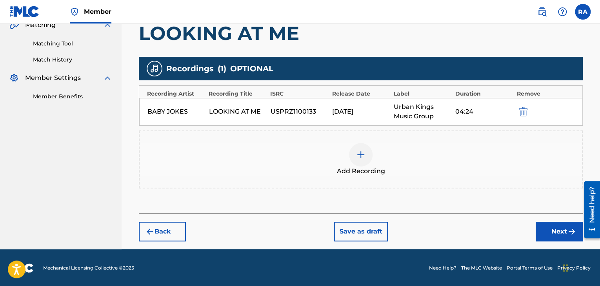
click at [537, 228] on button "Next" at bounding box center [559, 232] width 47 height 20
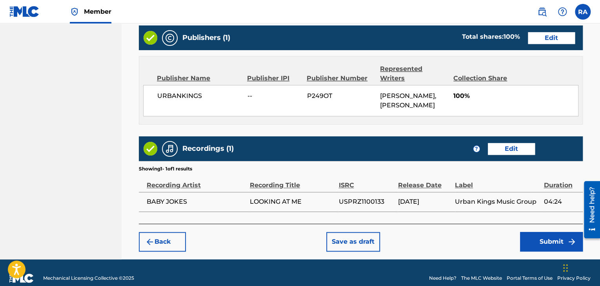
scroll to position [416, 0]
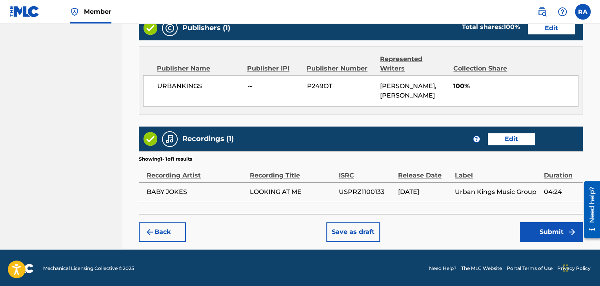
click at [539, 238] on button "Submit" at bounding box center [551, 232] width 63 height 20
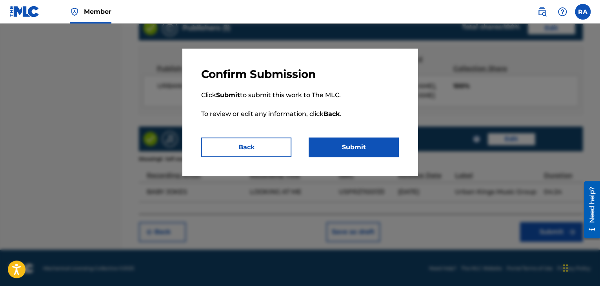
click at [375, 149] on button "Submit" at bounding box center [354, 148] width 90 height 20
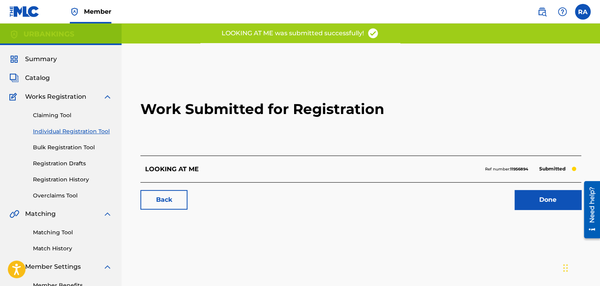
click at [544, 194] on link "Done" at bounding box center [548, 200] width 67 height 20
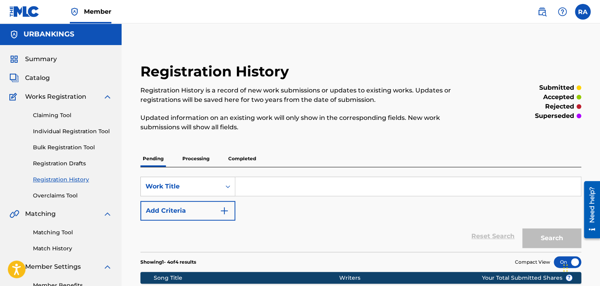
click at [268, 185] on input "Search Form" at bounding box center [408, 186] width 346 height 19
click at [74, 124] on div "Claiming Tool Individual Registration Tool Bulk Registration Tool Registration …" at bounding box center [60, 151] width 103 height 98
click at [80, 132] on link "Individual Registration Tool" at bounding box center [72, 132] width 79 height 8
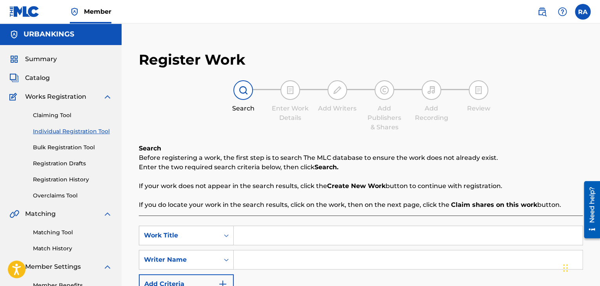
click at [261, 238] on input "Search Form" at bounding box center [408, 235] width 349 height 19
type input "I'M A URBANKING"
type input "[PERSON_NAME]"
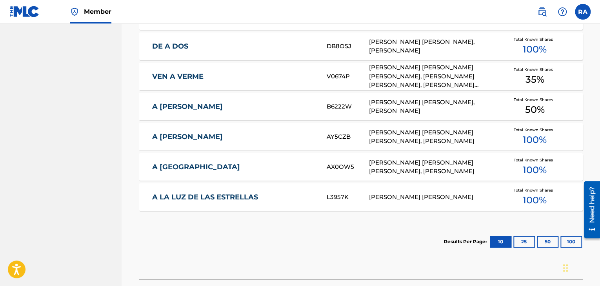
scroll to position [314, 0]
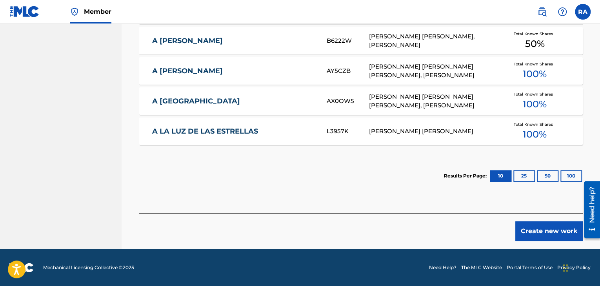
click at [552, 226] on button "Create new work" at bounding box center [549, 232] width 67 height 20
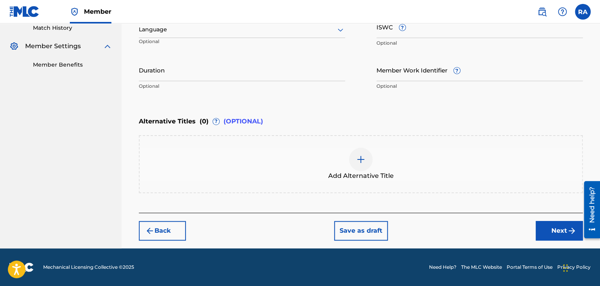
scroll to position [220, 0]
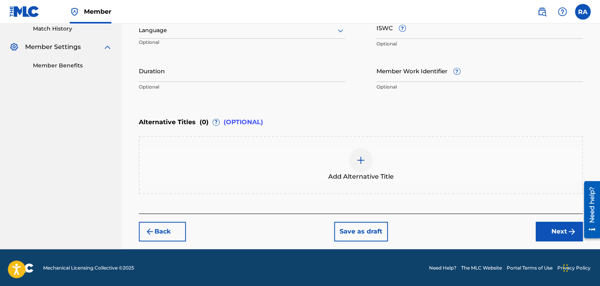
click at [169, 74] on input "Duration" at bounding box center [242, 71] width 206 height 22
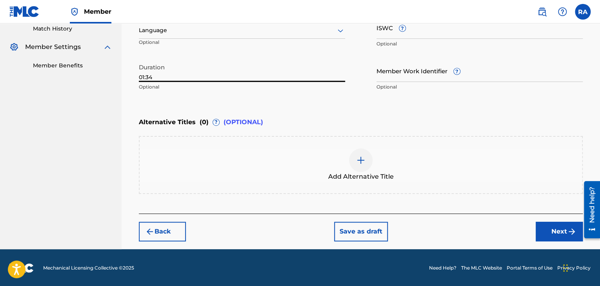
type input "01:34"
click at [562, 230] on button "Next" at bounding box center [559, 232] width 47 height 20
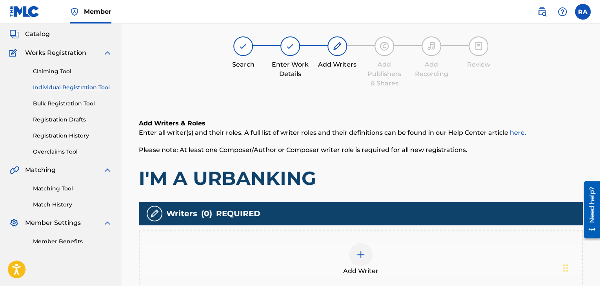
scroll to position [35, 0]
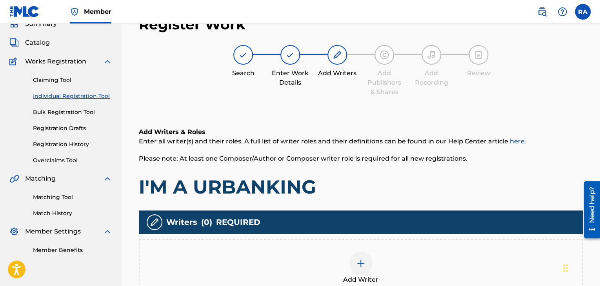
click at [357, 256] on div at bounding box center [361, 264] width 24 height 24
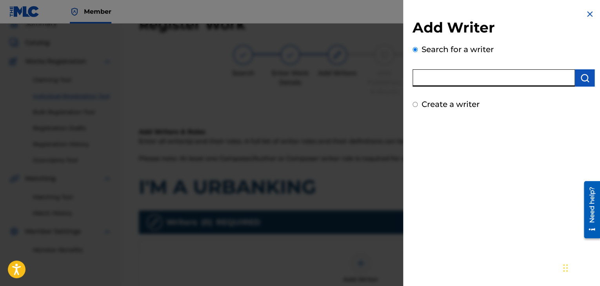
click at [439, 80] on input "text" at bounding box center [494, 77] width 162 height 17
type input "[PERSON_NAME]"
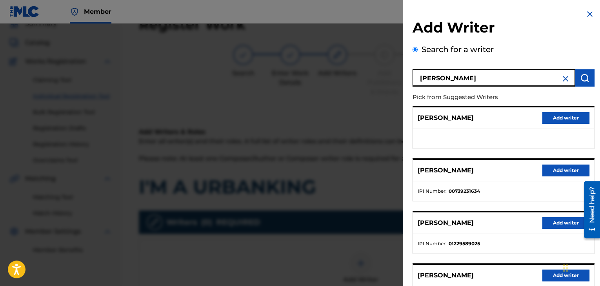
click at [561, 168] on button "Add writer" at bounding box center [566, 171] width 47 height 12
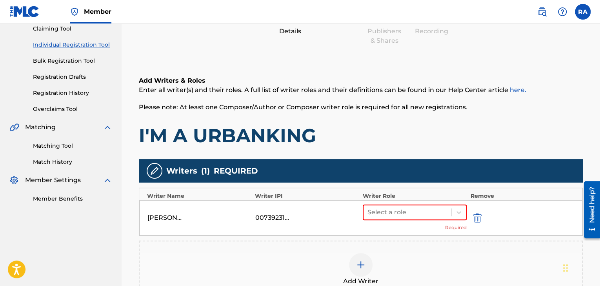
scroll to position [153, 0]
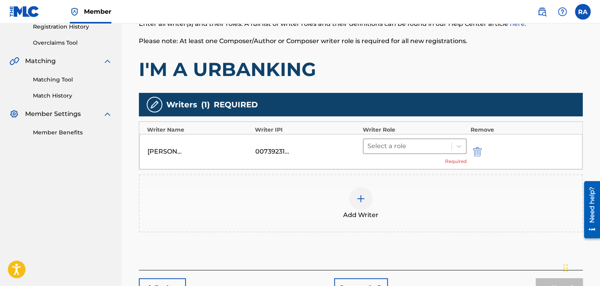
click at [427, 146] on div at bounding box center [408, 146] width 80 height 11
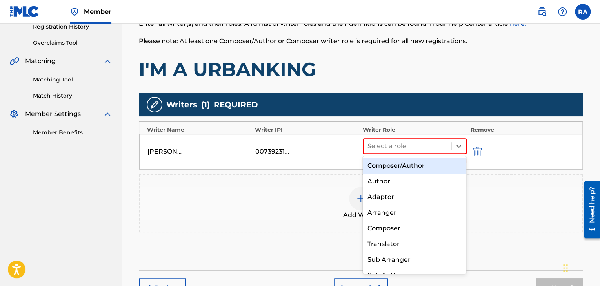
click at [415, 165] on div "Composer/Author" at bounding box center [415, 166] width 104 height 16
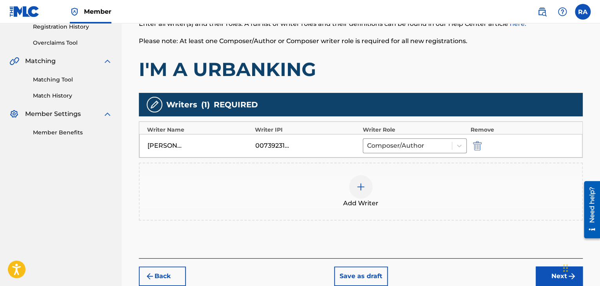
click at [551, 277] on button "Next" at bounding box center [559, 277] width 47 height 20
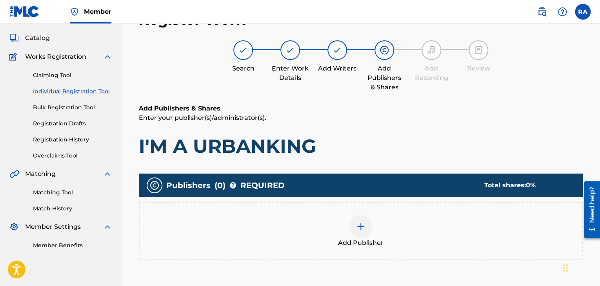
scroll to position [35, 0]
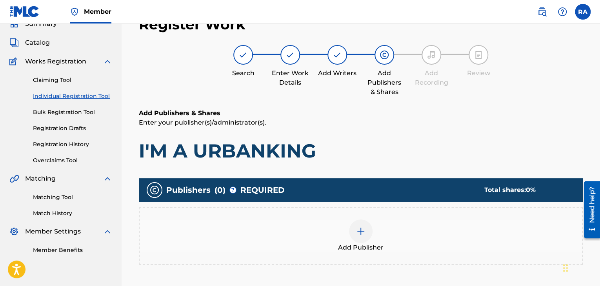
click at [350, 230] on div at bounding box center [361, 232] width 24 height 24
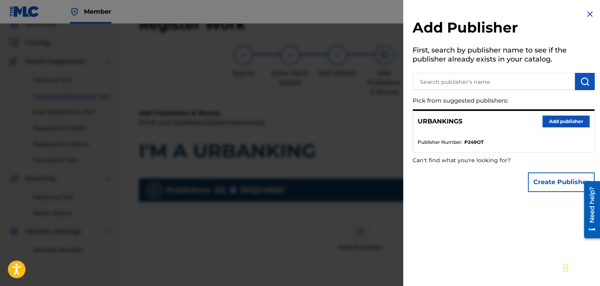
click at [573, 126] on button "Add publisher" at bounding box center [566, 122] width 47 height 12
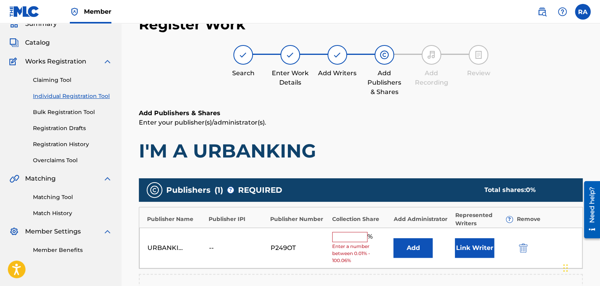
click at [346, 240] on input "text" at bounding box center [349, 237] width 35 height 10
type input "100"
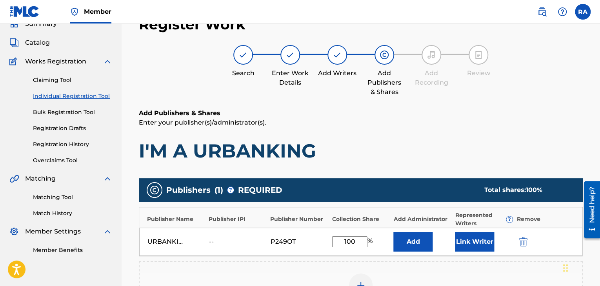
click at [476, 239] on button "Link Writer" at bounding box center [474, 242] width 39 height 20
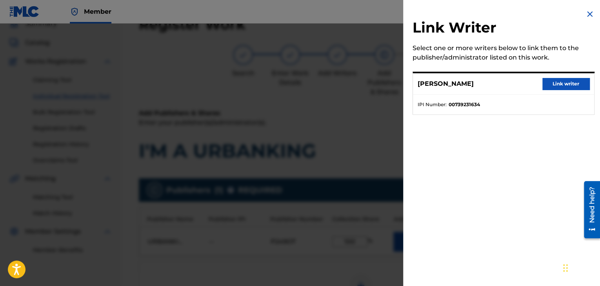
click at [567, 77] on div "[PERSON_NAME] Link writer" at bounding box center [503, 84] width 181 height 22
click at [567, 83] on button "Link writer" at bounding box center [566, 84] width 47 height 12
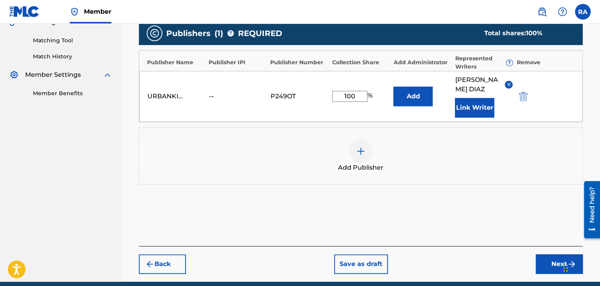
click at [558, 255] on button "Next" at bounding box center [559, 265] width 47 height 20
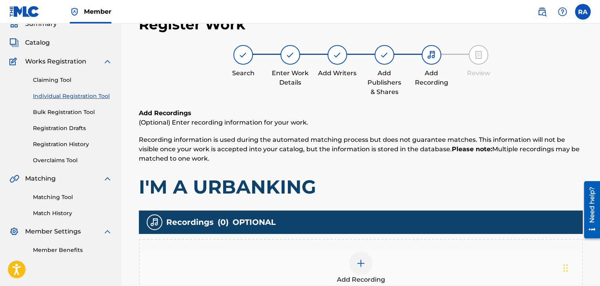
click at [360, 267] on img at bounding box center [360, 263] width 9 height 9
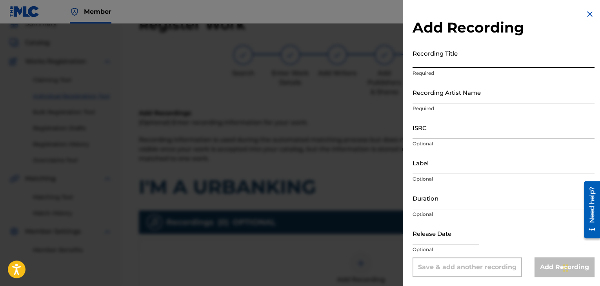
click at [428, 59] on input "Recording Title" at bounding box center [504, 57] width 182 height 22
type input "I'M A URBANKING"
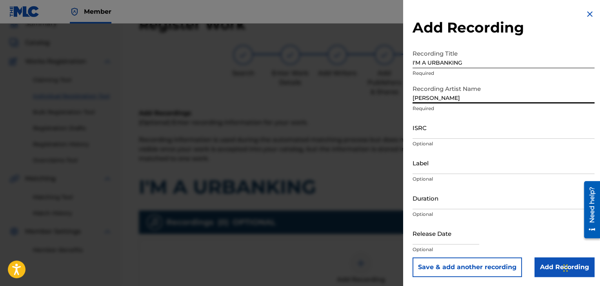
type input "[PERSON_NAME]"
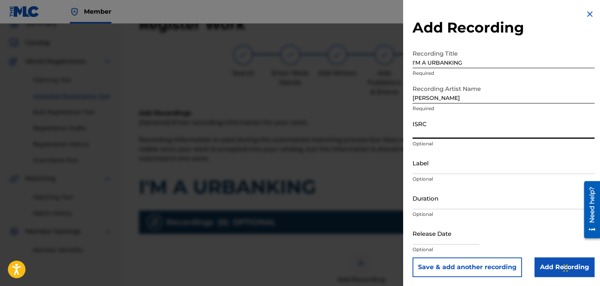
paste input "USPRZ0910052"
type input "USPRZ0910052"
click at [419, 170] on input "Label" at bounding box center [504, 163] width 182 height 22
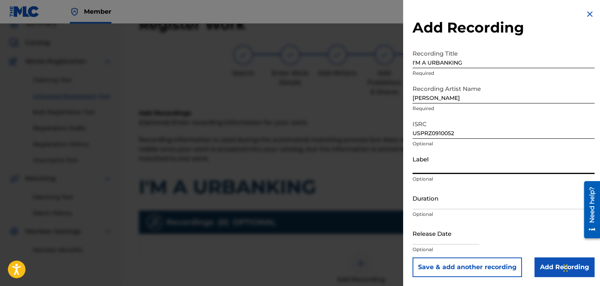
type input "Urban Kings Music Group"
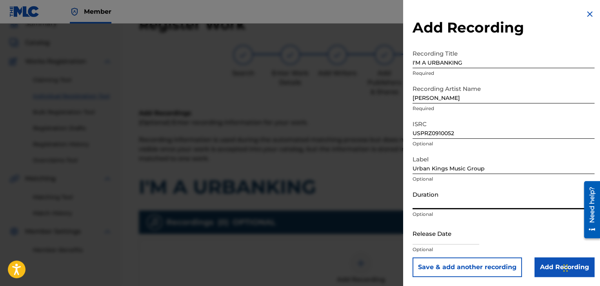
click at [433, 200] on input "Duration" at bounding box center [504, 198] width 182 height 22
type input "01:34"
click at [447, 239] on input "text" at bounding box center [446, 233] width 67 height 22
select select "7"
select select "2025"
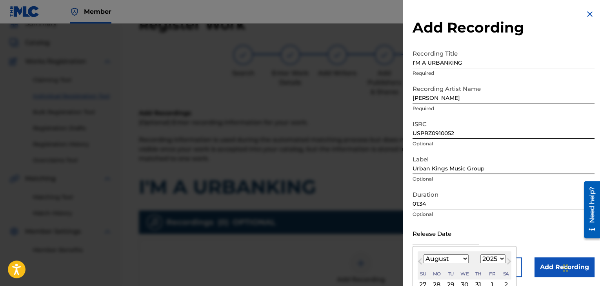
click at [461, 261] on select "January February March April May June July August September October November De…" at bounding box center [446, 259] width 45 height 9
select select "6"
click at [424, 255] on select "January February March April May June July August September October November De…" at bounding box center [446, 259] width 45 height 9
click at [501, 260] on select "1899 1900 1901 1902 1903 1904 1905 1906 1907 1908 1909 1910 1911 1912 1913 1914…" at bounding box center [493, 259] width 25 height 9
select select "2011"
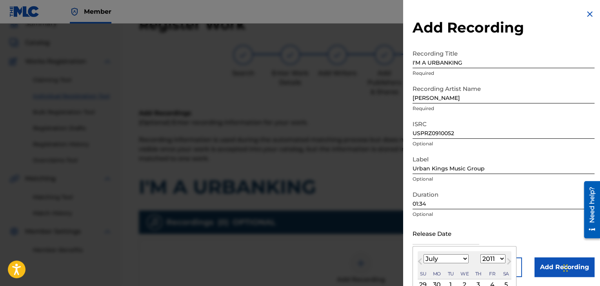
click at [481, 255] on select "1899 1900 1901 1902 1903 1904 1905 1906 1907 1908 1909 1910 1911 1912 1913 1914…" at bounding box center [493, 259] width 25 height 9
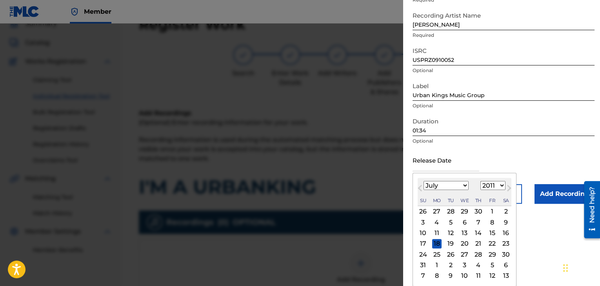
click at [448, 225] on div "5" at bounding box center [450, 222] width 9 height 9
type input "[DATE]"
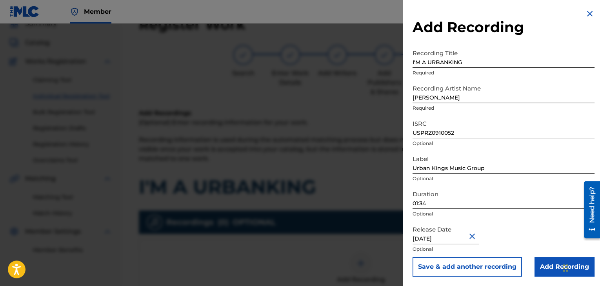
click at [448, 60] on input "I'M A URBANKING" at bounding box center [504, 57] width 182 height 22
type input "I'M A URBANKING"
click at [538, 264] on input "Add Recording" at bounding box center [565, 267] width 60 height 20
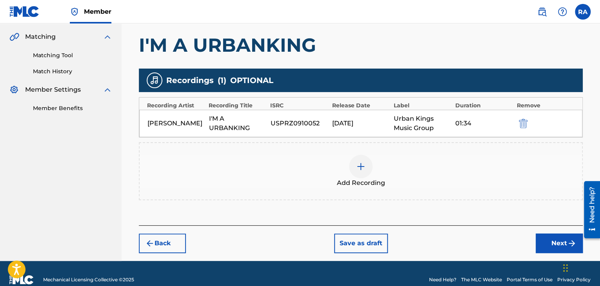
scroll to position [189, 0]
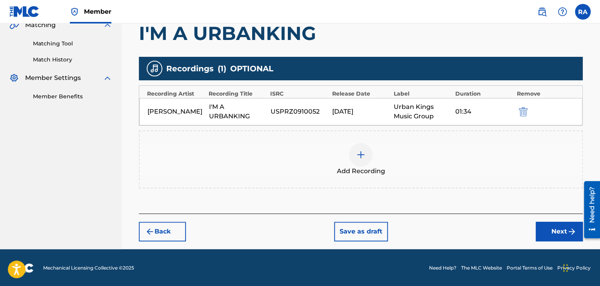
click at [521, 109] on img "submit" at bounding box center [523, 111] width 9 height 9
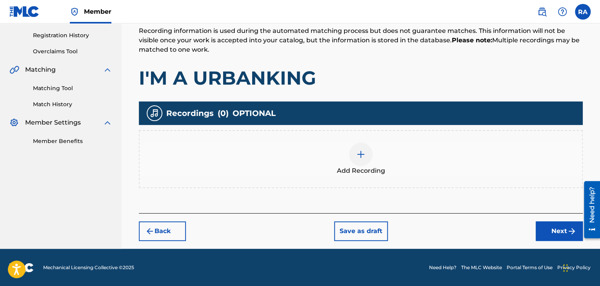
click at [360, 156] on img at bounding box center [360, 154] width 9 height 9
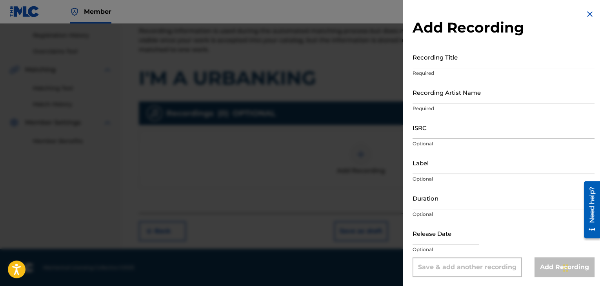
click at [437, 63] on input "Recording Title" at bounding box center [504, 57] width 182 height 22
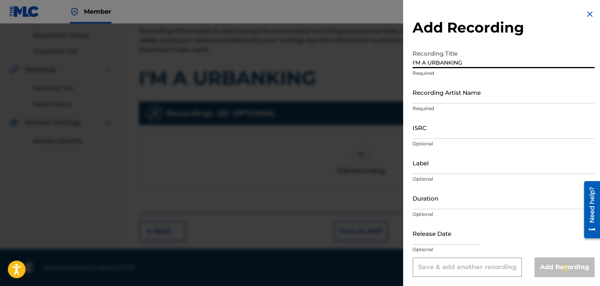
type input "I'M A URBANKING"
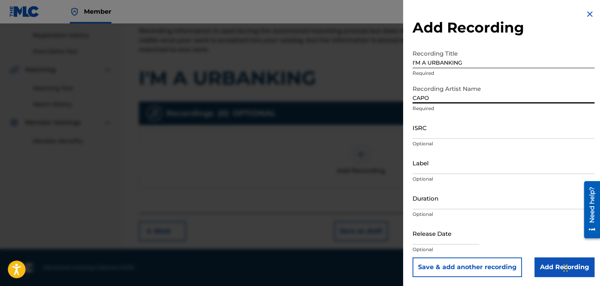
type input "[PERSON_NAME]"
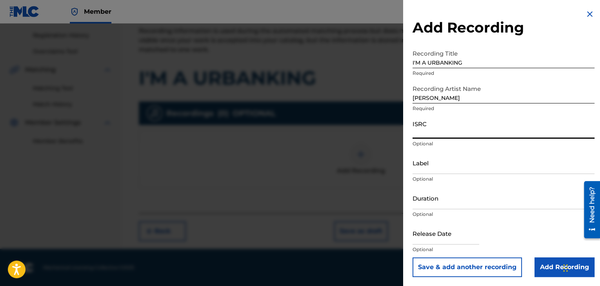
paste input "USPRZ0910052"
type input "USPRZ0910052"
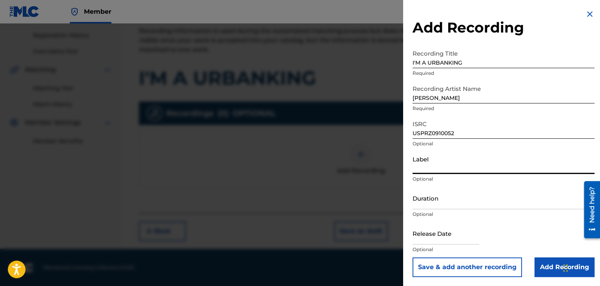
click at [427, 164] on input "Label" at bounding box center [504, 163] width 182 height 22
type input "Urban Kings Music Group"
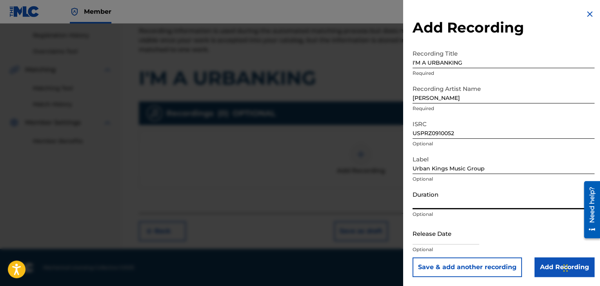
click at [434, 206] on input "Duration" at bounding box center [504, 198] width 182 height 22
type input "01:34"
click at [439, 242] on input "text" at bounding box center [446, 233] width 67 height 22
select select "7"
select select "2025"
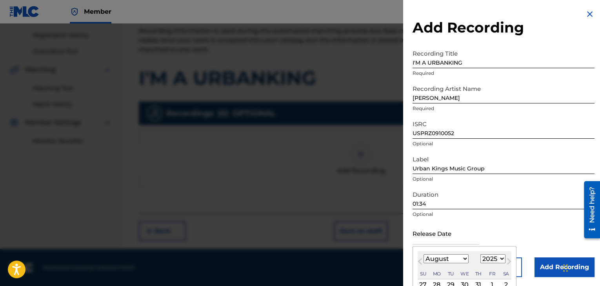
type input "[DATE]"
select select "3"
select select "2009"
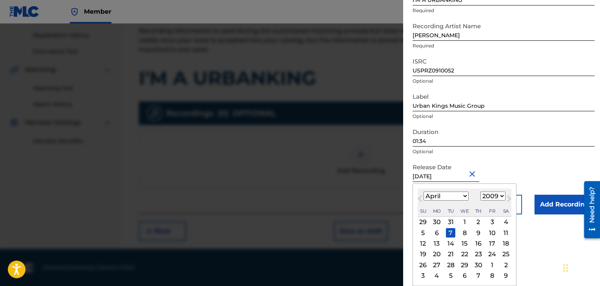
click at [439, 234] on div "6" at bounding box center [436, 232] width 9 height 9
type input "[DATE]"
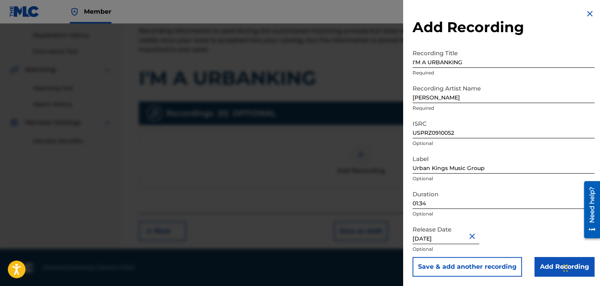
click at [540, 264] on input "Add Recording" at bounding box center [565, 267] width 60 height 20
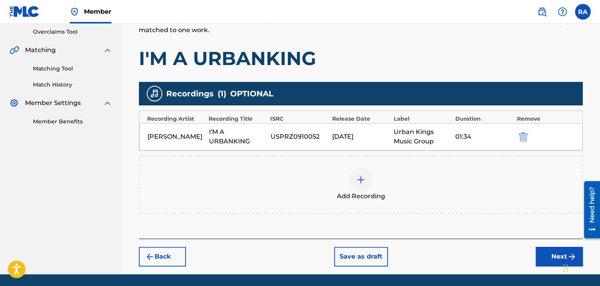
scroll to position [189, 0]
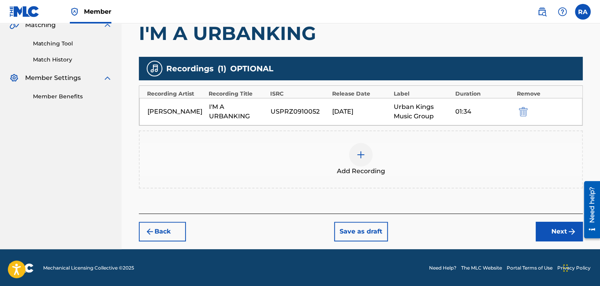
click at [545, 230] on button "Next" at bounding box center [559, 232] width 47 height 20
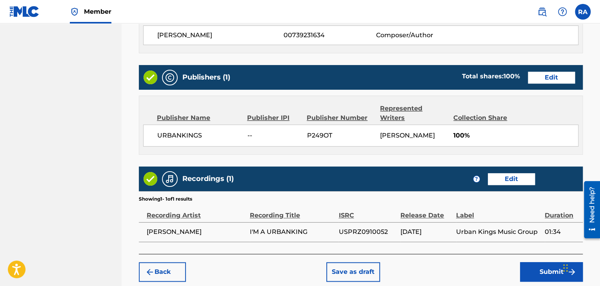
scroll to position [401, 0]
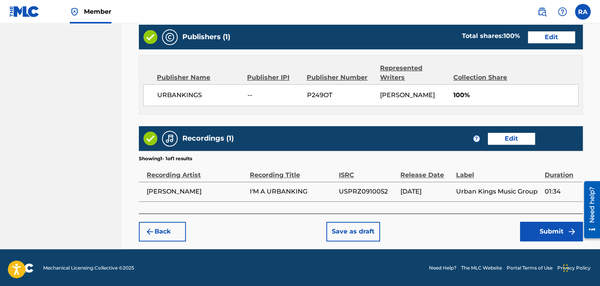
click at [542, 232] on button "Submit" at bounding box center [551, 232] width 63 height 20
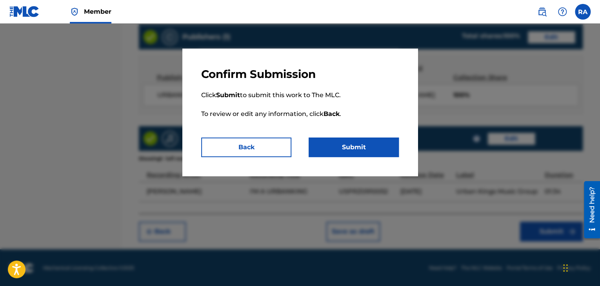
click at [389, 155] on button "Submit" at bounding box center [354, 148] width 90 height 20
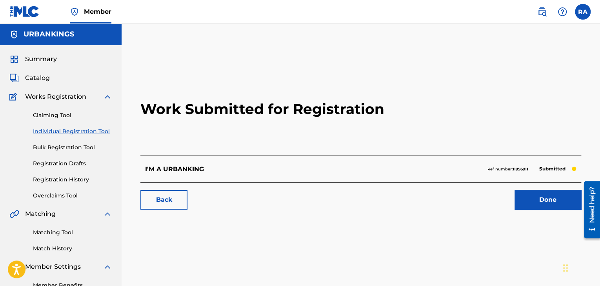
click at [553, 191] on link "Done" at bounding box center [548, 200] width 67 height 20
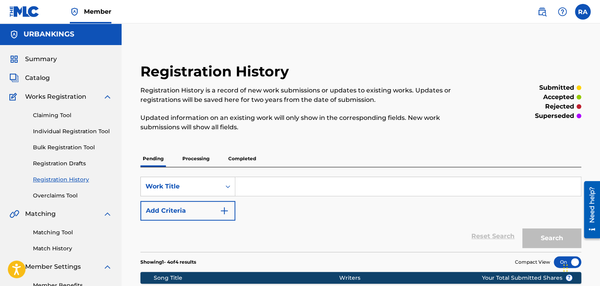
click at [86, 128] on link "Individual Registration Tool" at bounding box center [72, 132] width 79 height 8
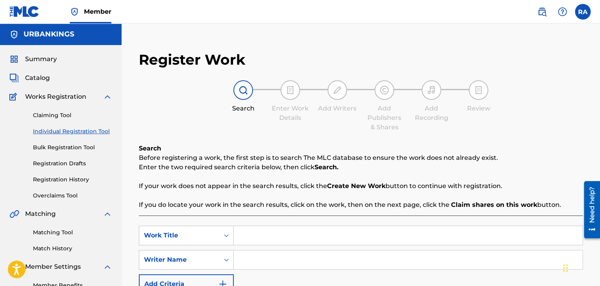
click at [261, 241] on input "Search Form" at bounding box center [408, 235] width 349 height 19
type input "HARD LIVING"
type input "J"
type input "S"
type input "[PERSON_NAME]"
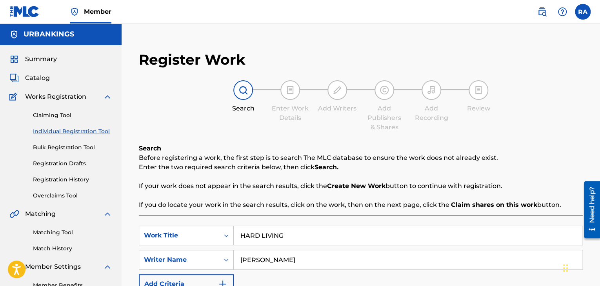
scroll to position [111, 0]
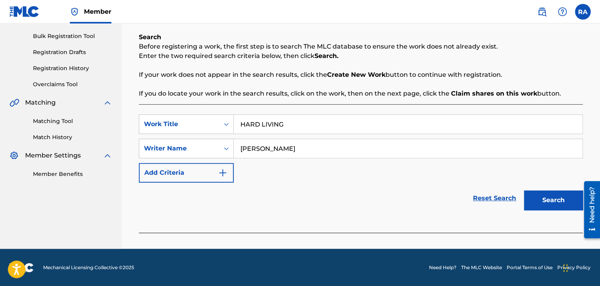
click at [540, 192] on button "Search" at bounding box center [553, 201] width 59 height 20
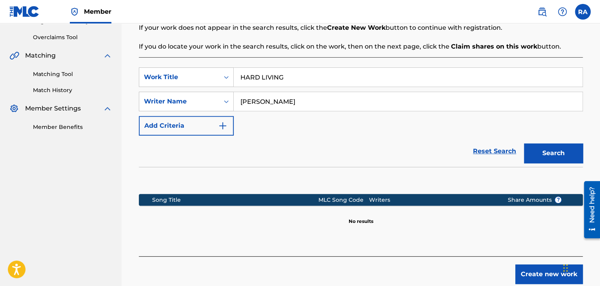
scroll to position [202, 0]
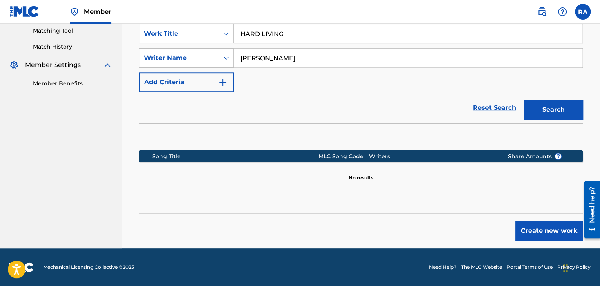
click at [548, 225] on button "Create new work" at bounding box center [549, 231] width 67 height 20
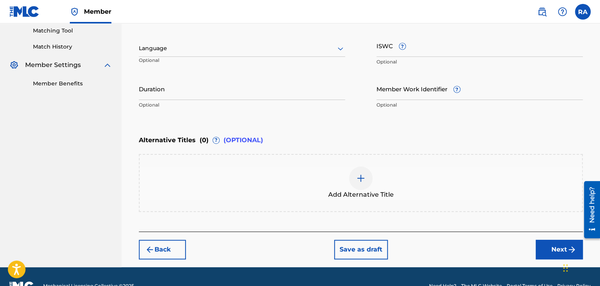
click at [164, 93] on input "Duration" at bounding box center [242, 89] width 206 height 22
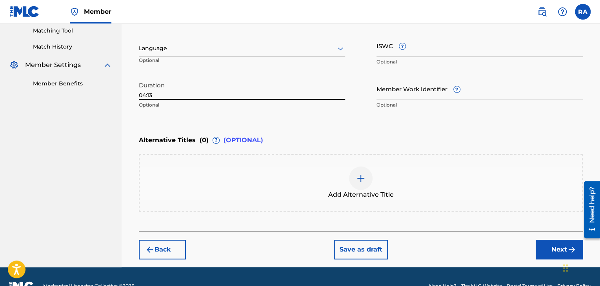
type input "04:13"
click at [554, 250] on button "Next" at bounding box center [559, 250] width 47 height 20
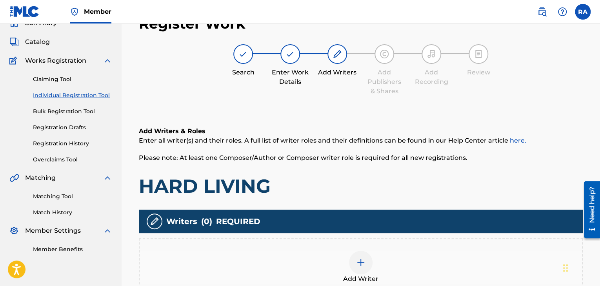
scroll to position [35, 0]
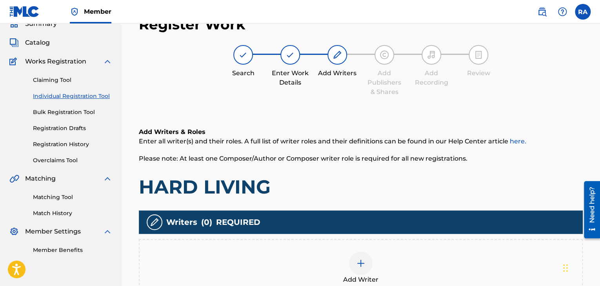
click at [361, 262] on img at bounding box center [360, 263] width 9 height 9
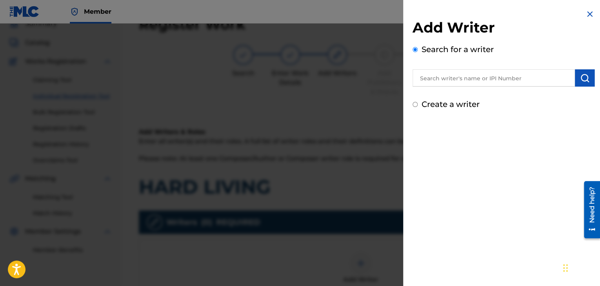
click at [461, 80] on input "text" at bounding box center [494, 77] width 162 height 17
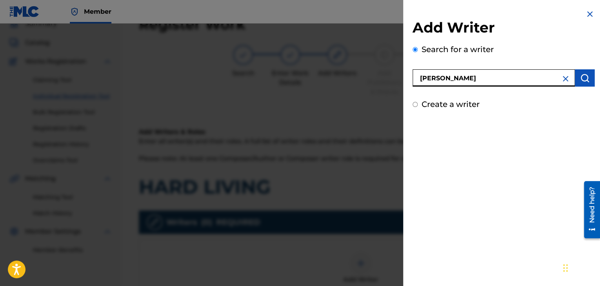
type input "[PERSON_NAME]"
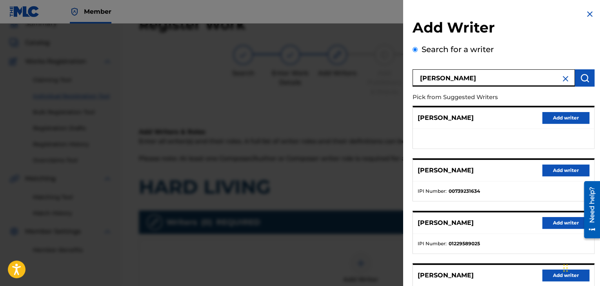
click at [549, 173] on button "Add writer" at bounding box center [566, 171] width 47 height 12
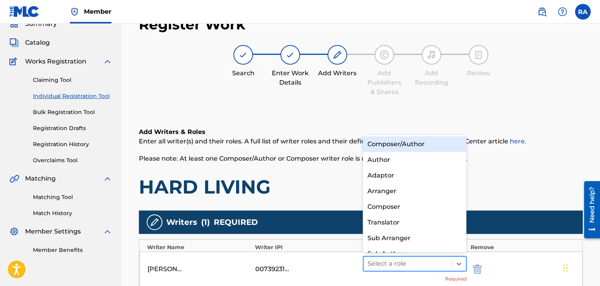
click at [423, 265] on div at bounding box center [408, 264] width 80 height 11
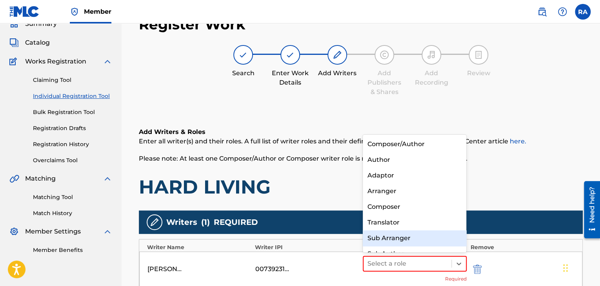
scroll to position [11, 0]
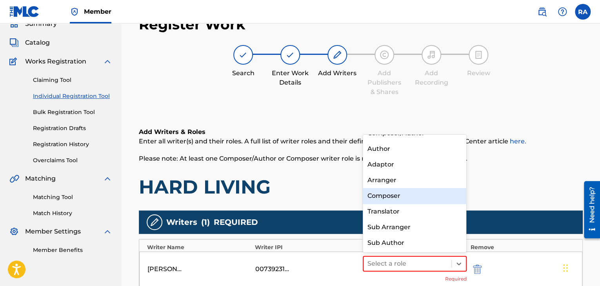
click at [406, 201] on div "Composer" at bounding box center [415, 196] width 104 height 16
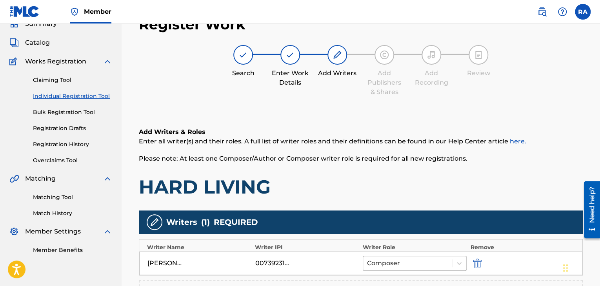
click at [403, 263] on div at bounding box center [407, 263] width 81 height 11
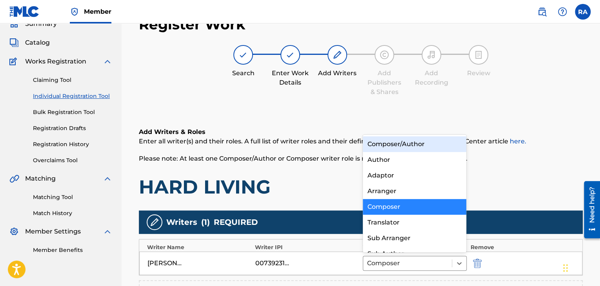
click at [405, 146] on div "Composer/Author" at bounding box center [415, 145] width 104 height 16
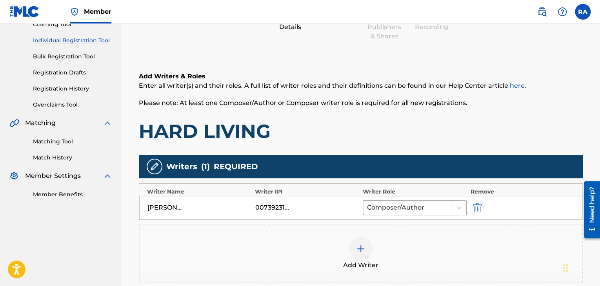
scroll to position [192, 0]
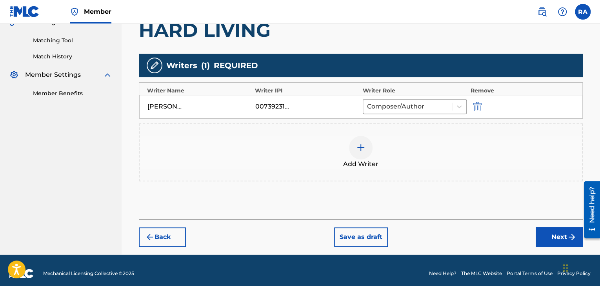
click at [363, 148] on img at bounding box center [360, 147] width 9 height 9
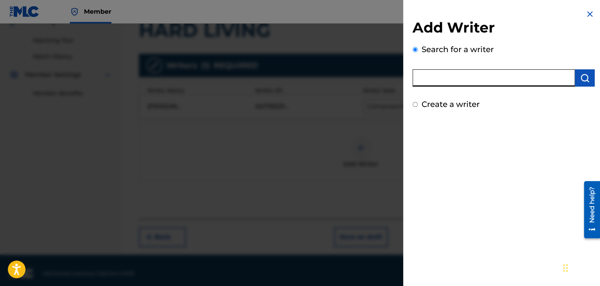
click at [476, 70] on input "text" at bounding box center [494, 77] width 162 height 17
type input "[PERSON_NAME]"
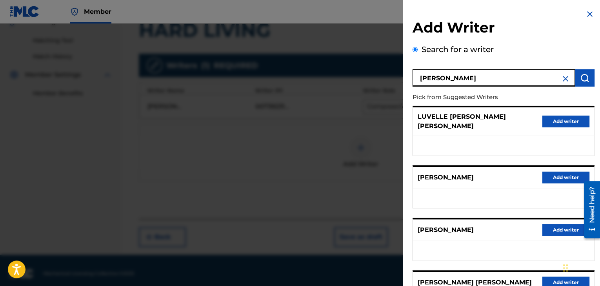
click at [560, 224] on button "Add writer" at bounding box center [566, 230] width 47 height 12
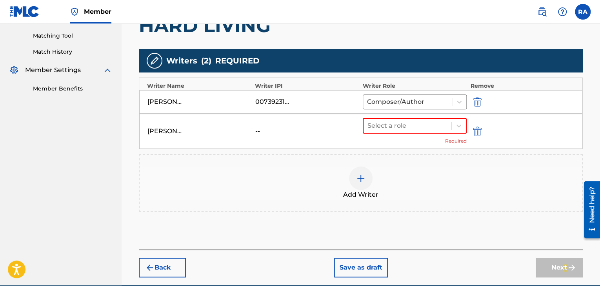
scroll to position [233, 0]
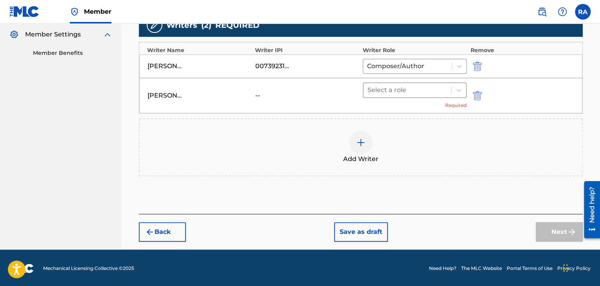
click at [424, 87] on div at bounding box center [408, 90] width 80 height 11
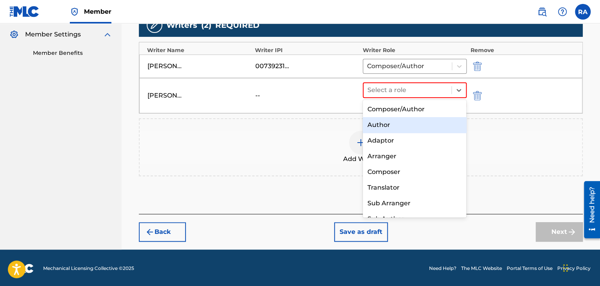
click at [390, 126] on div "Author" at bounding box center [415, 125] width 104 height 16
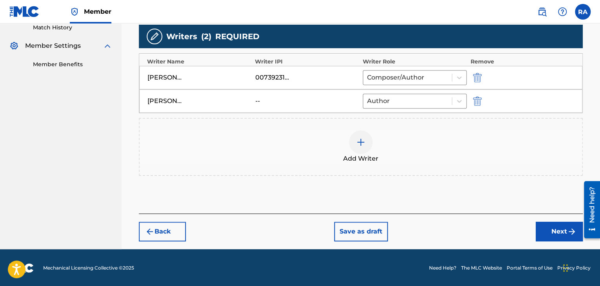
click at [542, 233] on button "Next" at bounding box center [559, 232] width 47 height 20
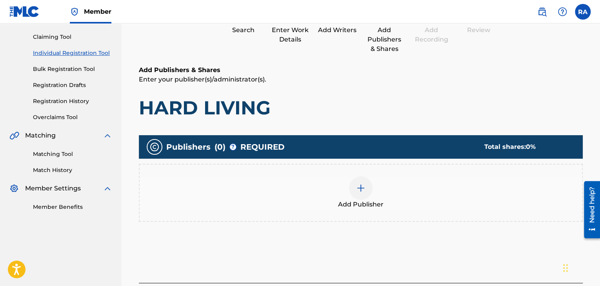
scroll to position [35, 0]
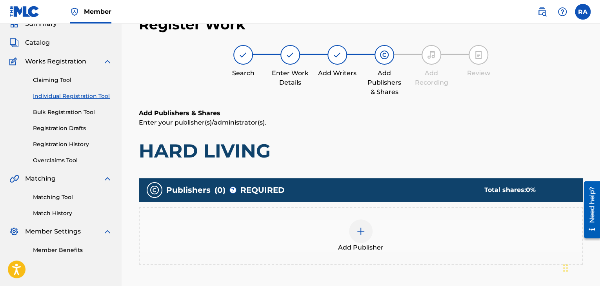
click at [364, 228] on img at bounding box center [360, 231] width 9 height 9
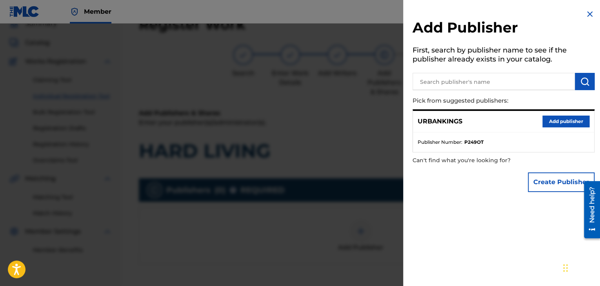
click at [555, 123] on button "Add publisher" at bounding box center [566, 122] width 47 height 12
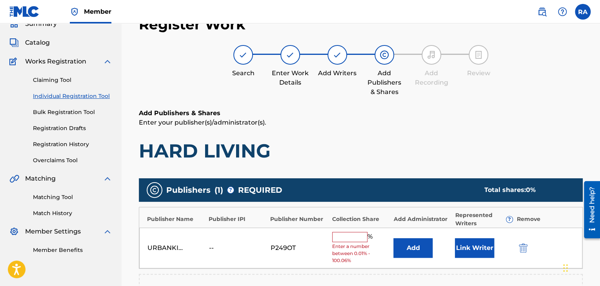
click at [345, 239] on input "text" at bounding box center [349, 237] width 35 height 10
type input "100"
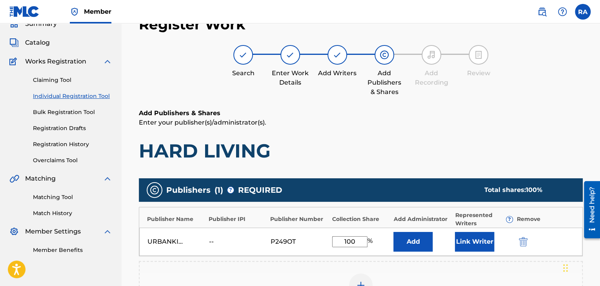
click at [477, 244] on button "Link Writer" at bounding box center [474, 242] width 39 height 20
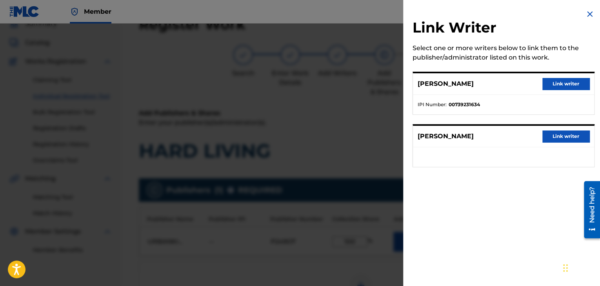
click at [553, 80] on button "Link writer" at bounding box center [566, 84] width 47 height 12
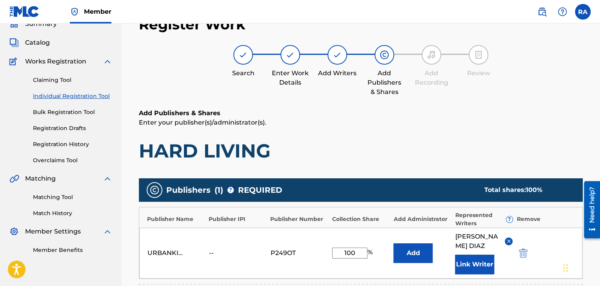
click at [472, 256] on button "Link Writer" at bounding box center [474, 265] width 39 height 20
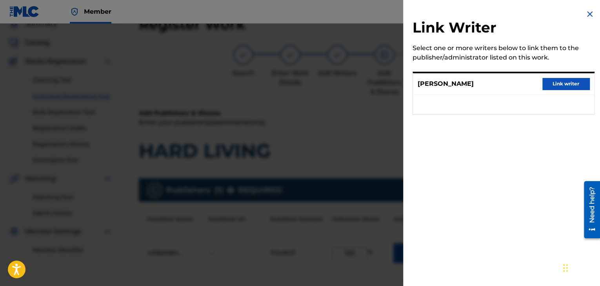
click at [567, 79] on button "Link writer" at bounding box center [566, 84] width 47 height 12
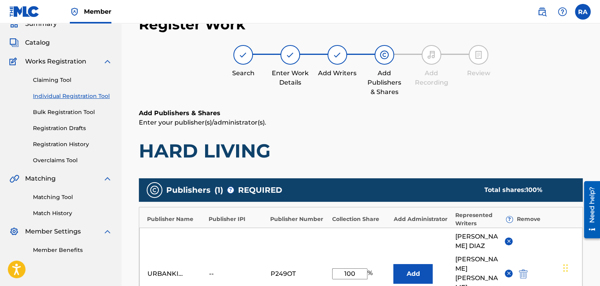
scroll to position [232, 0]
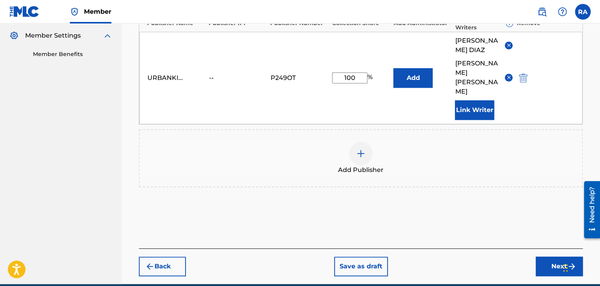
click at [555, 257] on button "Next" at bounding box center [559, 267] width 47 height 20
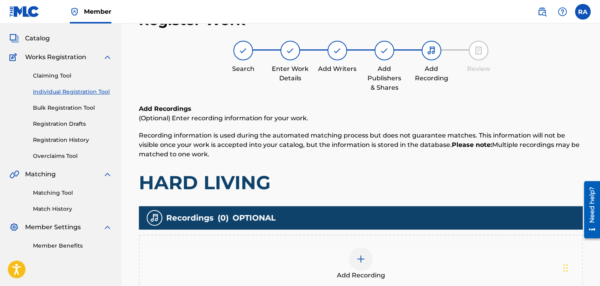
scroll to position [35, 0]
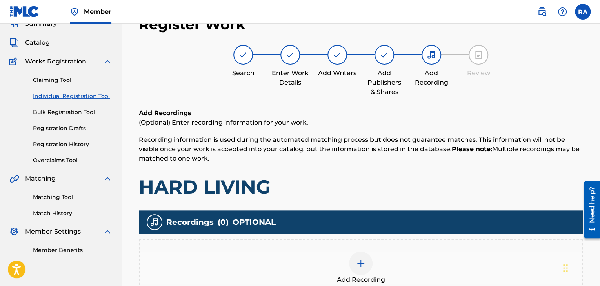
click at [354, 264] on div at bounding box center [361, 264] width 24 height 24
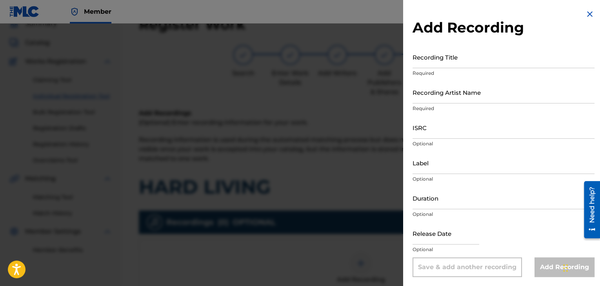
click at [480, 59] on input "Recording Title" at bounding box center [504, 57] width 182 height 22
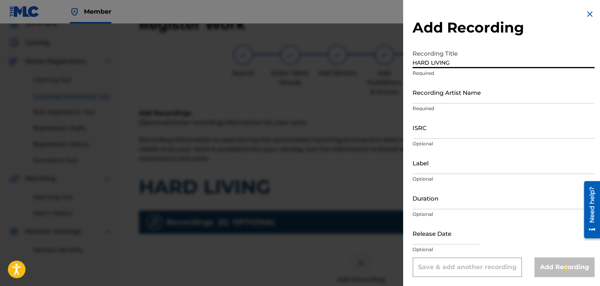
type input "HARD LIVING"
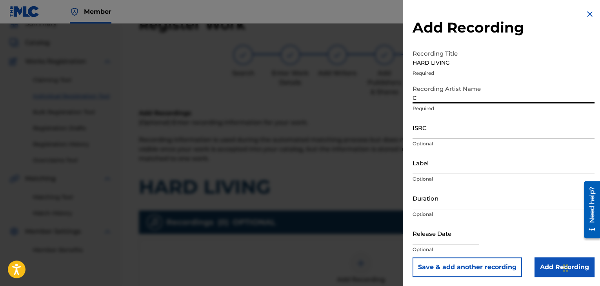
type input "[PERSON_NAME]"
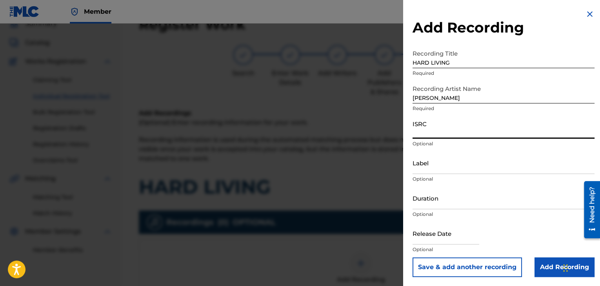
paste input "USPRZ0910052"
type input "USPRZ0910053"
click at [423, 170] on input "Label" at bounding box center [504, 163] width 182 height 22
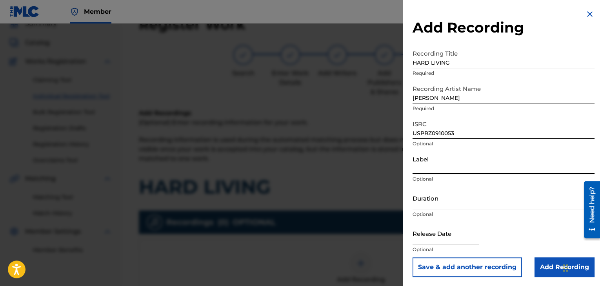
type input "Urban Kings Music Group"
click at [433, 208] on input "Duration" at bounding box center [504, 198] width 182 height 22
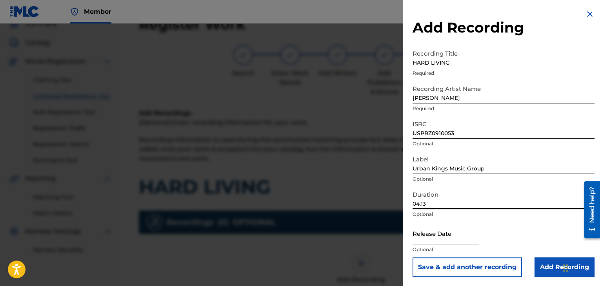
type input "04:13"
click at [453, 238] on input "text" at bounding box center [446, 233] width 67 height 22
select select "7"
select select "2025"
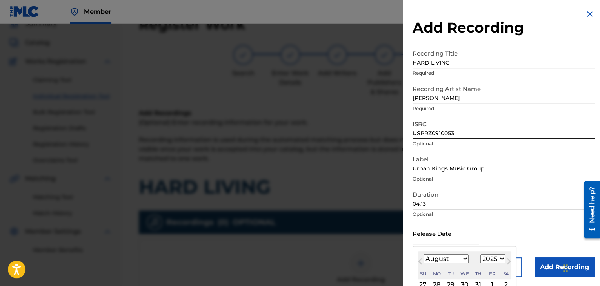
type input "[DATE]"
select select "3"
select select "2009"
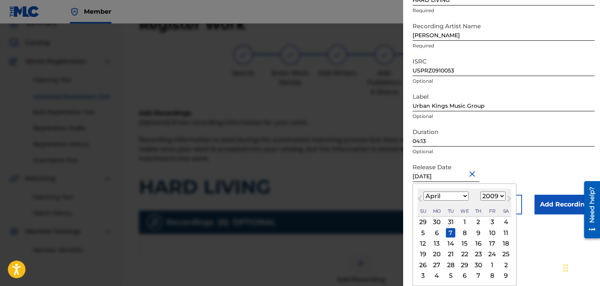
click at [433, 236] on div "6" at bounding box center [436, 232] width 9 height 9
type input "[DATE]"
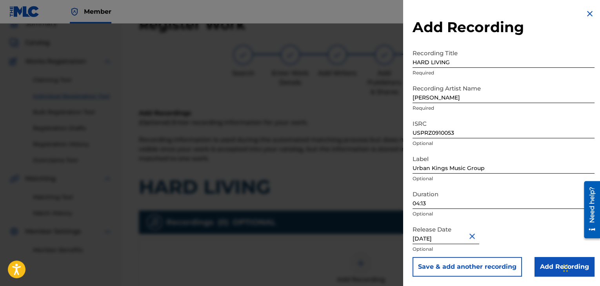
scroll to position [0, 0]
click at [535, 265] on input "Add Recording" at bounding box center [565, 267] width 60 height 20
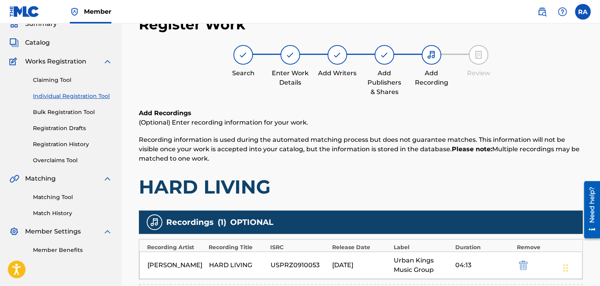
scroll to position [189, 0]
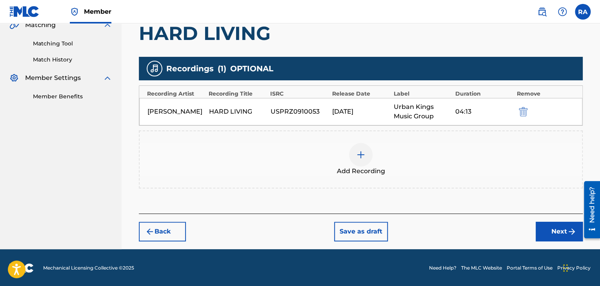
click at [542, 234] on button "Next" at bounding box center [559, 232] width 47 height 20
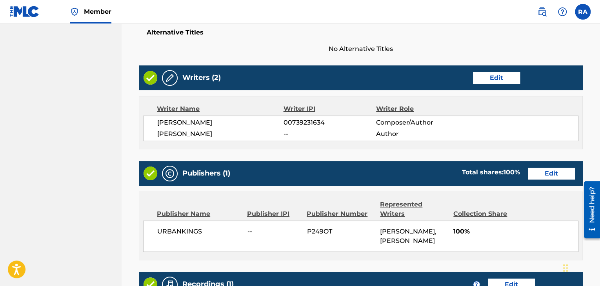
scroll to position [416, 0]
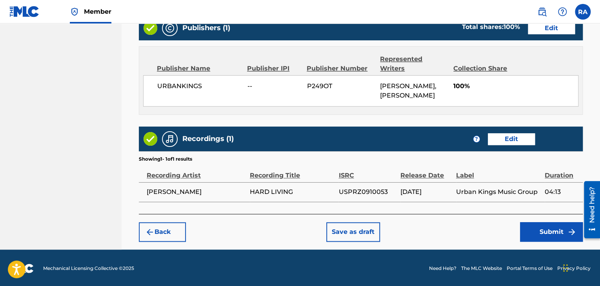
click at [541, 239] on button "Submit" at bounding box center [551, 232] width 63 height 20
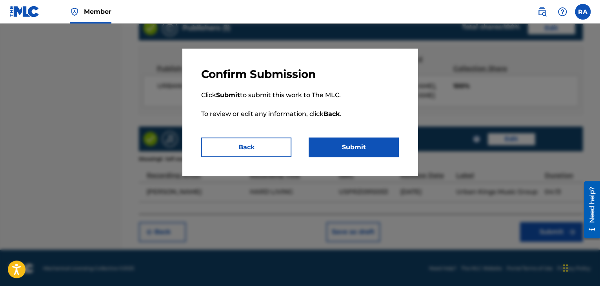
click at [352, 151] on button "Submit" at bounding box center [354, 148] width 90 height 20
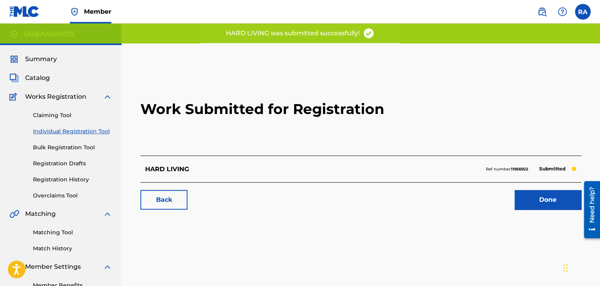
click at [563, 194] on link "Done" at bounding box center [548, 200] width 67 height 20
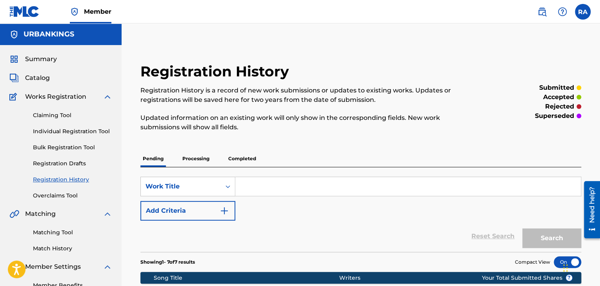
click at [37, 132] on link "Individual Registration Tool" at bounding box center [72, 132] width 79 height 8
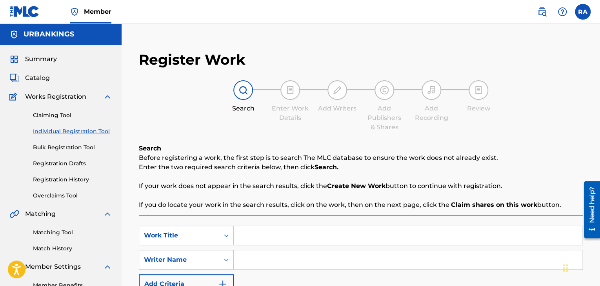
click at [260, 232] on input "Search Form" at bounding box center [408, 235] width 349 height 19
type input "RAZA FOR LIFE"
type input "J"
type input "[PERSON_NAME]"
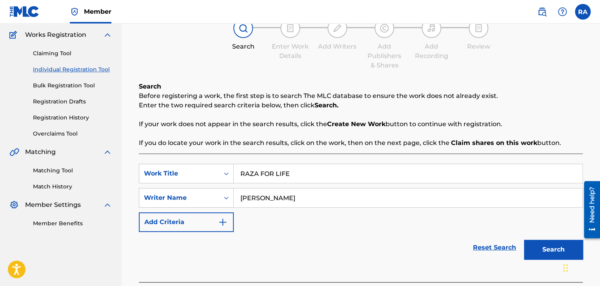
scroll to position [111, 0]
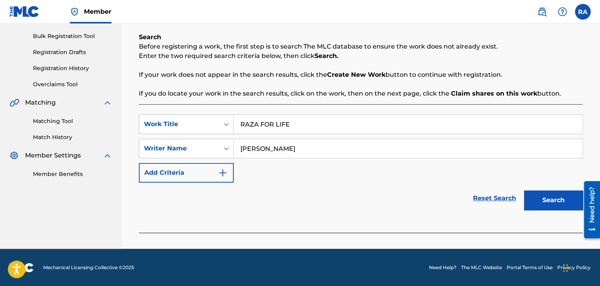
click at [534, 209] on button "Search" at bounding box center [553, 201] width 59 height 20
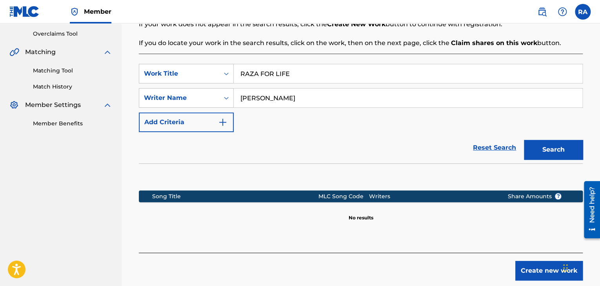
scroll to position [202, 0]
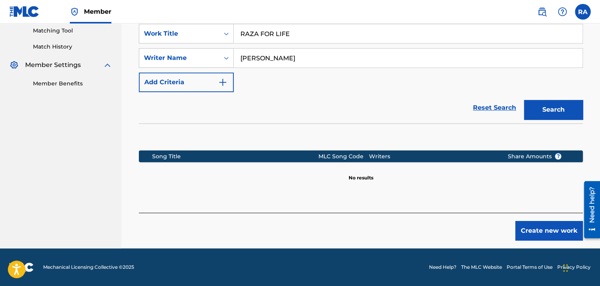
click at [558, 233] on button "Create new work" at bounding box center [549, 231] width 67 height 20
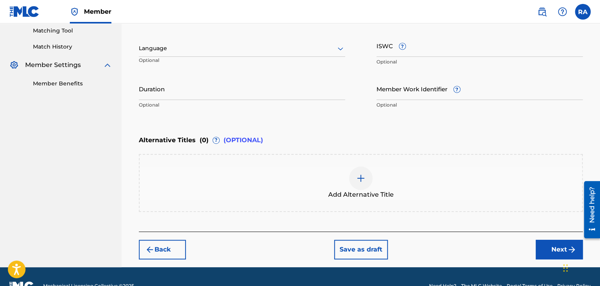
click at [213, 97] on input "Duration" at bounding box center [242, 89] width 206 height 22
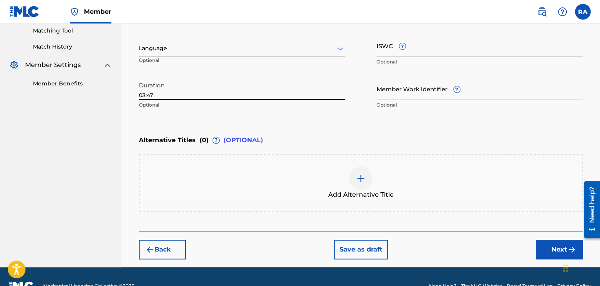
type input "03:47"
click at [550, 250] on button "Next" at bounding box center [559, 250] width 47 height 20
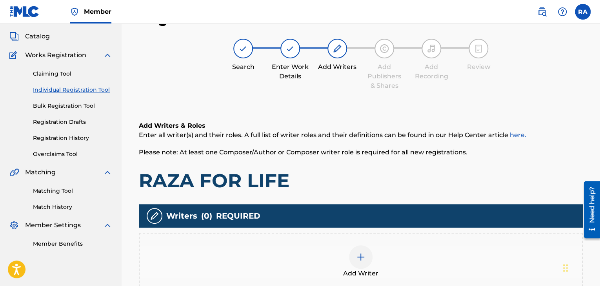
scroll to position [35, 0]
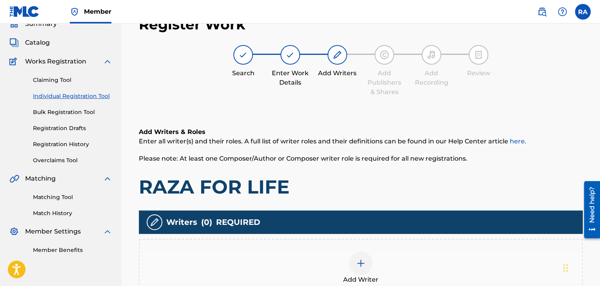
click at [365, 270] on div at bounding box center [361, 264] width 24 height 24
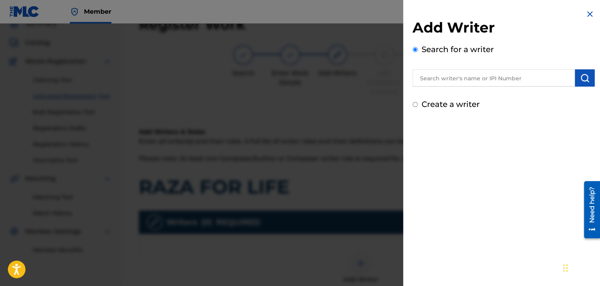
click at [441, 74] on input "text" at bounding box center [494, 77] width 162 height 17
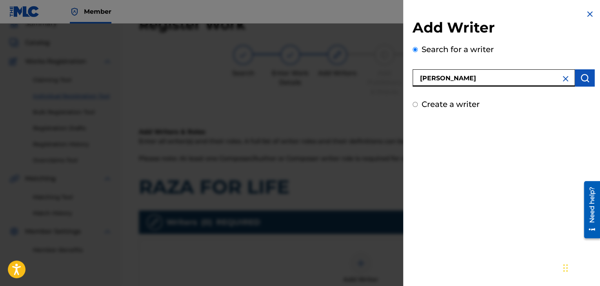
type input "[PERSON_NAME]"
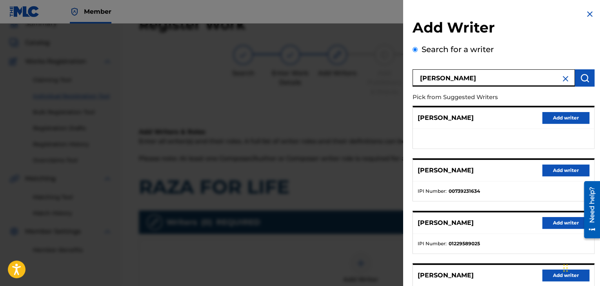
click at [549, 173] on button "Add writer" at bounding box center [566, 171] width 47 height 12
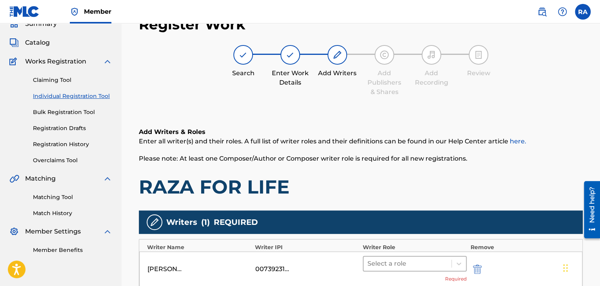
click at [424, 268] on div at bounding box center [408, 264] width 80 height 11
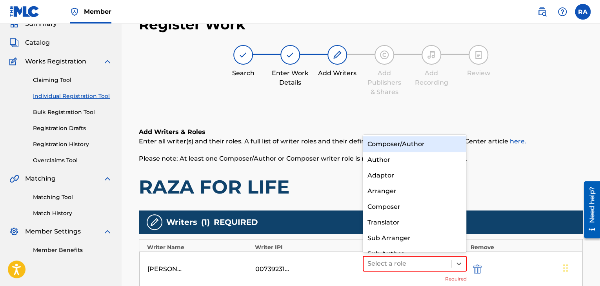
click at [399, 143] on div "Composer/Author" at bounding box center [415, 145] width 104 height 16
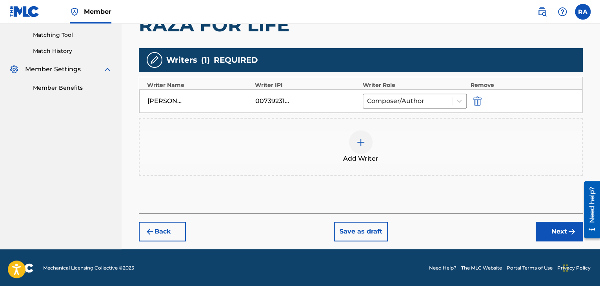
click at [555, 230] on button "Next" at bounding box center [559, 232] width 47 height 20
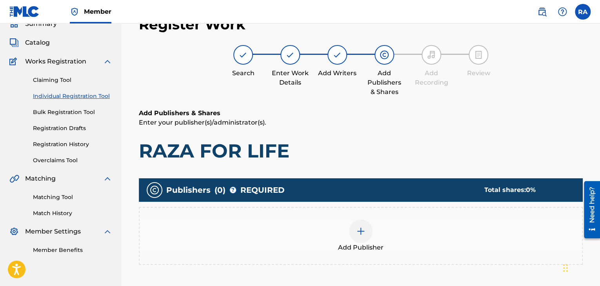
click at [358, 230] on img at bounding box center [360, 231] width 9 height 9
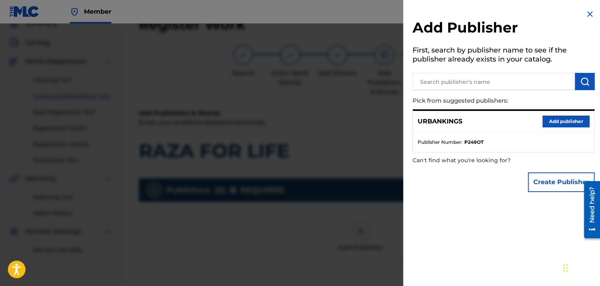
click at [555, 122] on button "Add publisher" at bounding box center [566, 122] width 47 height 12
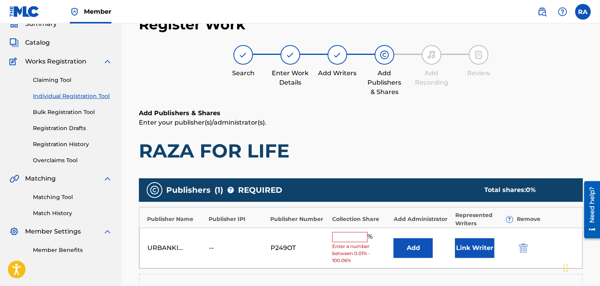
click at [348, 236] on input "text" at bounding box center [349, 237] width 35 height 10
type input "100"
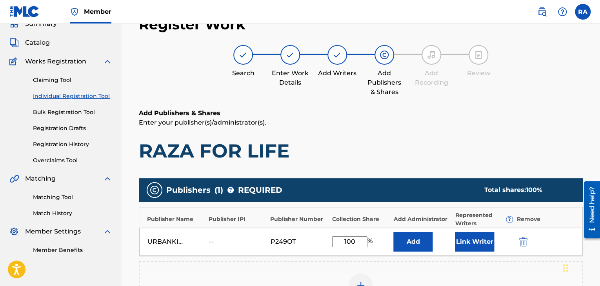
click at [475, 242] on button "Link Writer" at bounding box center [474, 242] width 39 height 20
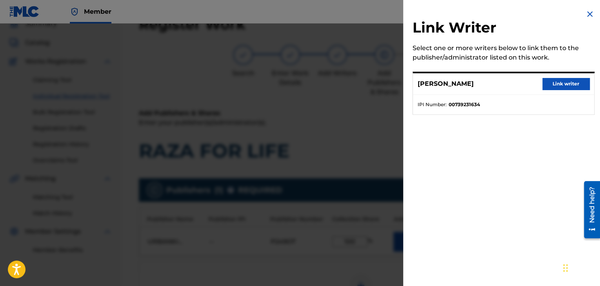
click at [571, 85] on button "Link writer" at bounding box center [566, 84] width 47 height 12
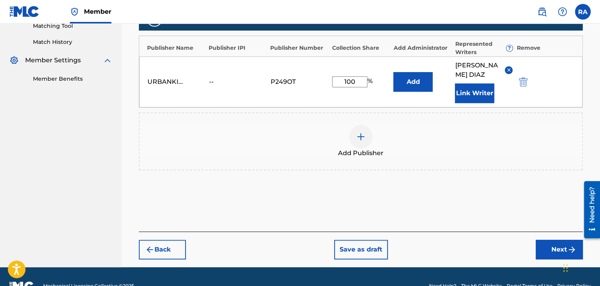
scroll to position [215, 0]
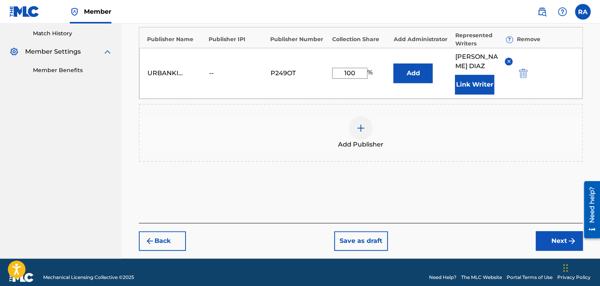
click at [564, 239] on button "Next" at bounding box center [559, 242] width 47 height 20
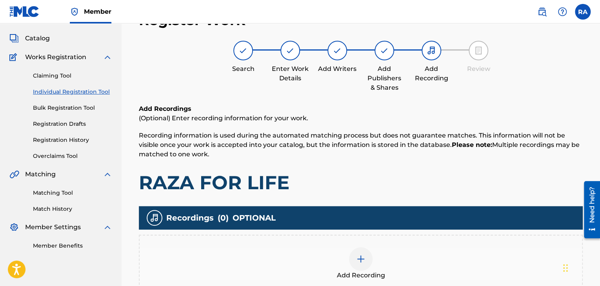
scroll to position [35, 0]
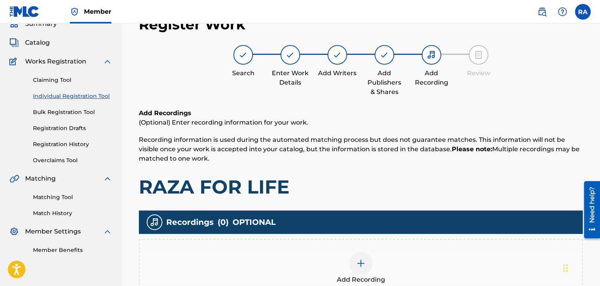
click at [364, 260] on img at bounding box center [360, 263] width 9 height 9
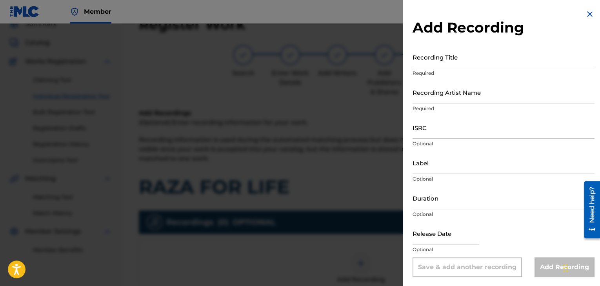
click at [443, 59] on input "Recording Title" at bounding box center [504, 57] width 182 height 22
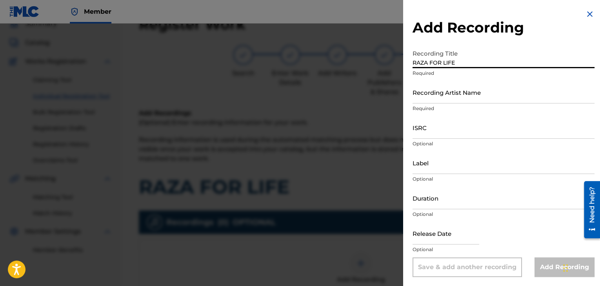
type input "RAZA FOR LIFE"
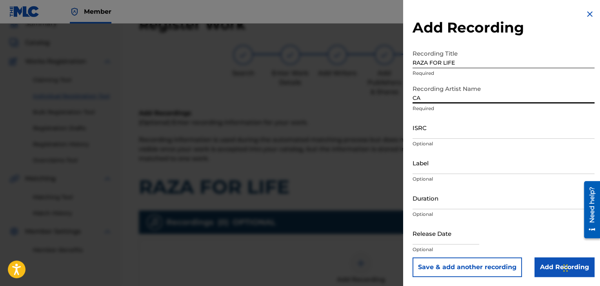
type input "[PERSON_NAME]"
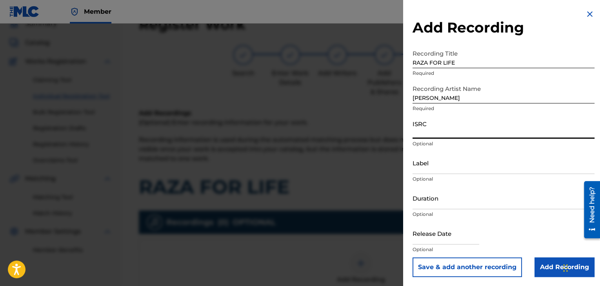
paste input "USPRZ0910054"
type input "USPRZ0910054"
click at [421, 168] on input "Label" at bounding box center [504, 163] width 182 height 22
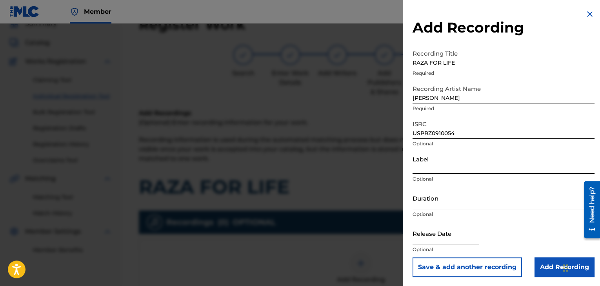
type input "Urban Kings Music Group"
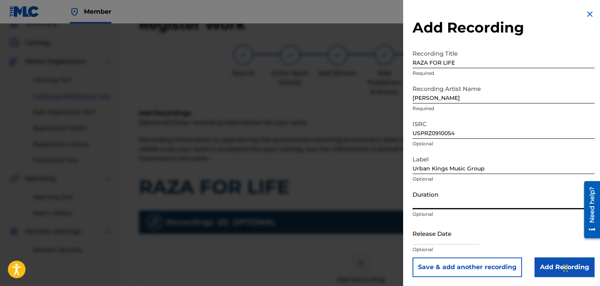
click at [424, 205] on input "Duration" at bounding box center [504, 198] width 182 height 22
type input "03:47"
click at [412, 238] on div "Add Recording Recording Title RAZA FOR LIFE Required Recording Artist Name [PER…" at bounding box center [503, 143] width 201 height 287
click at [419, 239] on input "text" at bounding box center [446, 233] width 67 height 22
select select "7"
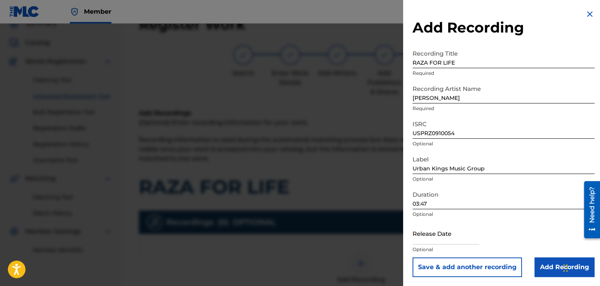
select select "2025"
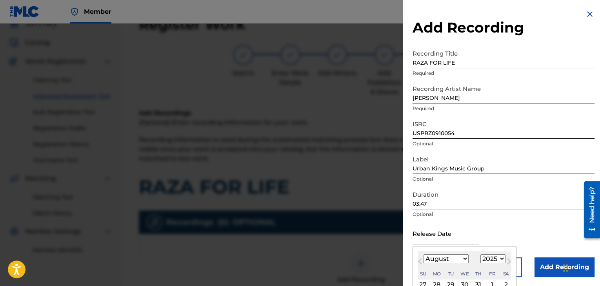
click at [461, 260] on select "January February March April May June July August September October November De…" at bounding box center [446, 259] width 45 height 9
select select "6"
click at [424, 255] on select "January February March April May June July August September October November De…" at bounding box center [446, 259] width 45 height 9
click at [501, 258] on select "1899 1900 1901 1902 1903 1904 1905 1906 1907 1908 1909 1910 1911 1912 1913 1914…" at bounding box center [493, 259] width 25 height 9
select select "2011"
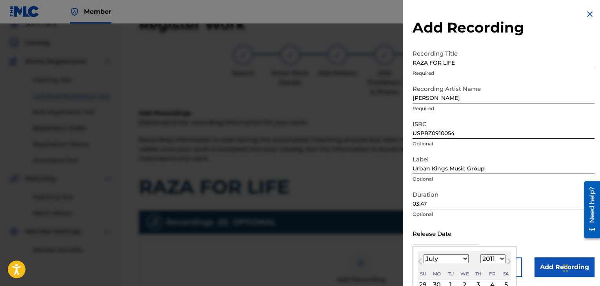
click at [481, 255] on select "1899 1900 1901 1902 1903 1904 1905 1906 1907 1908 1909 1910 1911 1912 1913 1914…" at bounding box center [493, 259] width 25 height 9
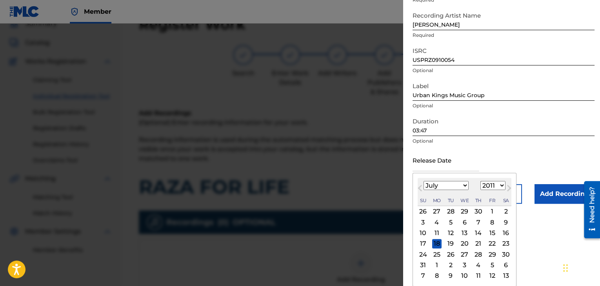
click at [448, 219] on div "5" at bounding box center [450, 222] width 9 height 9
type input "[DATE]"
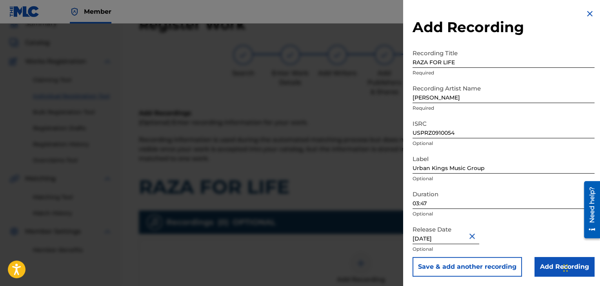
click at [542, 261] on input "Add Recording" at bounding box center [565, 267] width 60 height 20
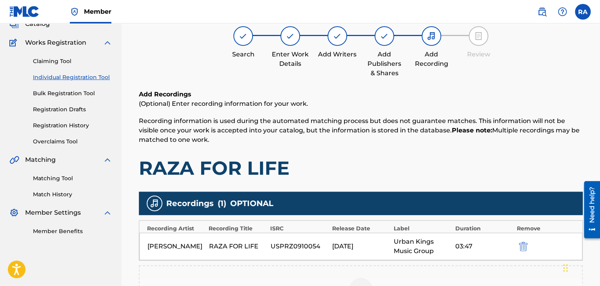
scroll to position [189, 0]
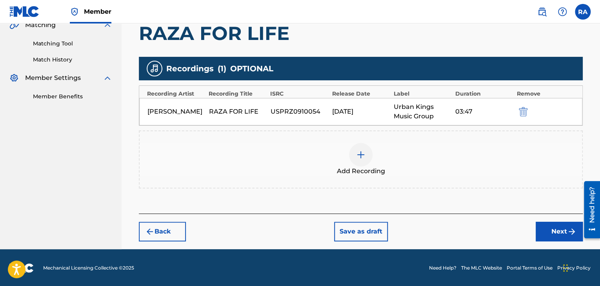
click at [528, 110] on button "submit" at bounding box center [523, 111] width 12 height 9
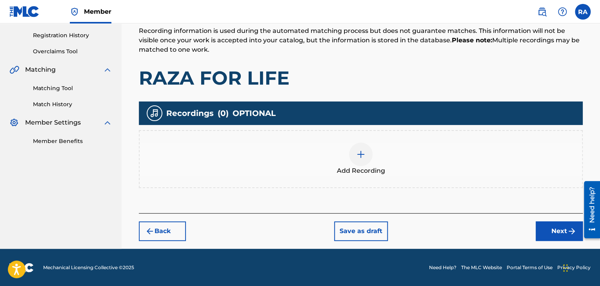
click at [354, 142] on div "Add Recording" at bounding box center [361, 159] width 444 height 58
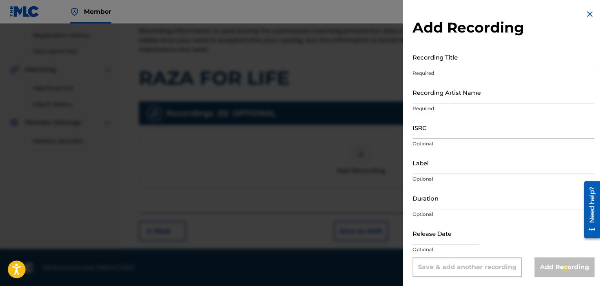
click at [429, 62] on input "Recording Title" at bounding box center [504, 57] width 182 height 22
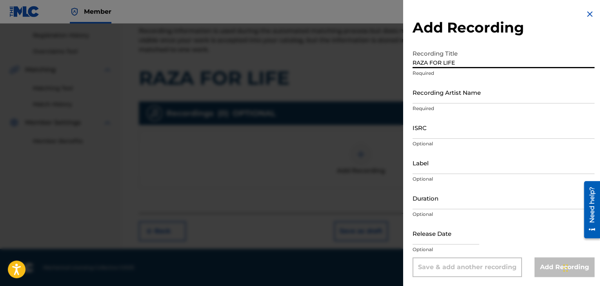
type input "RAZA FOR LIFE"
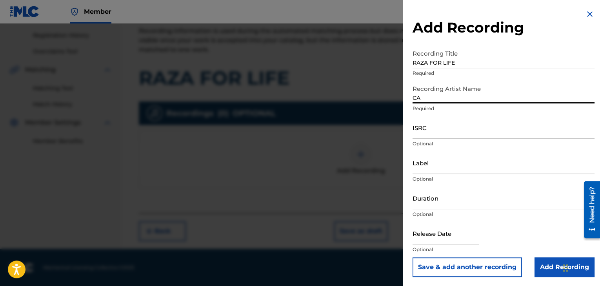
type input "[PERSON_NAME]"
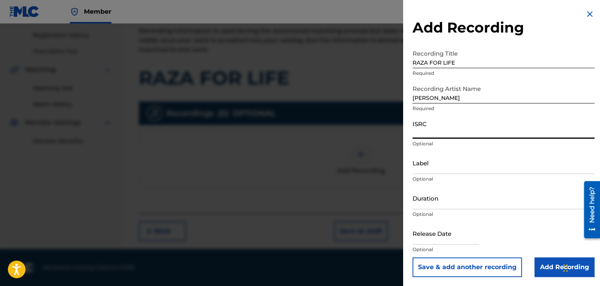
paste input "USPRZ0910054"
type input "USPRZ0910054"
click at [433, 168] on input "Label" at bounding box center [504, 163] width 182 height 22
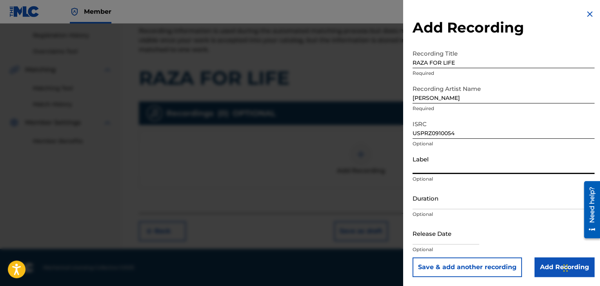
type input "Urban Kings Music Group"
click at [451, 201] on input "Duration" at bounding box center [504, 198] width 182 height 22
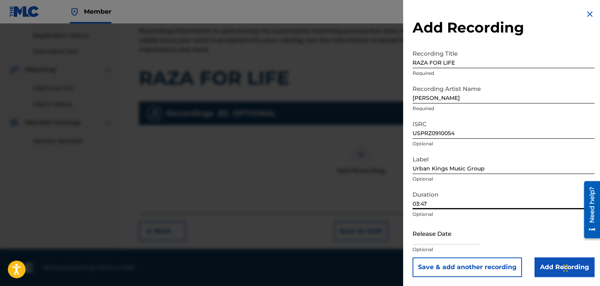
type input "03:47"
click at [421, 241] on input "text" at bounding box center [446, 233] width 67 height 22
select select "7"
select select "2025"
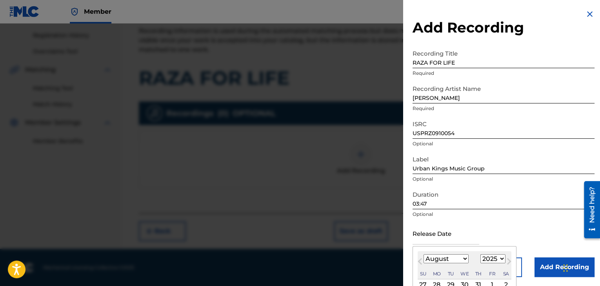
type input "[DATE]"
select select "3"
select select "2009"
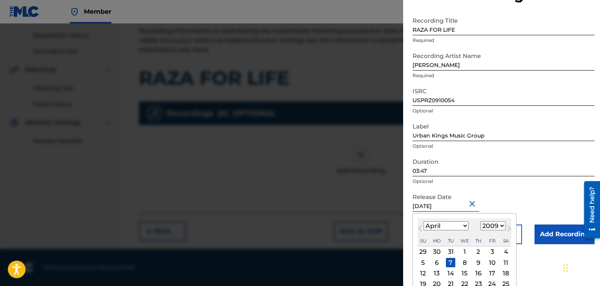
scroll to position [63, 0]
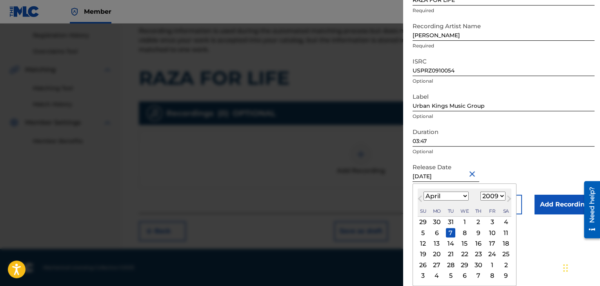
click at [436, 233] on div "6" at bounding box center [436, 232] width 9 height 9
type input "[DATE]"
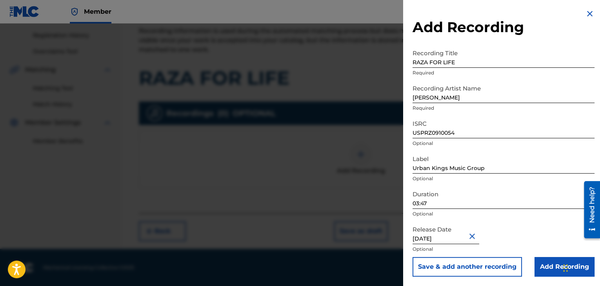
click at [549, 265] on input "Add Recording" at bounding box center [565, 267] width 60 height 20
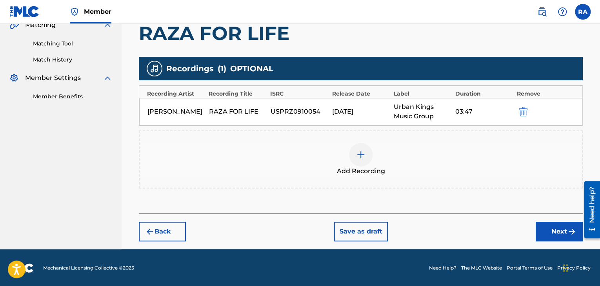
click at [551, 230] on button "Next" at bounding box center [559, 232] width 47 height 20
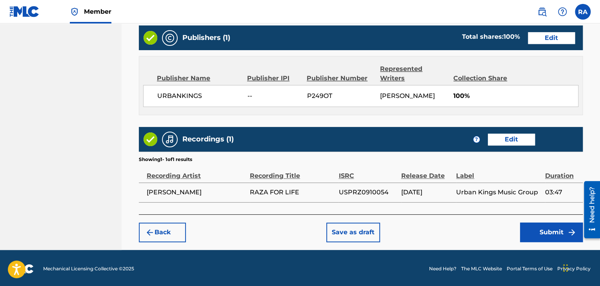
scroll to position [401, 0]
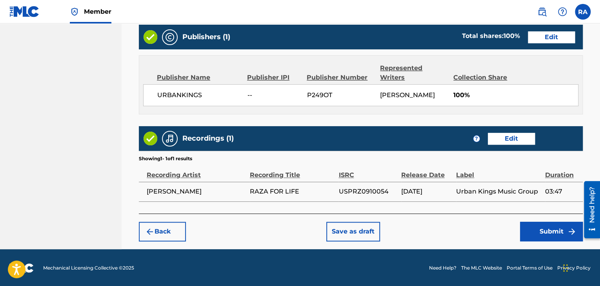
click at [552, 231] on button "Submit" at bounding box center [551, 232] width 63 height 20
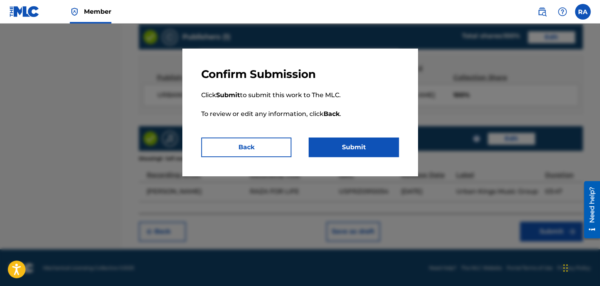
click at [374, 153] on button "Submit" at bounding box center [354, 148] width 90 height 20
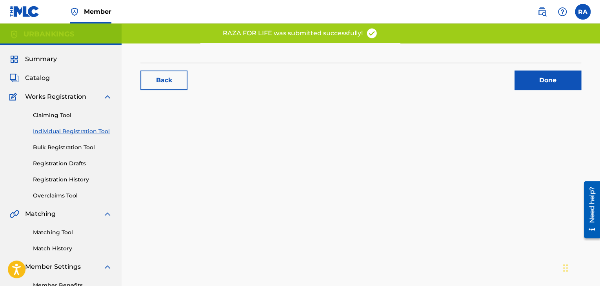
click at [552, 87] on link "Done" at bounding box center [548, 81] width 67 height 20
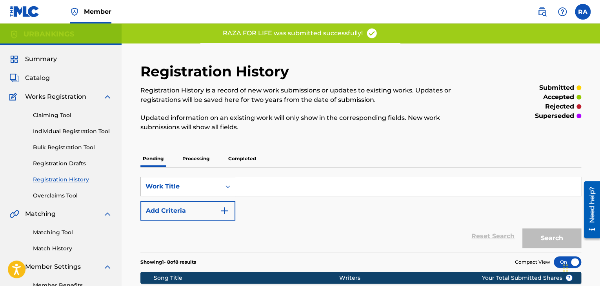
click at [91, 129] on link "Individual Registration Tool" at bounding box center [72, 132] width 79 height 8
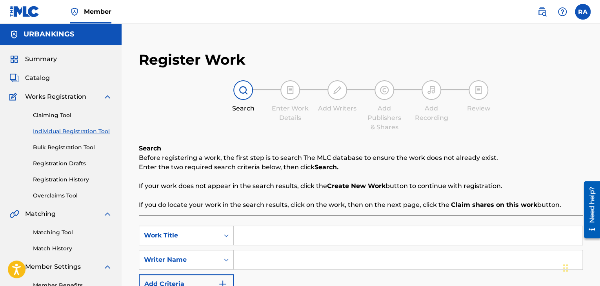
click at [281, 240] on input "Search Form" at bounding box center [408, 235] width 349 height 19
type input "I GOT THIS"
type input "[PERSON_NAME]"
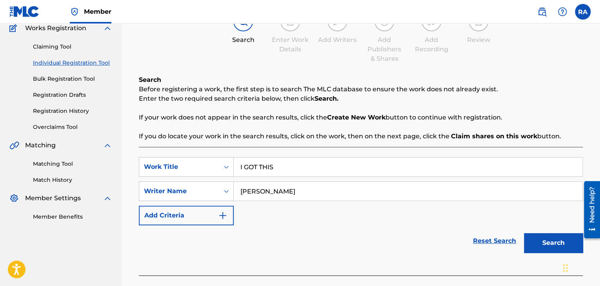
scroll to position [111, 0]
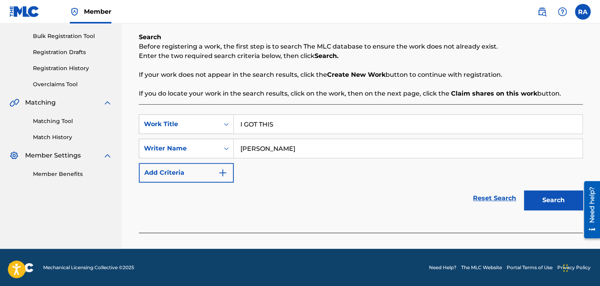
click at [542, 198] on button "Search" at bounding box center [553, 201] width 59 height 20
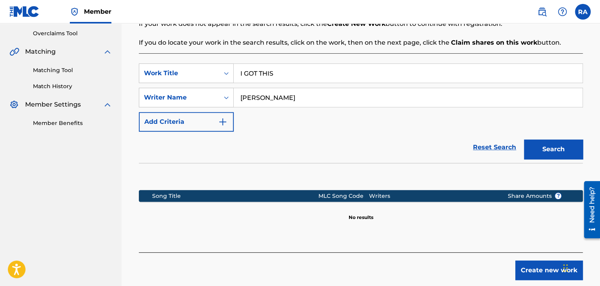
scroll to position [202, 0]
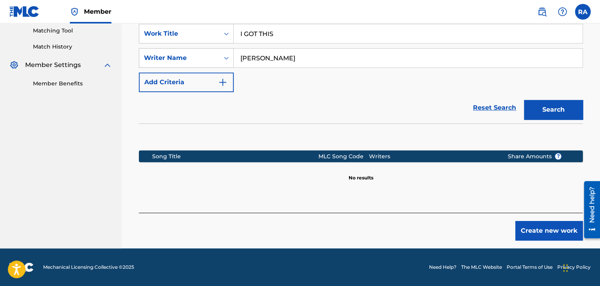
click at [530, 233] on button "Create new work" at bounding box center [549, 231] width 67 height 20
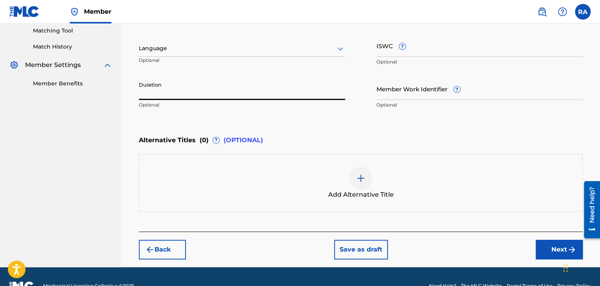
click at [271, 92] on input "Duration" at bounding box center [242, 89] width 206 height 22
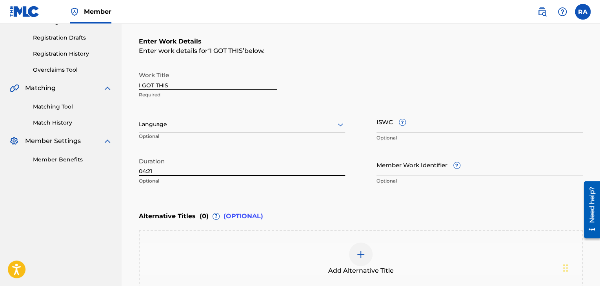
scroll to position [220, 0]
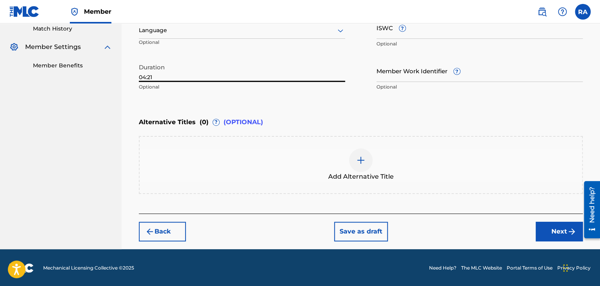
type input "04:21"
click at [556, 234] on button "Next" at bounding box center [559, 232] width 47 height 20
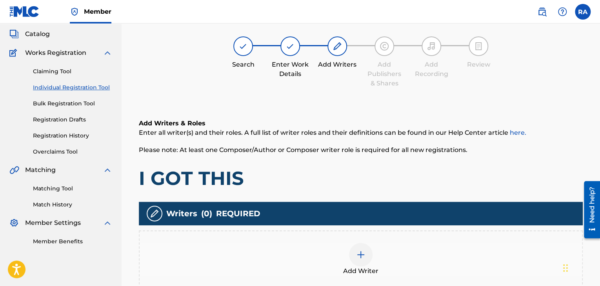
scroll to position [35, 0]
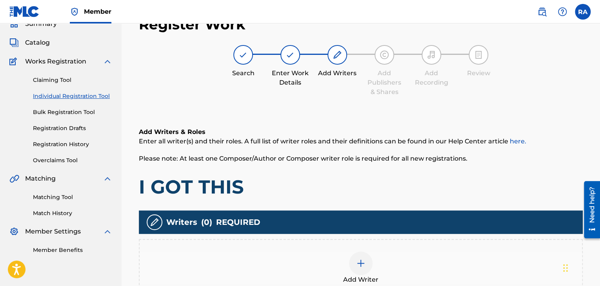
click at [360, 263] on img at bounding box center [360, 263] width 9 height 9
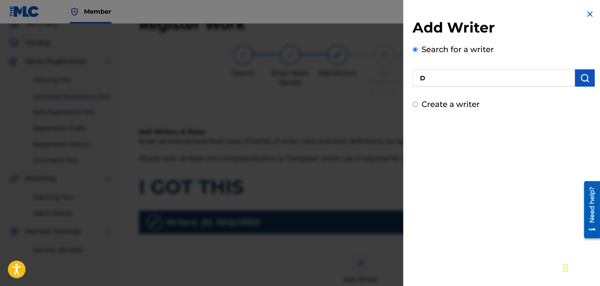
click at [445, 78] on input "D" at bounding box center [494, 77] width 162 height 17
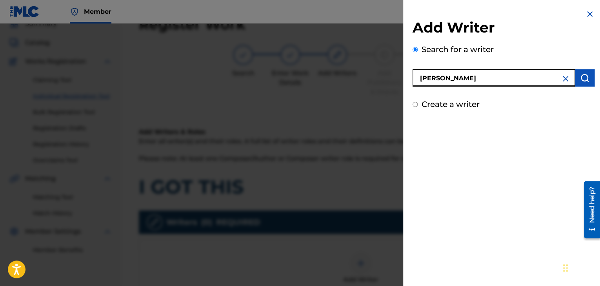
type input "[PERSON_NAME]"
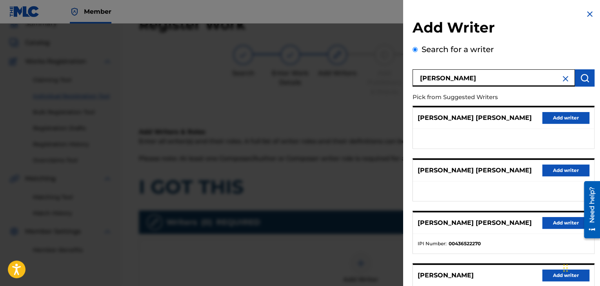
click at [563, 82] on img at bounding box center [565, 78] width 9 height 9
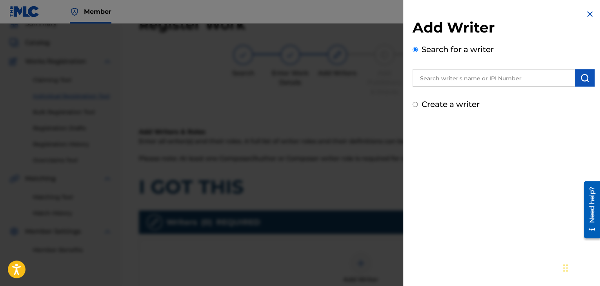
click at [490, 77] on input "text" at bounding box center [494, 77] width 162 height 17
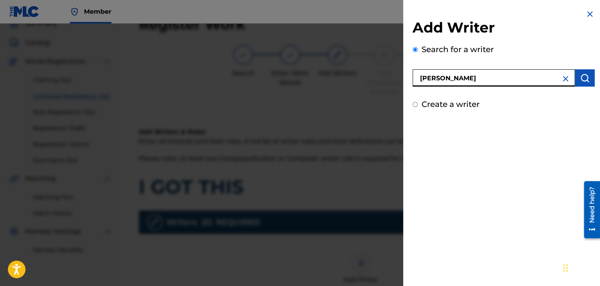
type input "[PERSON_NAME]"
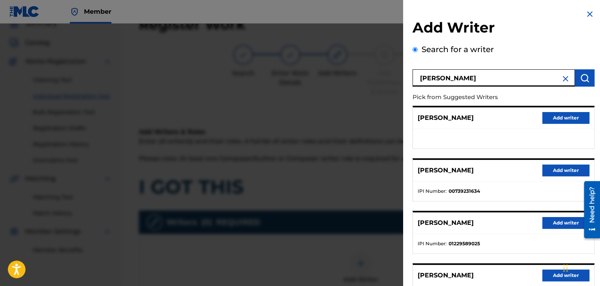
click at [565, 173] on button "Add writer" at bounding box center [566, 171] width 47 height 12
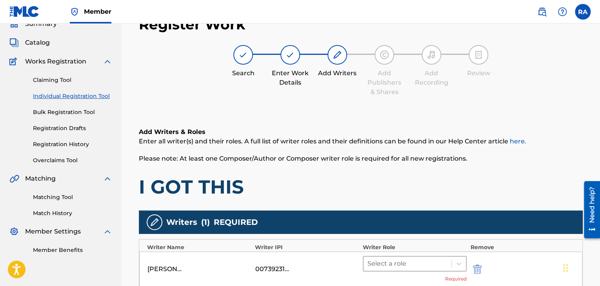
click at [429, 260] on div at bounding box center [408, 264] width 80 height 11
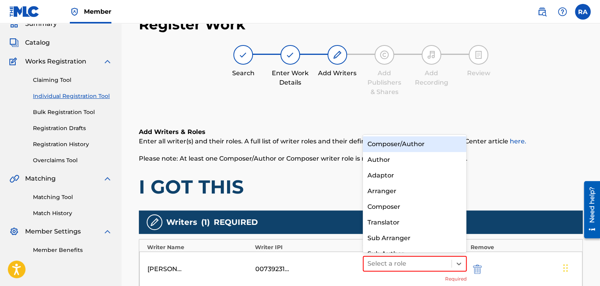
scroll to position [11, 0]
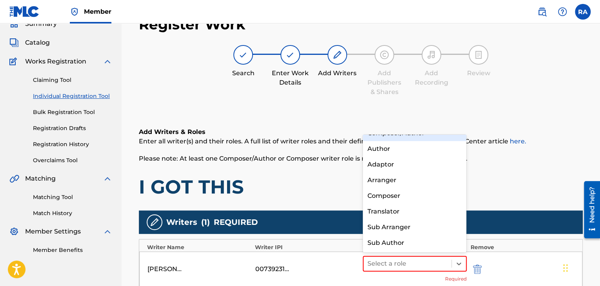
click at [436, 139] on div "Composer/Author" at bounding box center [415, 134] width 104 height 16
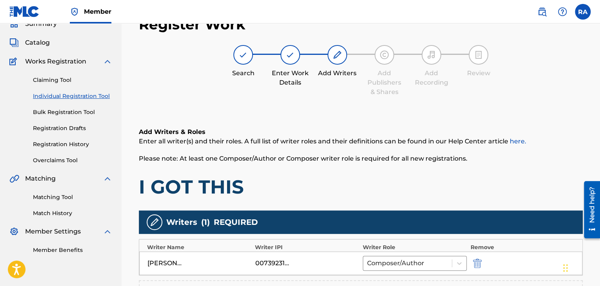
scroll to position [153, 0]
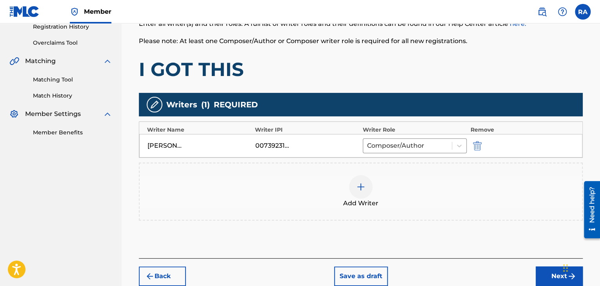
click at [554, 276] on button "Next" at bounding box center [559, 277] width 47 height 20
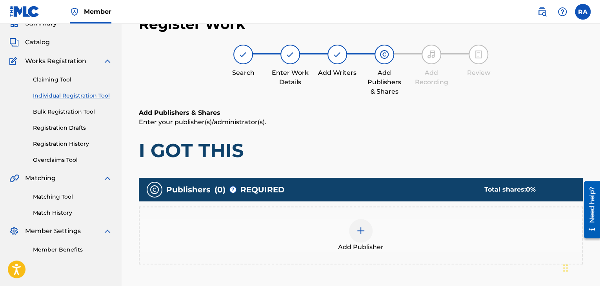
scroll to position [35, 0]
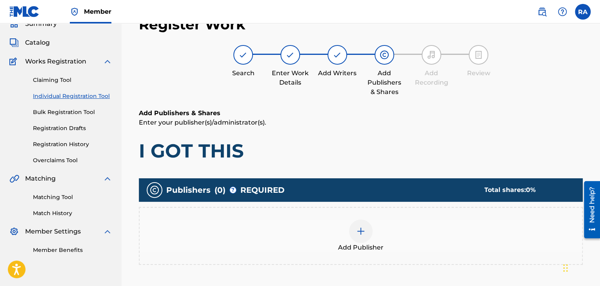
click at [355, 220] on div "Add Publisher" at bounding box center [361, 236] width 443 height 33
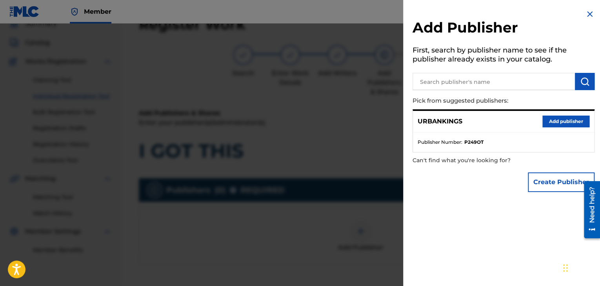
click at [558, 120] on button "Add publisher" at bounding box center [566, 122] width 47 height 12
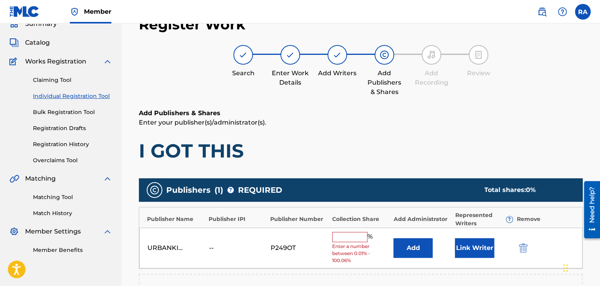
click at [361, 234] on input "text" at bounding box center [349, 237] width 35 height 10
type input "100"
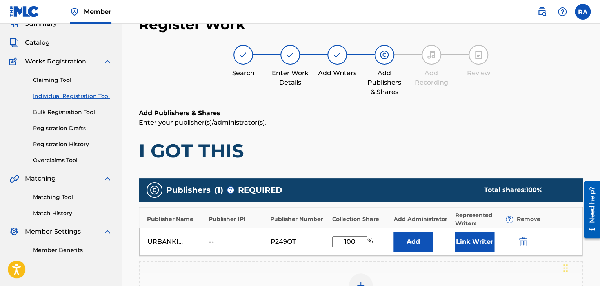
click at [475, 235] on button "Link Writer" at bounding box center [474, 242] width 39 height 20
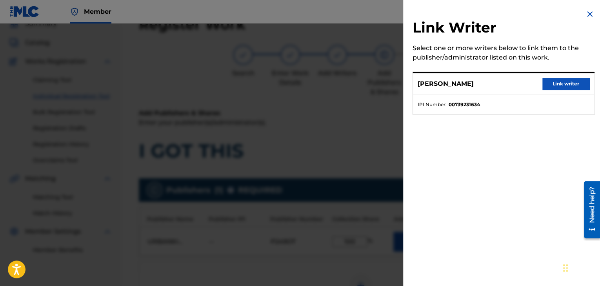
click at [567, 79] on button "Link writer" at bounding box center [566, 84] width 47 height 12
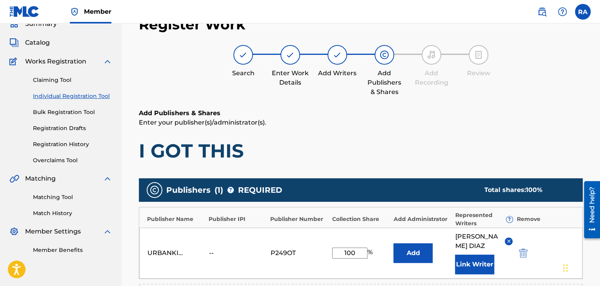
scroll to position [215, 0]
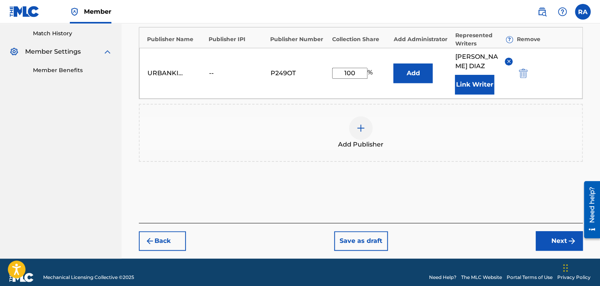
click at [548, 237] on button "Next" at bounding box center [559, 242] width 47 height 20
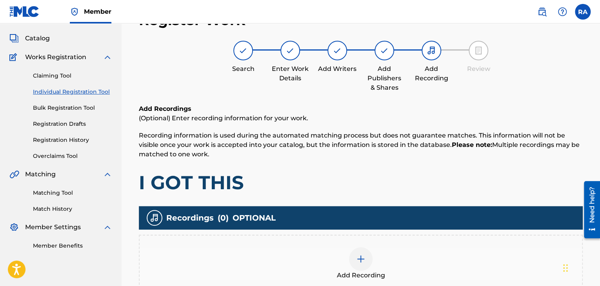
scroll to position [35, 0]
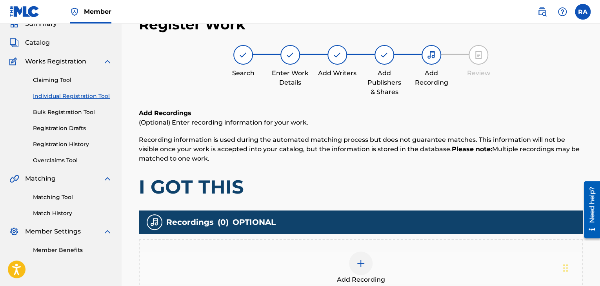
click at [356, 270] on div at bounding box center [361, 264] width 24 height 24
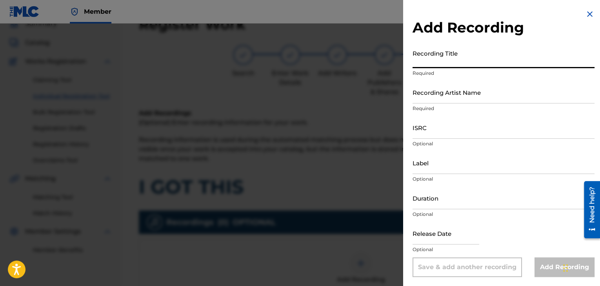
click at [437, 60] on input "Recording Title" at bounding box center [504, 57] width 182 height 22
type input "I GOT THIS"
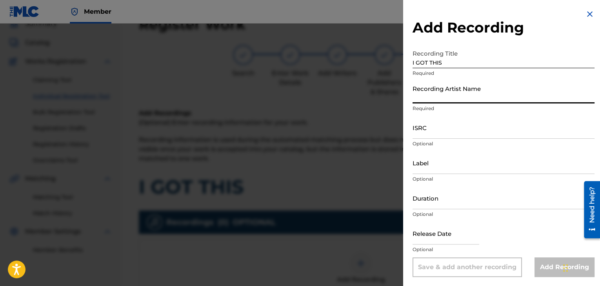
type input "D"
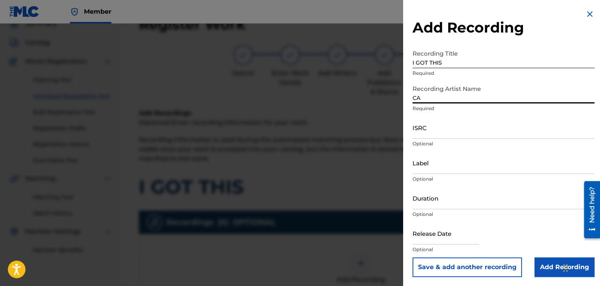
type input "[PERSON_NAME]"
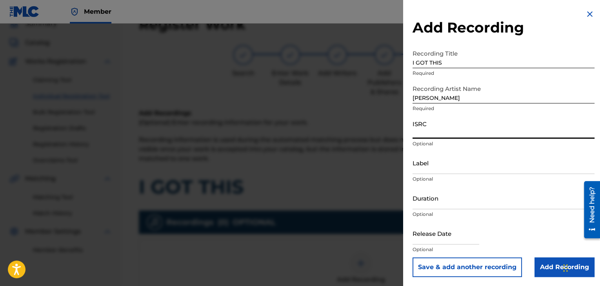
paste input "USPRZ0910054"
type input "USPRZ0910055"
click at [438, 164] on input "Label" at bounding box center [504, 163] width 182 height 22
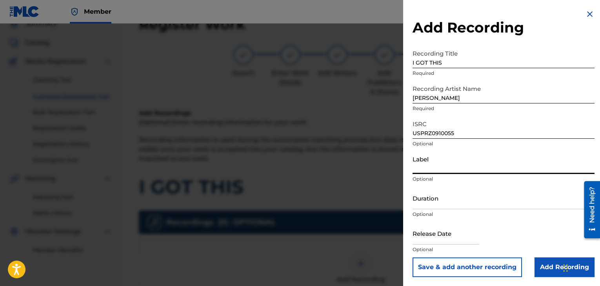
type input "Urban Kings Music Group"
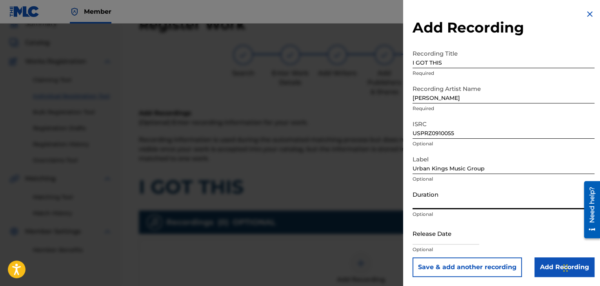
drag, startPoint x: 461, startPoint y: 199, endPoint x: 457, endPoint y: 202, distance: 5.7
click at [461, 199] on input "Duration" at bounding box center [504, 198] width 182 height 22
type input "04:21"
click at [435, 237] on input "text" at bounding box center [446, 233] width 67 height 22
select select "7"
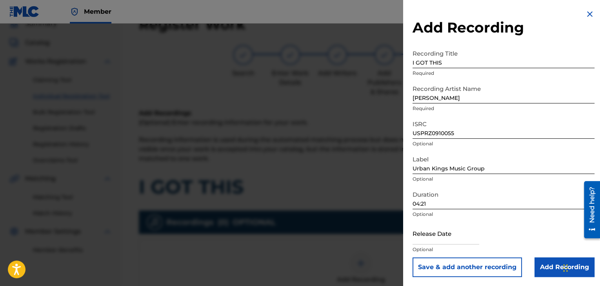
select select "2025"
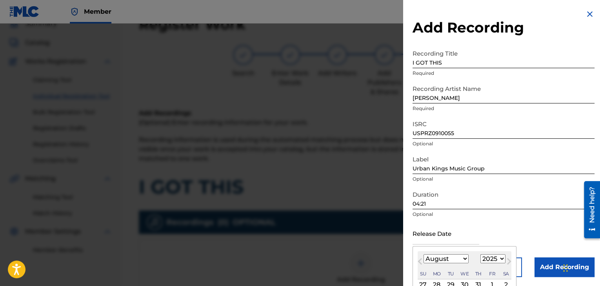
type input "[DATE]"
select select "3"
select select "2009"
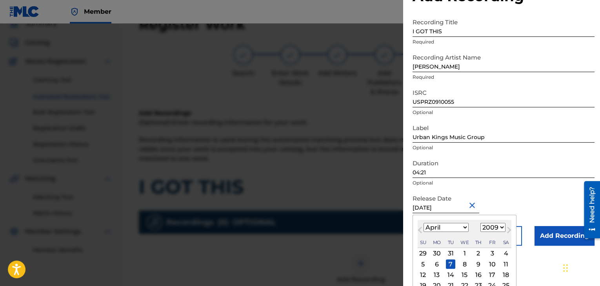
scroll to position [63, 0]
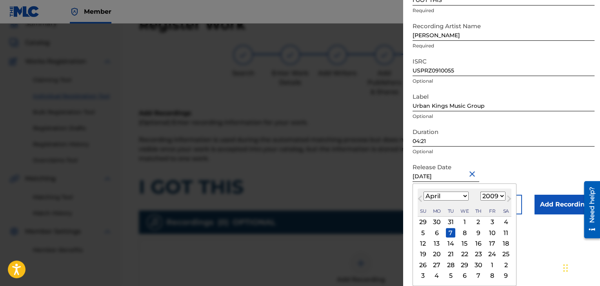
click at [436, 231] on div "6" at bounding box center [436, 232] width 9 height 9
type input "[DATE]"
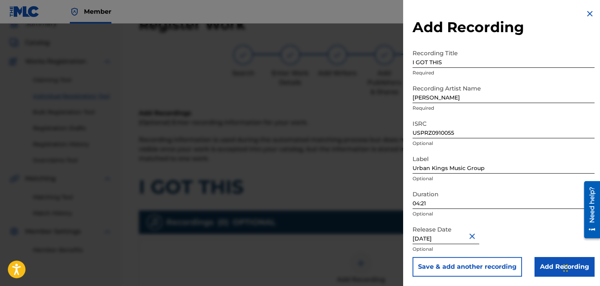
scroll to position [0, 0]
click at [540, 268] on input "Add Recording" at bounding box center [565, 267] width 60 height 20
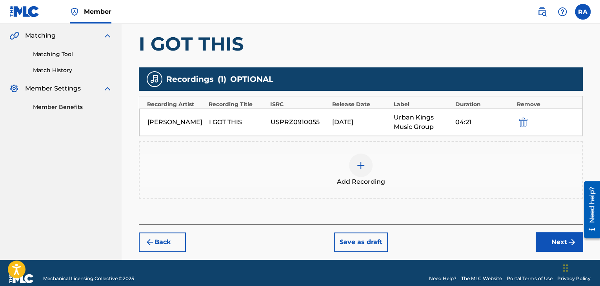
scroll to position [189, 0]
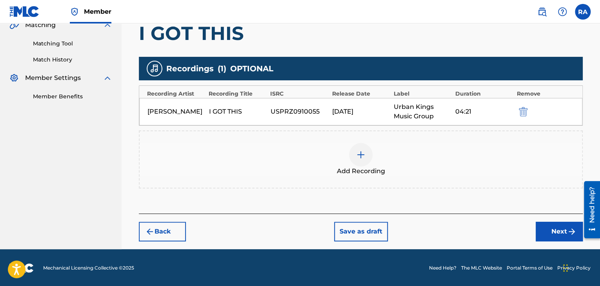
click at [548, 237] on button "Next" at bounding box center [559, 232] width 47 height 20
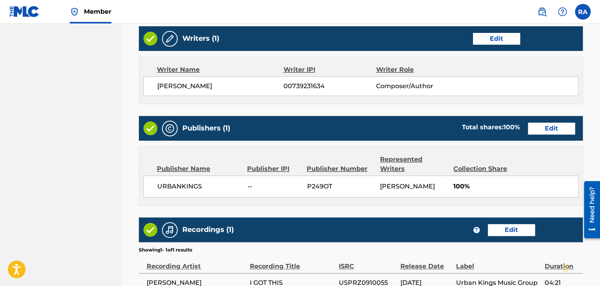
scroll to position [401, 0]
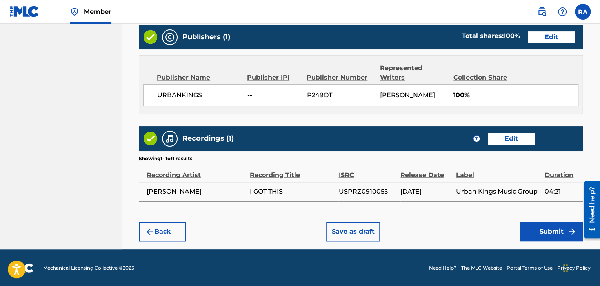
click at [537, 226] on button "Submit" at bounding box center [551, 232] width 63 height 20
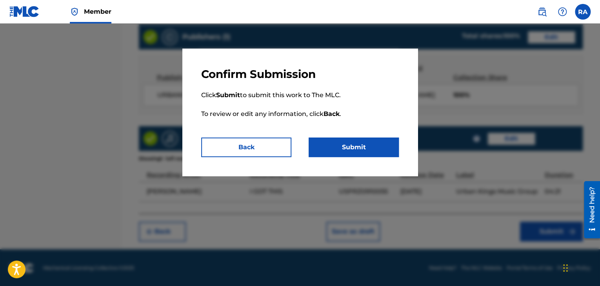
click at [395, 149] on button "Submit" at bounding box center [354, 148] width 90 height 20
click at [351, 150] on button "Submit" at bounding box center [354, 148] width 90 height 20
click at [352, 149] on button "Submit" at bounding box center [354, 148] width 90 height 20
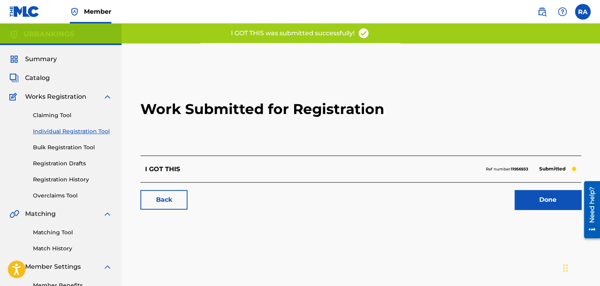
click at [555, 208] on link "Done" at bounding box center [548, 200] width 67 height 20
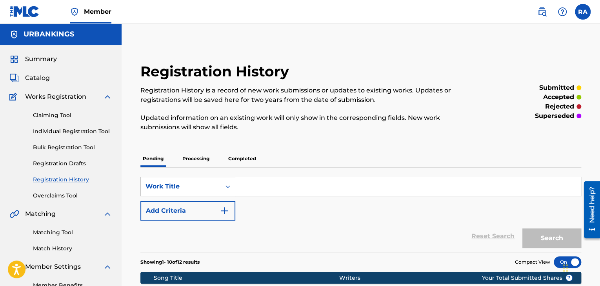
click at [61, 128] on link "Individual Registration Tool" at bounding box center [72, 132] width 79 height 8
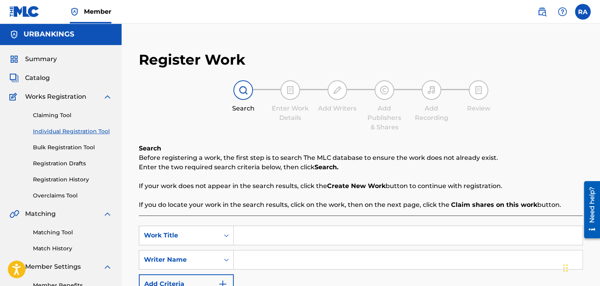
click at [267, 249] on div "SearchWithCriteriac63b8cd0-2846-4453-803d-919edc60c5e5 Work Title SearchWithCri…" at bounding box center [361, 260] width 444 height 68
click at [265, 239] on input "Search Form" at bounding box center [408, 235] width 349 height 19
type input "RIDELOW"
type input "[PERSON_NAME]"
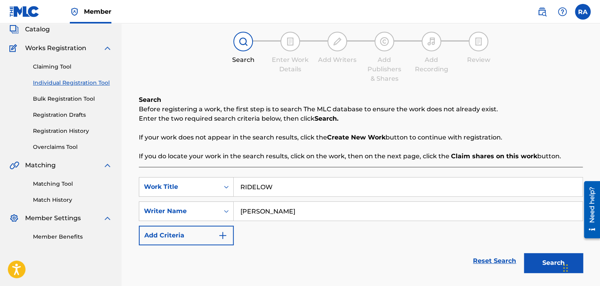
scroll to position [111, 0]
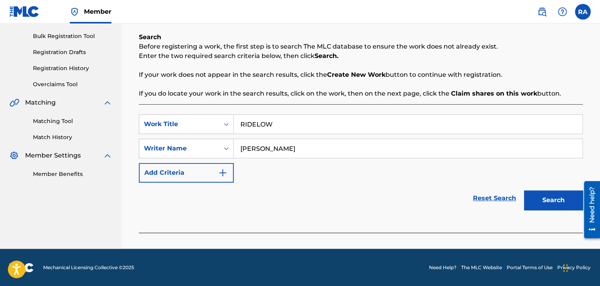
click at [522, 200] on div "Search" at bounding box center [551, 198] width 63 height 31
click at [528, 200] on button "Search" at bounding box center [553, 201] width 59 height 20
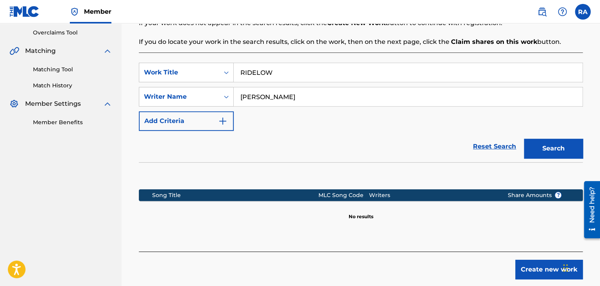
scroll to position [202, 0]
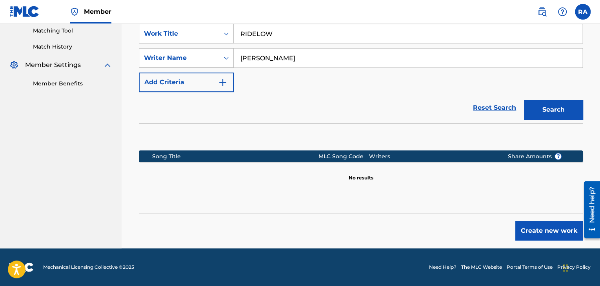
click at [550, 238] on button "Create new work" at bounding box center [549, 231] width 67 height 20
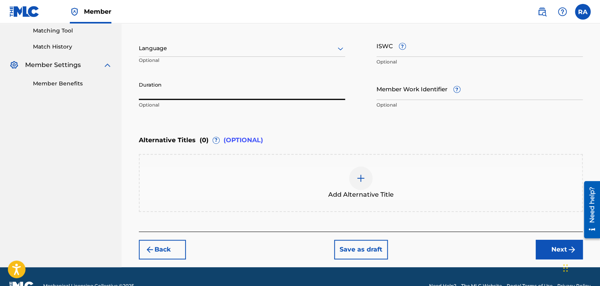
click at [161, 88] on input "Duration" at bounding box center [242, 89] width 206 height 22
type input "03:44"
click at [540, 240] on button "Next" at bounding box center [559, 250] width 47 height 20
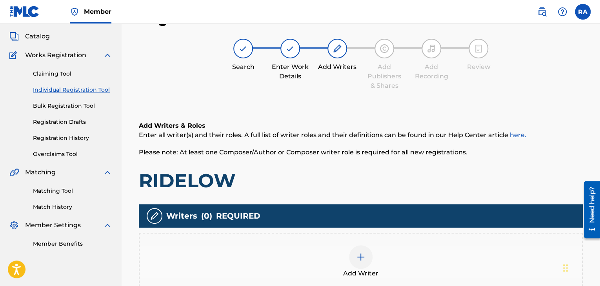
scroll to position [35, 0]
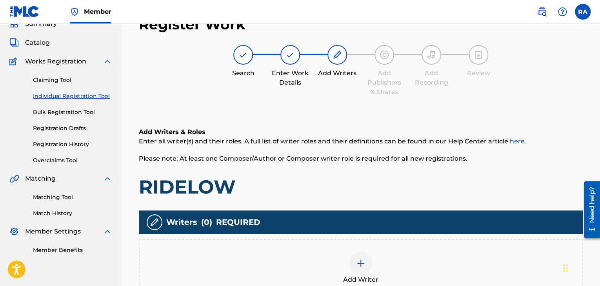
click at [358, 259] on img at bounding box center [360, 263] width 9 height 9
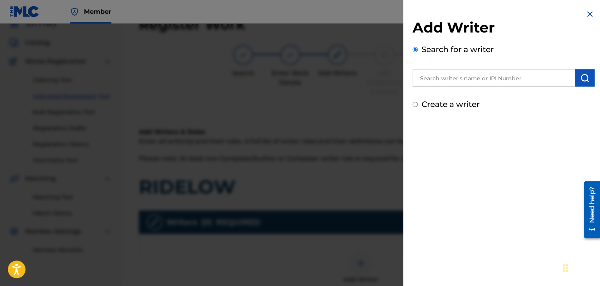
click at [439, 78] on input "text" at bounding box center [494, 77] width 162 height 17
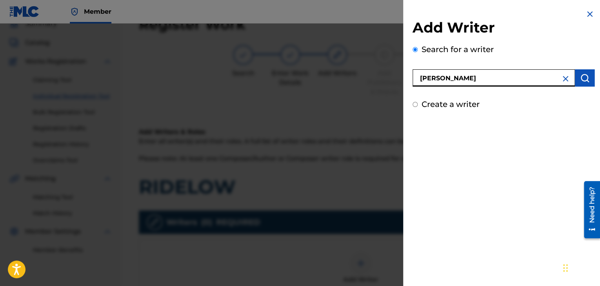
type input "[PERSON_NAME]"
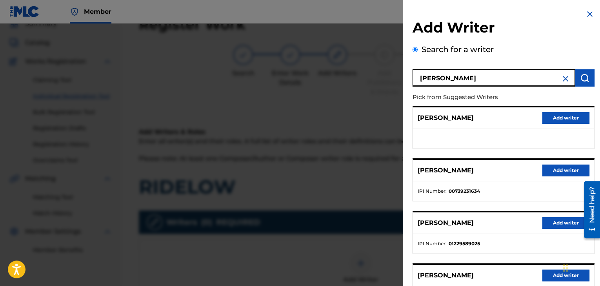
click at [571, 162] on div "[PERSON_NAME] Add writer" at bounding box center [503, 171] width 181 height 22
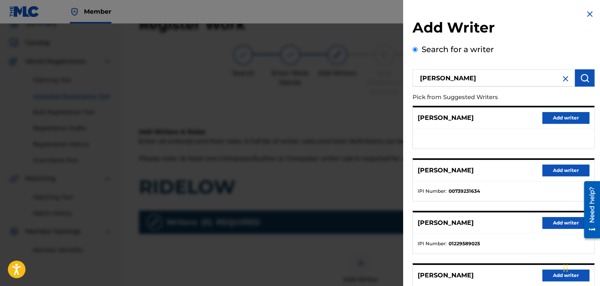
click at [571, 168] on button "Add writer" at bounding box center [566, 171] width 47 height 12
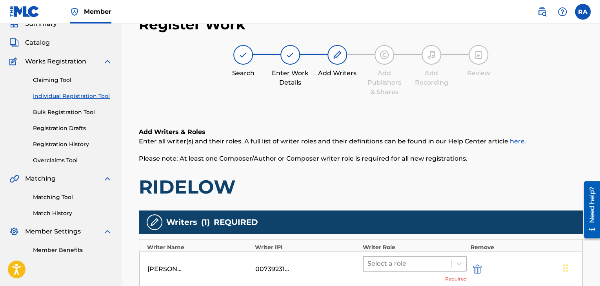
click at [429, 261] on div at bounding box center [408, 264] width 80 height 11
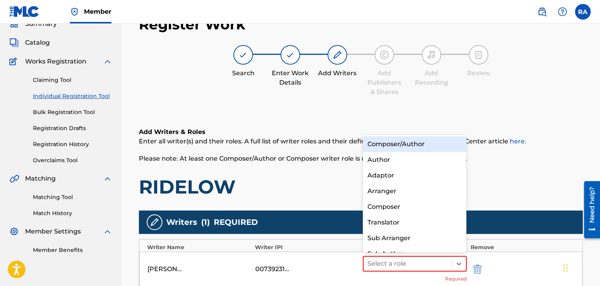
click at [424, 144] on div "Composer/Author" at bounding box center [415, 145] width 104 height 16
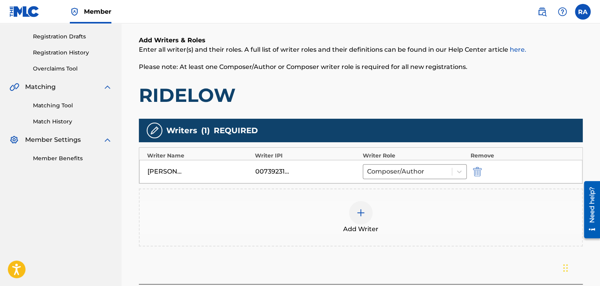
scroll to position [192, 0]
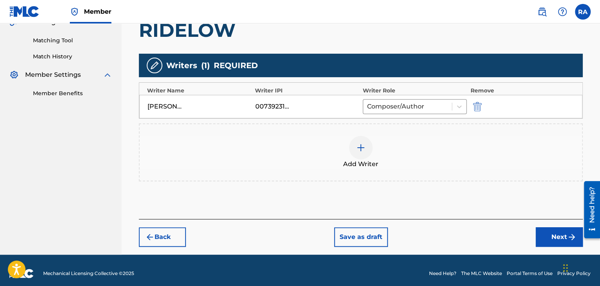
click at [559, 233] on button "Next" at bounding box center [559, 238] width 47 height 20
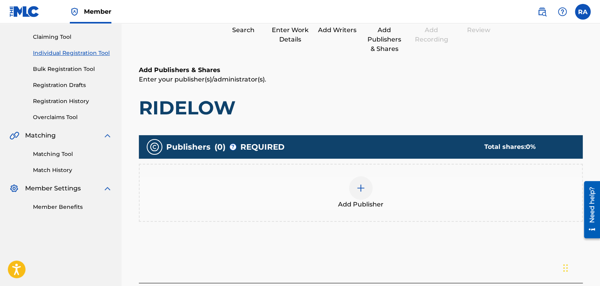
scroll to position [35, 0]
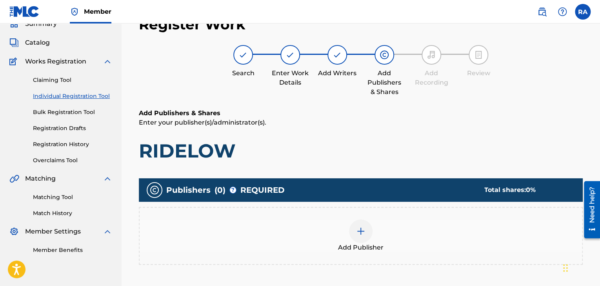
click at [358, 227] on img at bounding box center [360, 231] width 9 height 9
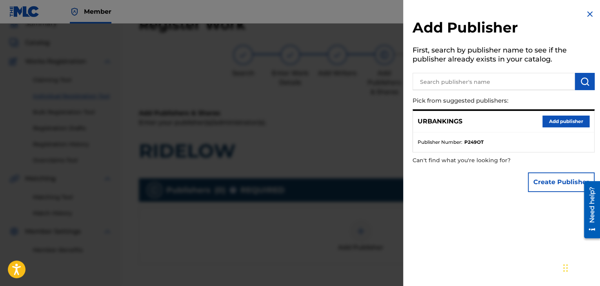
click at [557, 124] on button "Add publisher" at bounding box center [566, 122] width 47 height 12
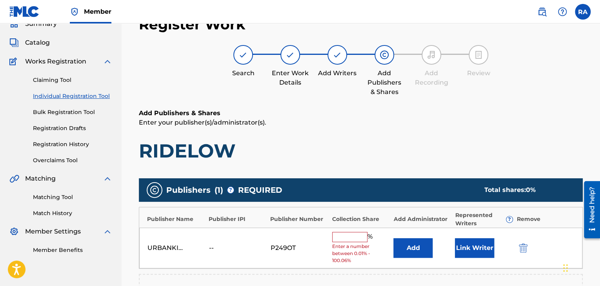
click at [362, 237] on input "text" at bounding box center [349, 237] width 35 height 10
type input "100"
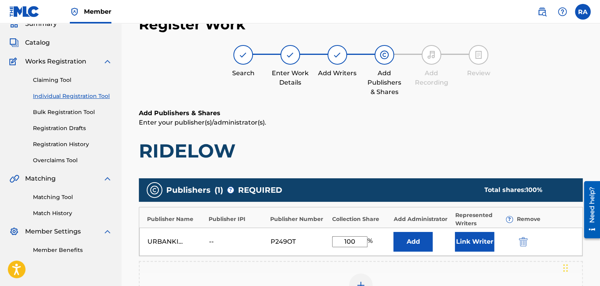
click at [477, 243] on button "Link Writer" at bounding box center [474, 242] width 39 height 20
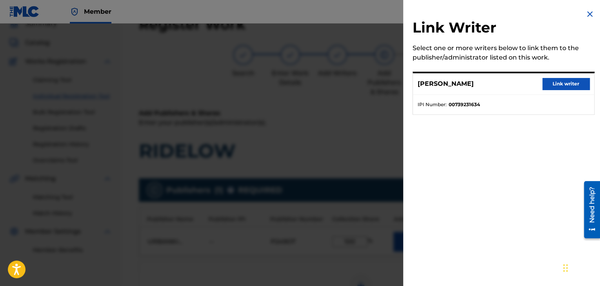
click at [565, 86] on button "Link writer" at bounding box center [566, 84] width 47 height 12
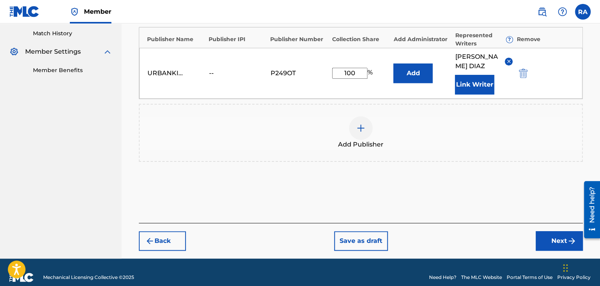
click at [556, 240] on button "Next" at bounding box center [559, 242] width 47 height 20
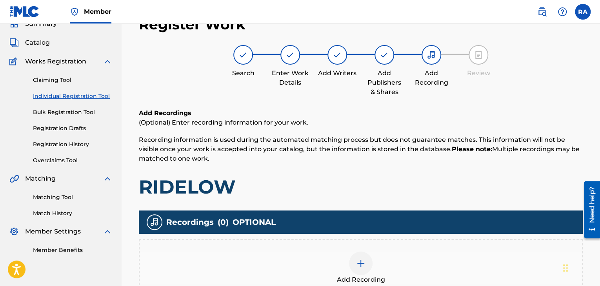
click at [365, 265] on img at bounding box center [360, 263] width 9 height 9
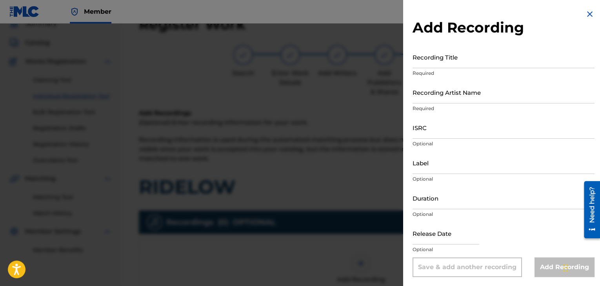
click at [450, 59] on input "Recording Title" at bounding box center [504, 57] width 182 height 22
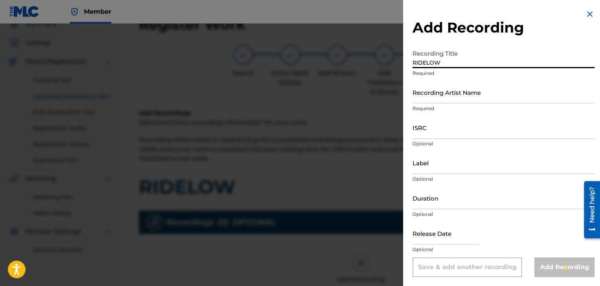
type input "RIDELOW"
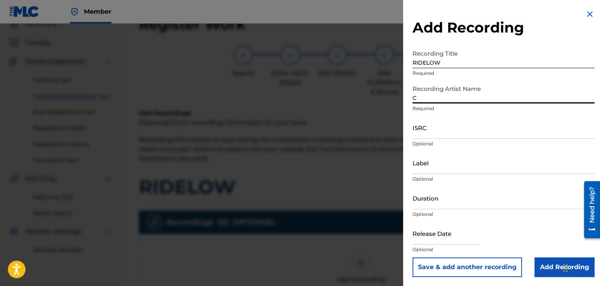
type input "[PERSON_NAME]"
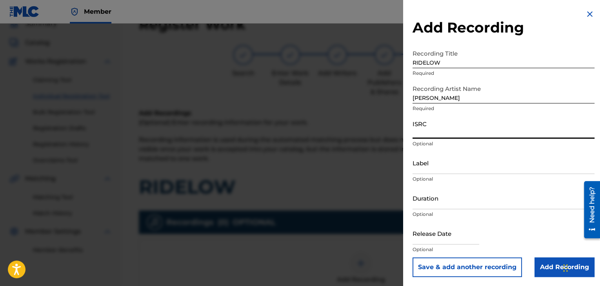
paste input "USPRZ0910054"
type input "USPRZ0910056"
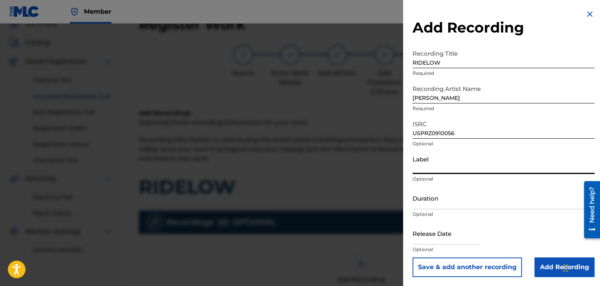
click at [432, 160] on input "Label" at bounding box center [504, 163] width 182 height 22
type input "Urban Kings Music Group"
click at [454, 203] on input "Duration" at bounding box center [504, 198] width 182 height 22
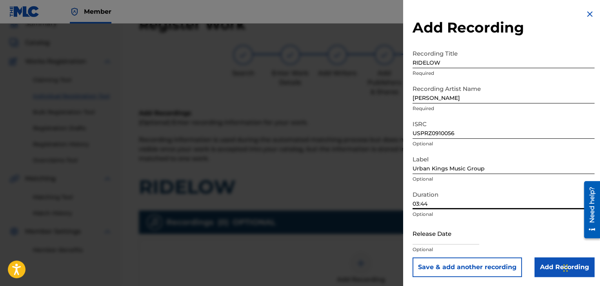
type input "03:44"
select select "7"
select select "2025"
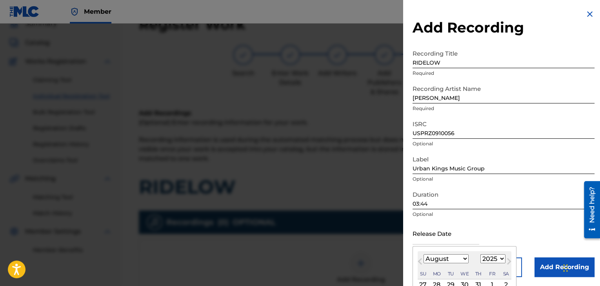
click at [461, 237] on input "text" at bounding box center [446, 233] width 67 height 22
type input "[DATE]"
select select "3"
select select "2009"
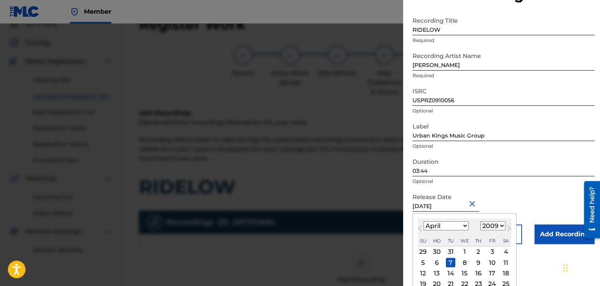
scroll to position [63, 0]
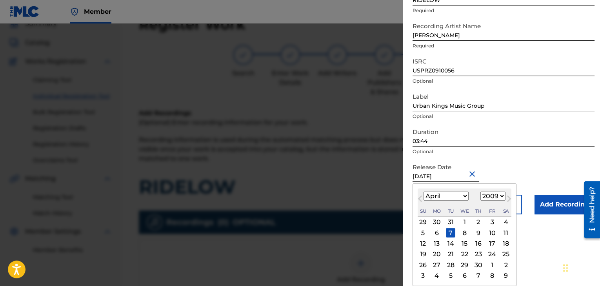
click at [438, 232] on div "6" at bounding box center [436, 232] width 9 height 9
type input "[DATE]"
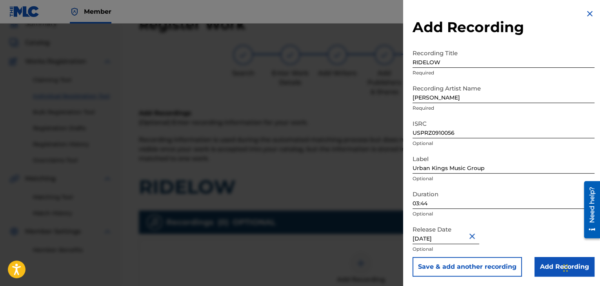
scroll to position [0, 0]
click at [546, 268] on input "Add Recording" at bounding box center [565, 267] width 60 height 20
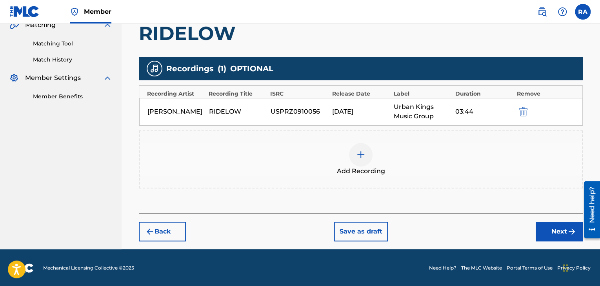
click at [547, 232] on button "Next" at bounding box center [559, 232] width 47 height 20
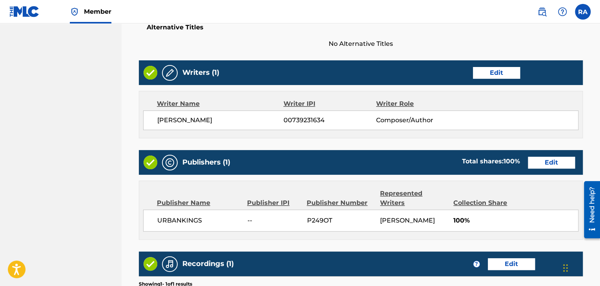
scroll to position [401, 0]
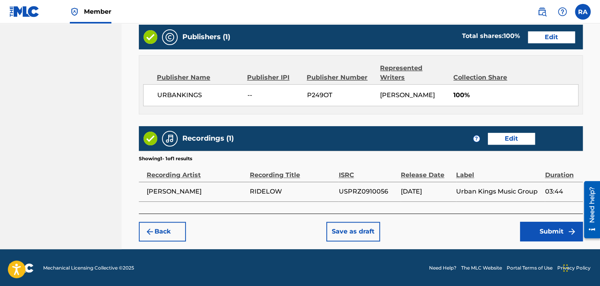
click at [547, 232] on button "Submit" at bounding box center [551, 232] width 63 height 20
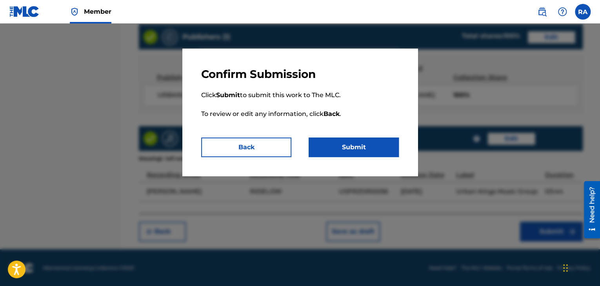
click at [365, 148] on button "Submit" at bounding box center [354, 148] width 90 height 20
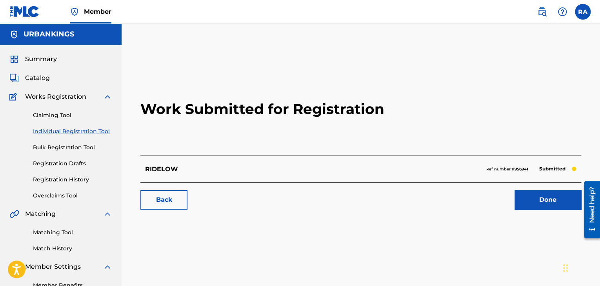
click at [568, 201] on link "Done" at bounding box center [548, 200] width 67 height 20
